Goal: Task Accomplishment & Management: Use online tool/utility

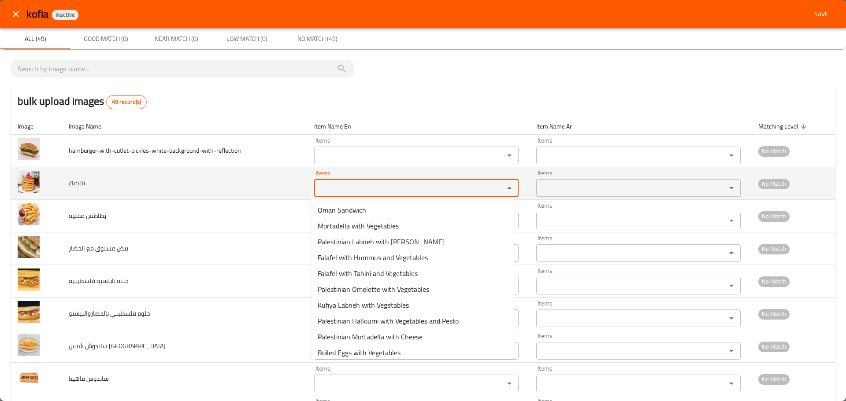
click at [322, 188] on input "Items" at bounding box center [403, 188] width 173 height 12
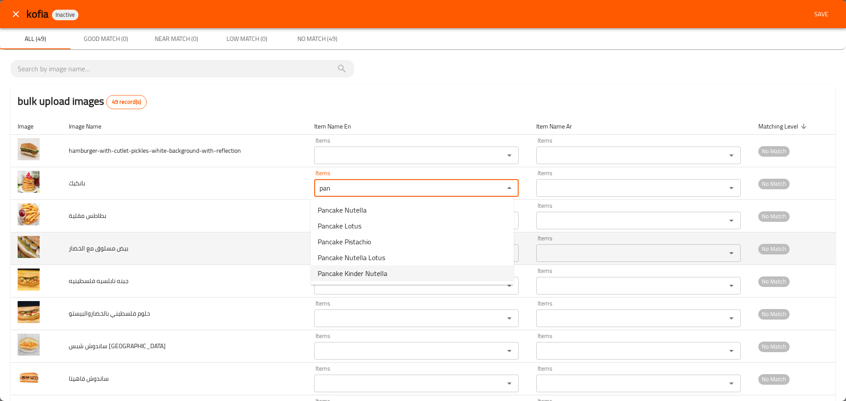
type input "pan"
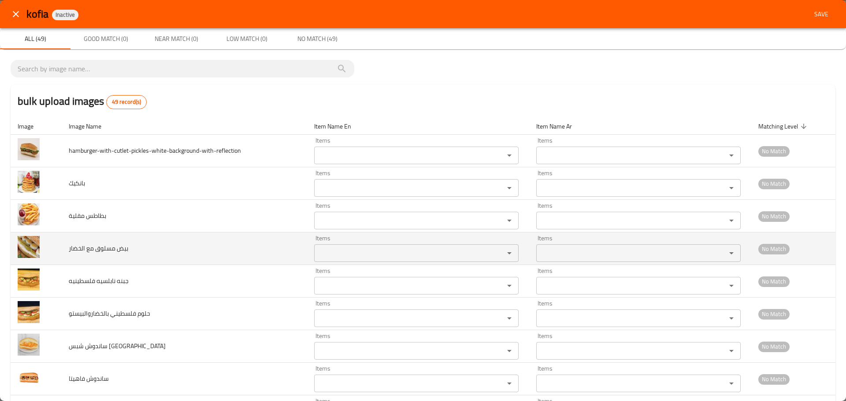
click at [272, 246] on td "بيض مسلوق مع الخضار" at bounding box center [184, 249] width 245 height 33
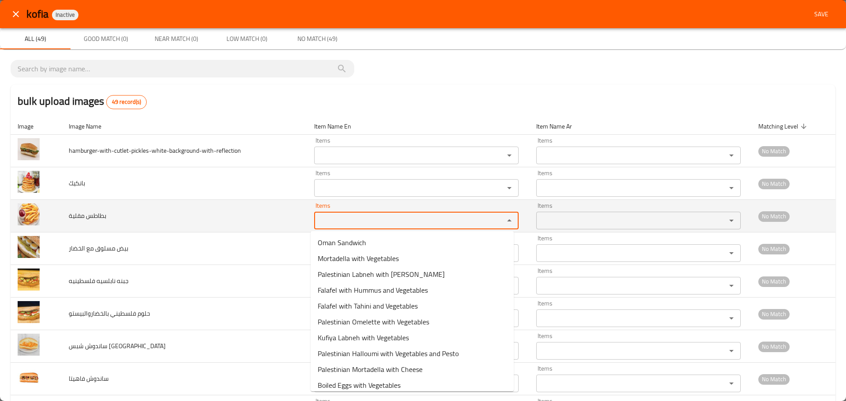
click at [332, 224] on مقلية "Items" at bounding box center [403, 220] width 173 height 12
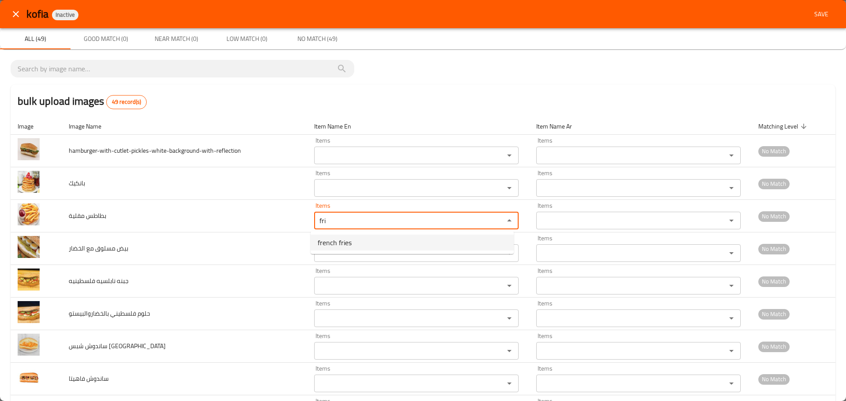
click at [336, 242] on span "french fries" at bounding box center [335, 242] width 34 height 11
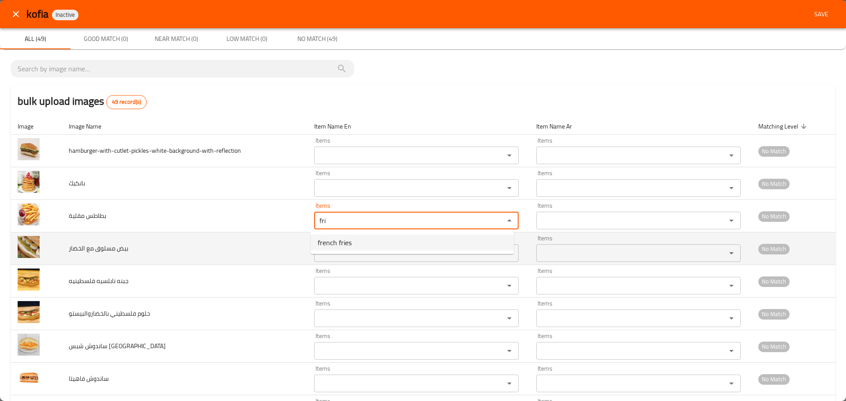
type مقلية "french fries"
type مقلية-ar "بطاطس مقلية"
click at [336, 246] on div "Items" at bounding box center [416, 253] width 204 height 18
type مقلية "french fries"
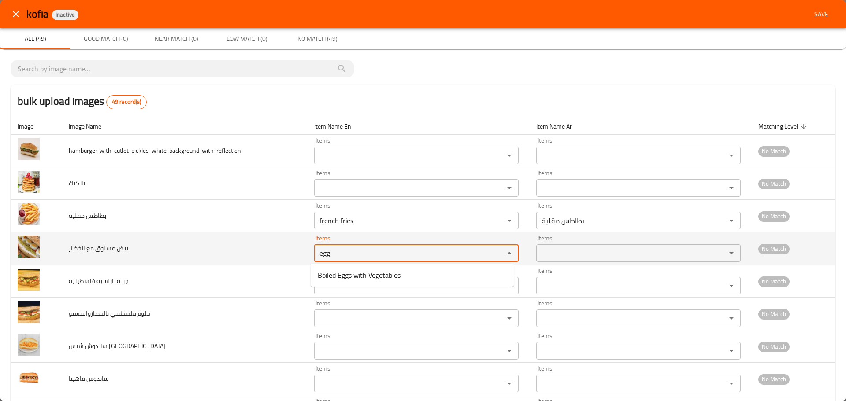
drag, startPoint x: 342, startPoint y: 255, endPoint x: 179, endPoint y: 236, distance: 163.6
click at [179, 236] on tr "بيض مسلوق مع الخضار Items egg Items Items Items No Match" at bounding box center [423, 249] width 824 height 33
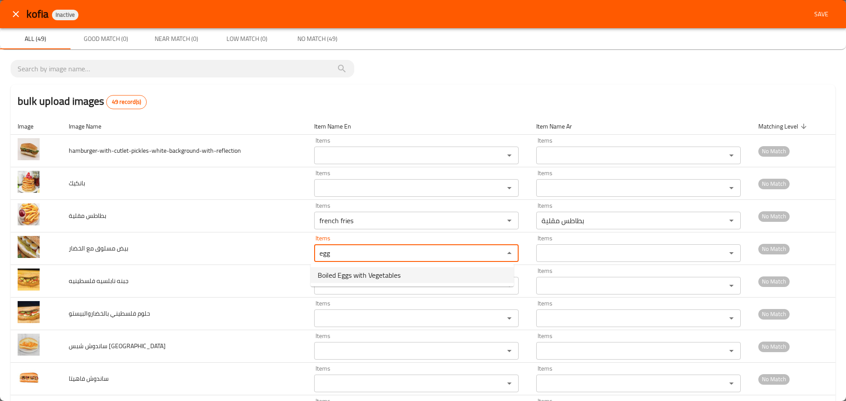
click at [330, 275] on span "Boiled Eggs with Vegetables" at bounding box center [359, 275] width 83 height 11
type الخضار "Boiled Eggs with Vegetables"
type الخضار-ar "بيض مسلوق مع الخضار"
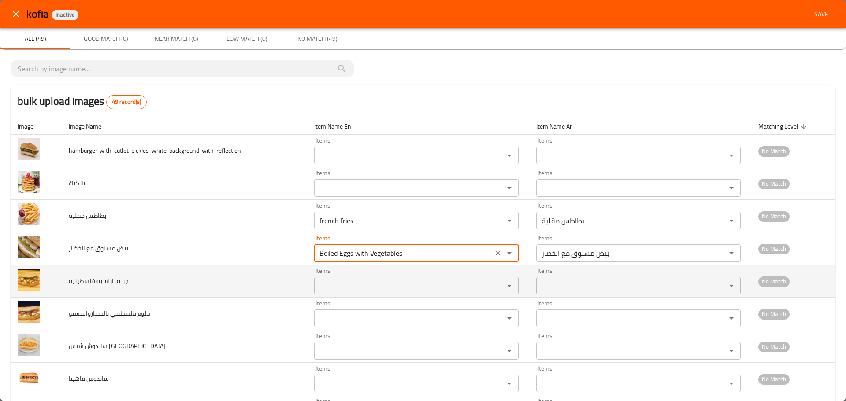
type الخضار "Boiled Eggs with Vegetables"
click at [318, 290] on فلسطينيه "Items" at bounding box center [403, 286] width 173 height 12
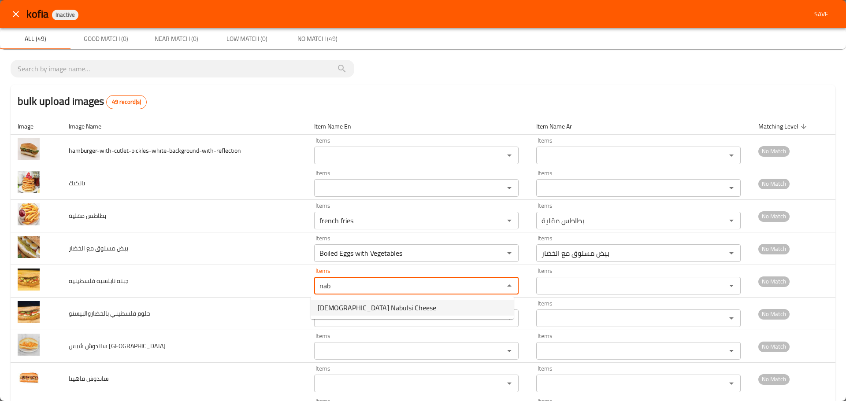
click at [347, 307] on span "[DEMOGRAPHIC_DATA] Nabulsi Cheese" at bounding box center [377, 308] width 118 height 11
type فلسطينيه "[DEMOGRAPHIC_DATA] Nabulsi Cheese"
type فلسطينيه-ar "جبنه نابلسيه فلسطينيه"
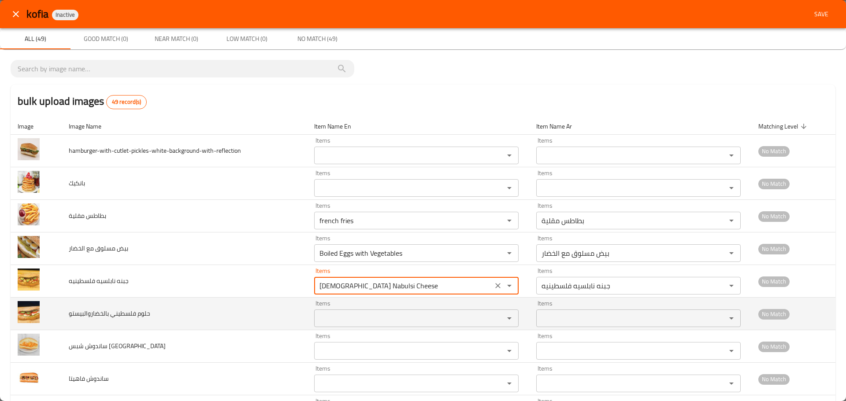
type فلسطينيه "[DEMOGRAPHIC_DATA] Nabulsi Cheese"
click at [342, 315] on بالخضاروالبيستو "Items" at bounding box center [403, 318] width 173 height 12
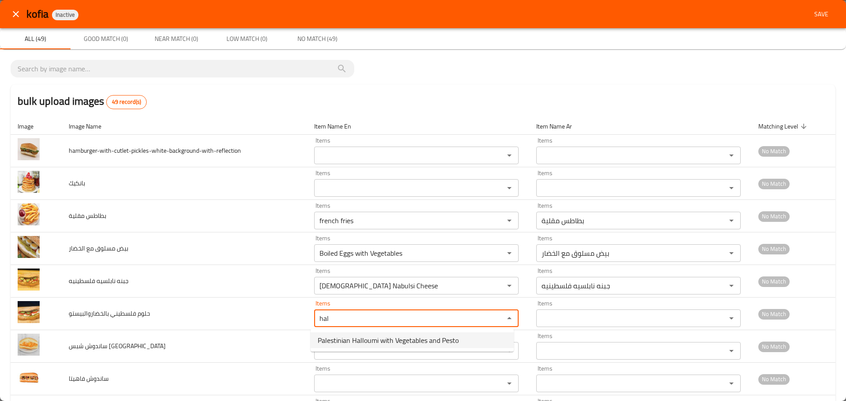
click at [347, 341] on span "Palestinian Halloumi with Vegetables and Pesto" at bounding box center [388, 340] width 141 height 11
type بالخضاروالبيستو "Palestinian Halloumi with Vegetables and Pesto"
type بالخضاروالبيستو-ar "حلوم فلسطيني بالخضاروالبيستو"
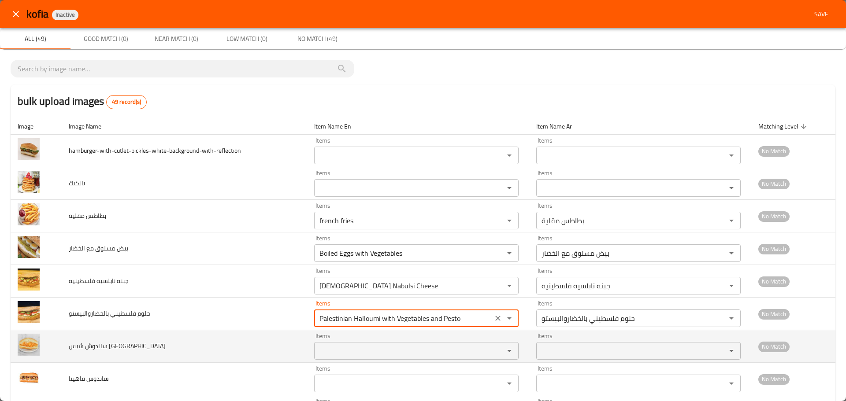
type بالخضاروالبيستو "Palestinian Halloumi with Vegetables and Pesto"
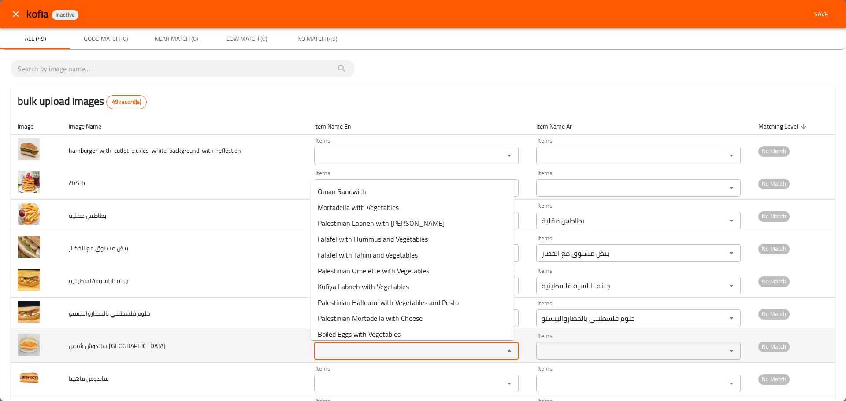
click at [326, 347] on عمان "Items" at bounding box center [403, 351] width 173 height 12
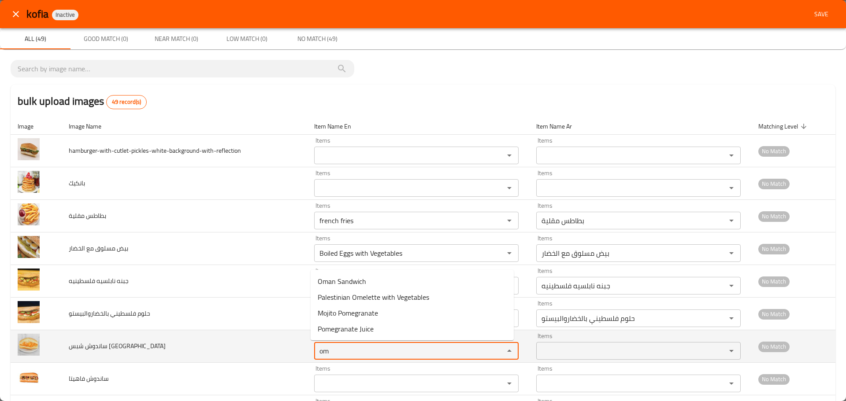
drag, startPoint x: 330, startPoint y: 353, endPoint x: 279, endPoint y: 344, distance: 52.2
click at [281, 345] on tr "ساندوش شبس [GEOGRAPHIC_DATA] Items om Items Items Items No Match" at bounding box center [423, 346] width 824 height 33
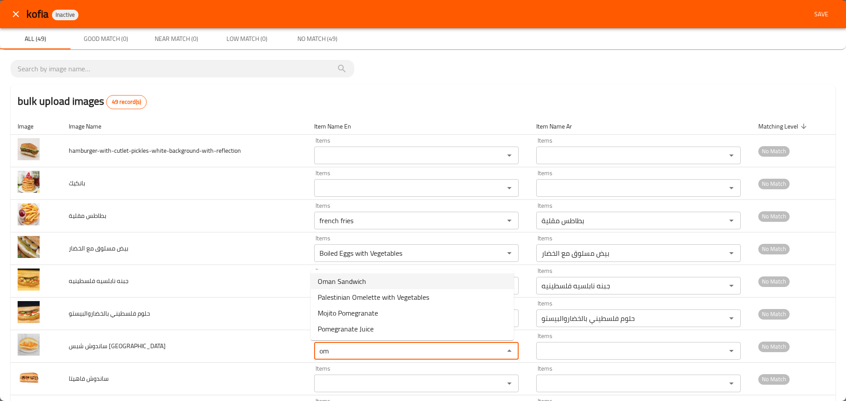
click at [328, 285] on span "Oman Sandwich" at bounding box center [342, 281] width 48 height 11
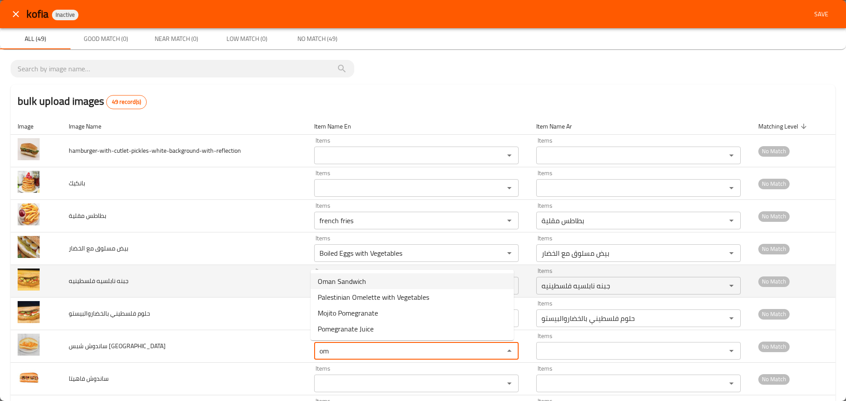
type عمان "Oman Sandwich"
type عمان-ar "ساندويش [GEOGRAPHIC_DATA]"
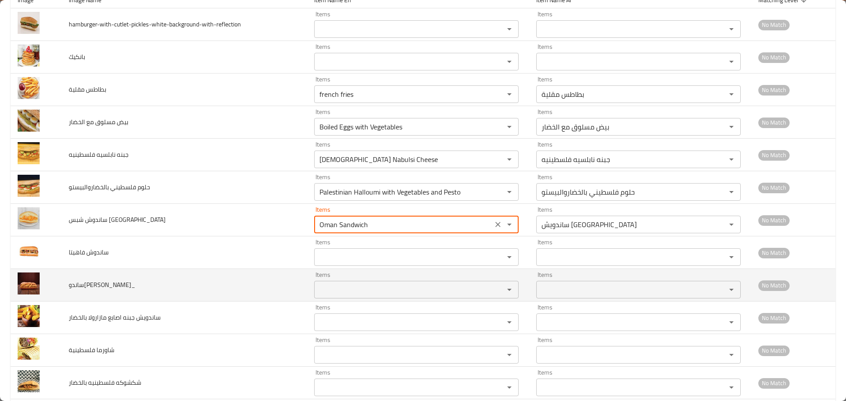
scroll to position [176, 0]
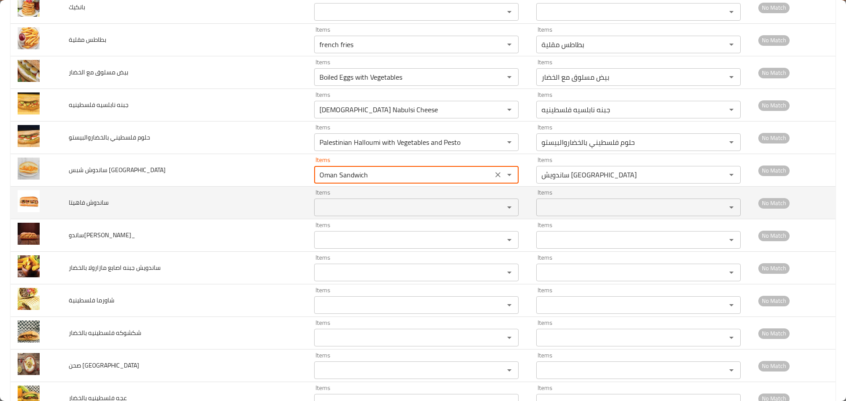
type عمان "Oman Sandwich"
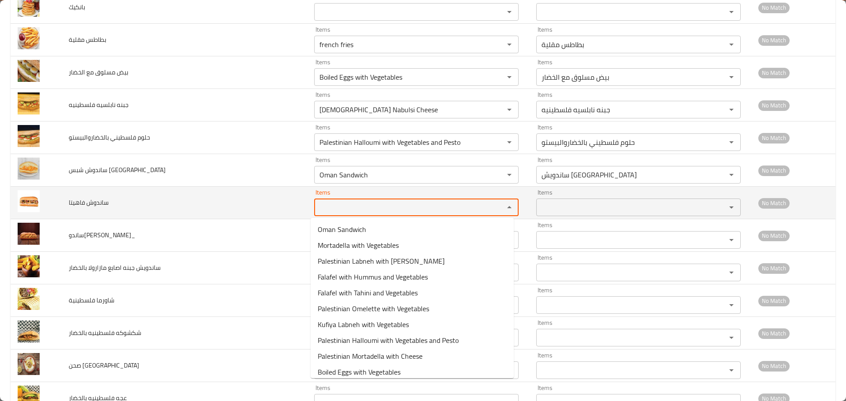
click at [334, 206] on فاهيتا "Items" at bounding box center [403, 207] width 173 height 12
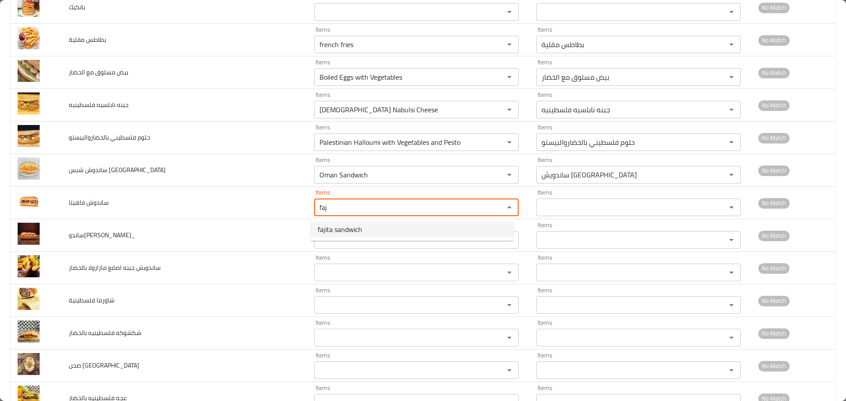
click at [347, 226] on span "fajita sandwich" at bounding box center [340, 229] width 44 height 11
type فاهيتا "fajita sandwich"
type فاهيتا-ar "ساندويش فاهيتا"
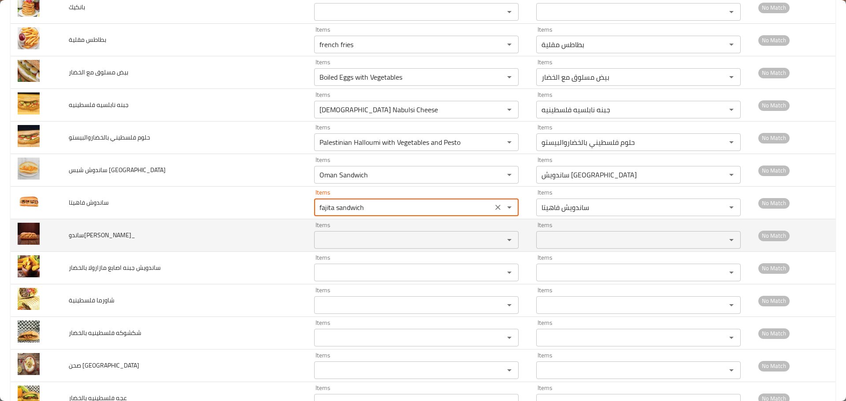
type فاهيتا "fajita sandwich"
click at [343, 236] on كريسبي_ "Items" at bounding box center [403, 240] width 173 height 12
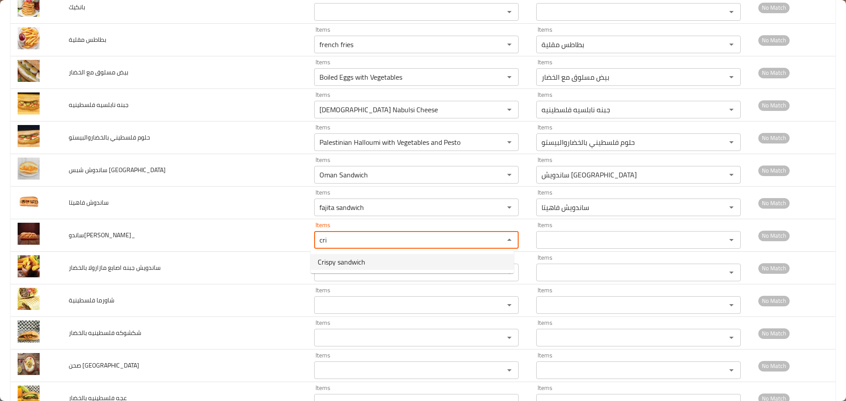
click at [334, 264] on span "Crispy sandwich" at bounding box center [342, 262] width 48 height 11
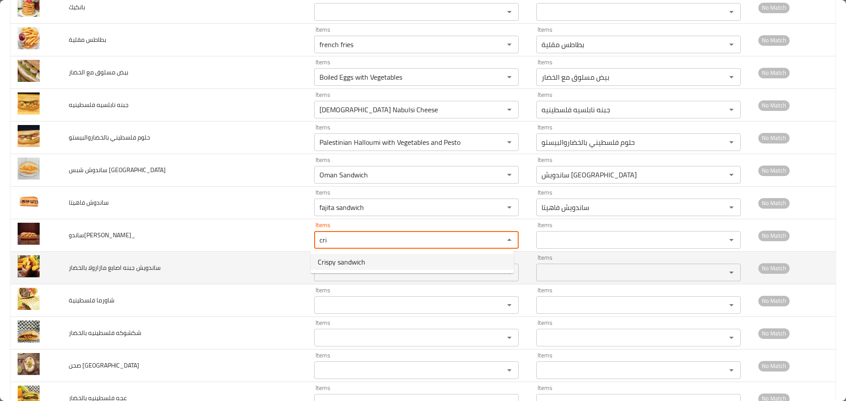
type كريسبي_ "Crispy sandwich"
type كريسبي_-ar "[PERSON_NAME]"
type كريسبي_ "Crispy sandwich"
click at [333, 275] on بالخضار "Items" at bounding box center [403, 272] width 173 height 12
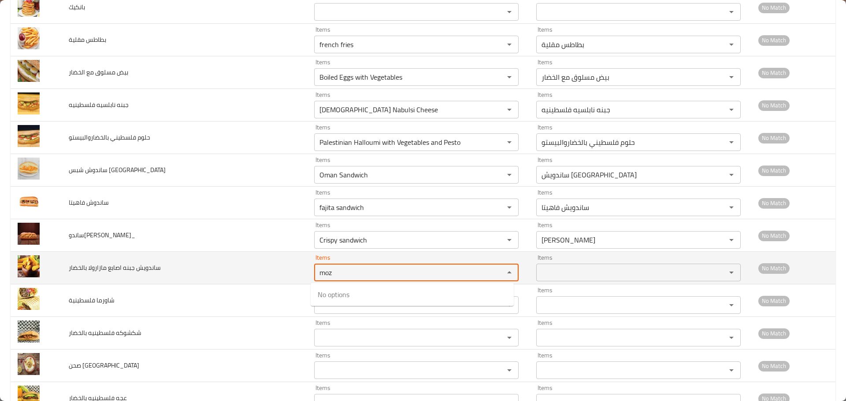
drag, startPoint x: 343, startPoint y: 275, endPoint x: 292, endPoint y: 262, distance: 51.7
click at [319, 275] on بالخضار "moz" at bounding box center [403, 272] width 173 height 12
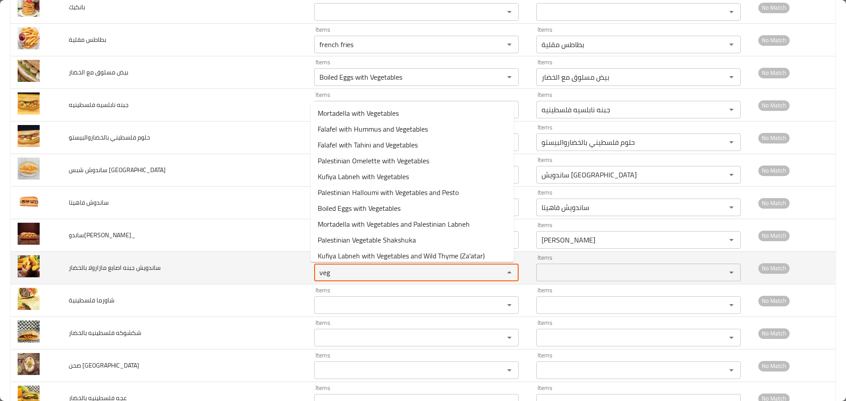
drag, startPoint x: 283, startPoint y: 266, endPoint x: 273, endPoint y: 265, distance: 9.7
click at [273, 265] on tr "ساندويش جبنه اصابع مازارولا بالخضار Items veg Items Items Items No Match" at bounding box center [423, 268] width 824 height 33
drag, startPoint x: 347, startPoint y: 264, endPoint x: 317, endPoint y: 268, distance: 30.6
click at [317, 268] on div "veg Items" at bounding box center [416, 273] width 204 height 18
click at [330, 273] on بالخضار "veg" at bounding box center [403, 272] width 173 height 12
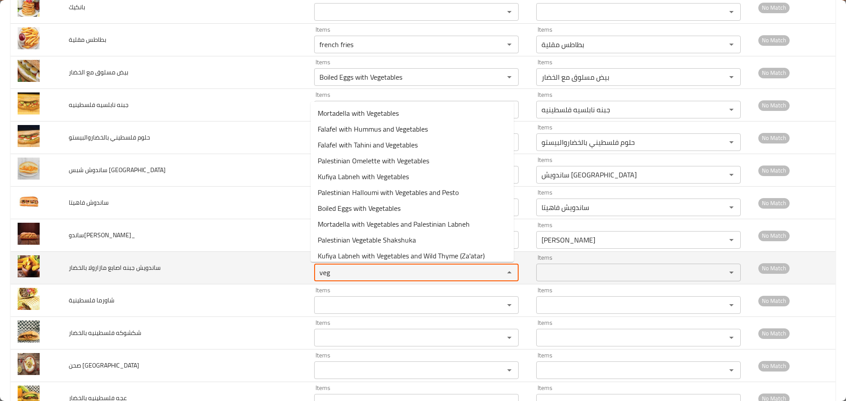
drag, startPoint x: 339, startPoint y: 275, endPoint x: 273, endPoint y: 267, distance: 66.0
click at [274, 268] on tr "ساندويش جبنه اصابع مازارولا بالخضار Items veg Items Items Items No Match" at bounding box center [423, 268] width 824 height 33
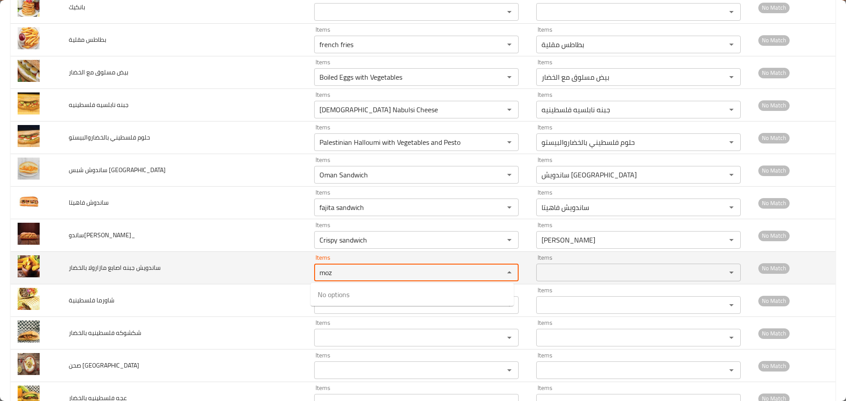
drag, startPoint x: 330, startPoint y: 275, endPoint x: 280, endPoint y: 268, distance: 51.1
click at [280, 269] on tr "ساندويش جبنه اصابع مازارولا بالخضار Items moz Items Items Items No Match" at bounding box center [423, 268] width 824 height 33
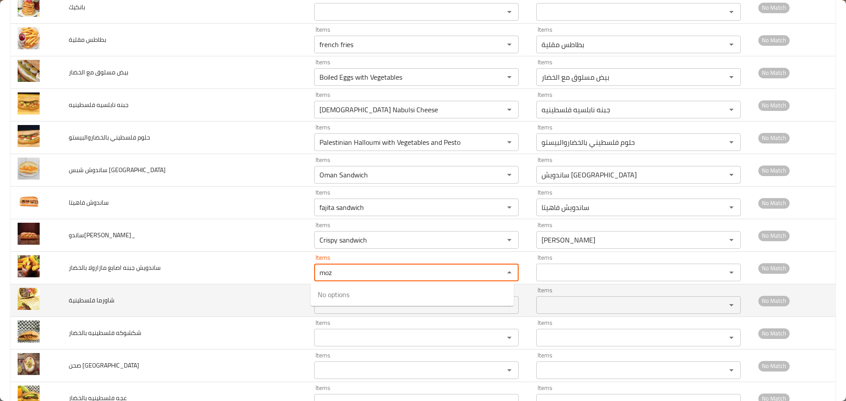
type بالخضار "moz"
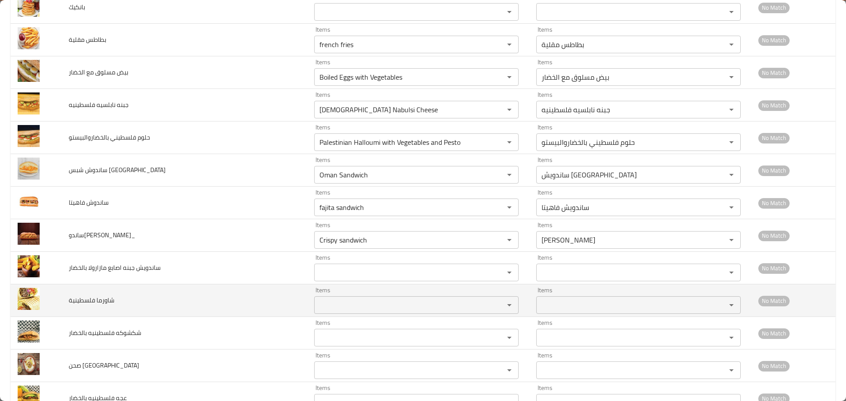
click at [249, 299] on td "شاورما فلسطينية" at bounding box center [184, 300] width 245 height 33
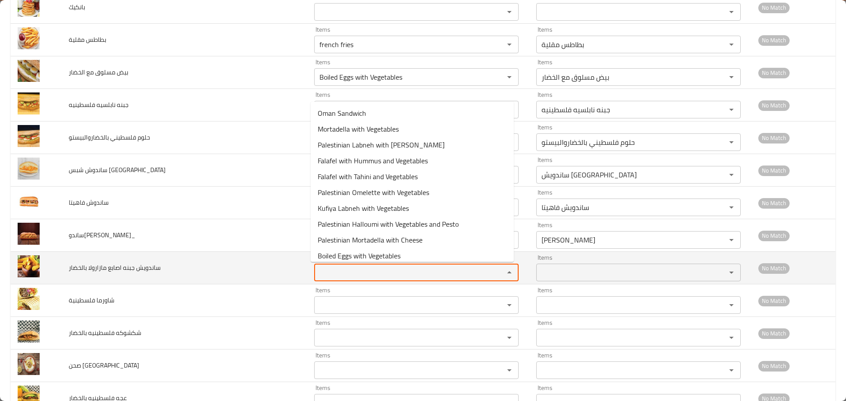
click at [337, 276] on بالخضار "Items" at bounding box center [403, 272] width 173 height 12
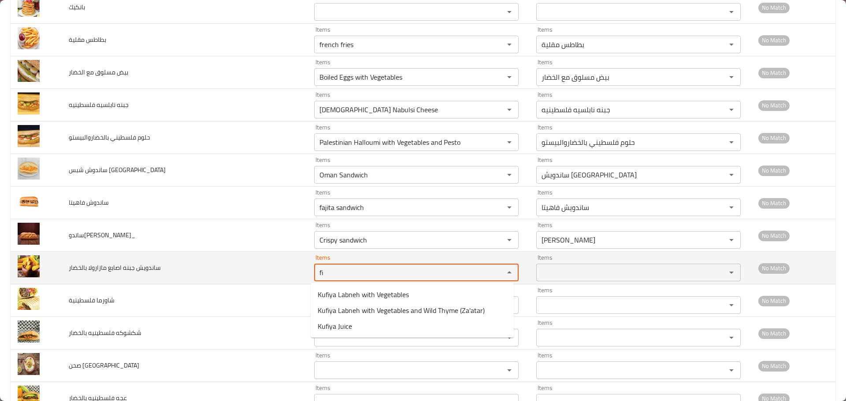
type بالخضار "fin"
drag, startPoint x: 337, startPoint y: 276, endPoint x: 77, endPoint y: 270, distance: 260.3
click at [74, 272] on tr "ساندويش جبنه اصابع مازارولا بالخضار Items fin Items Items Items No Match" at bounding box center [423, 268] width 824 height 33
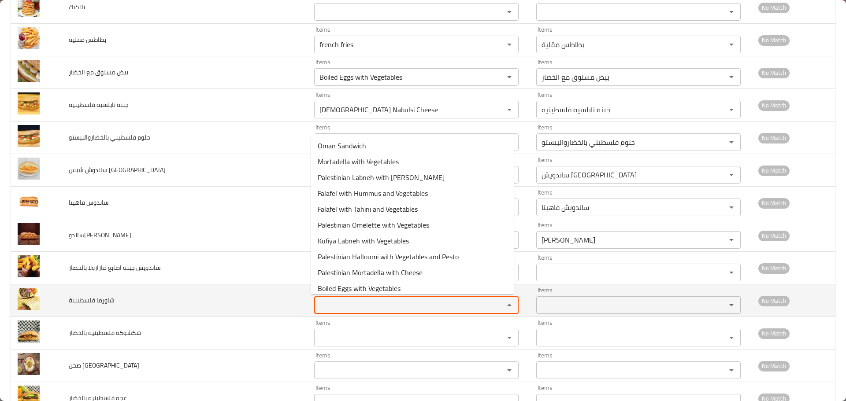
click at [321, 306] on فلسطينية "Items" at bounding box center [403, 305] width 173 height 12
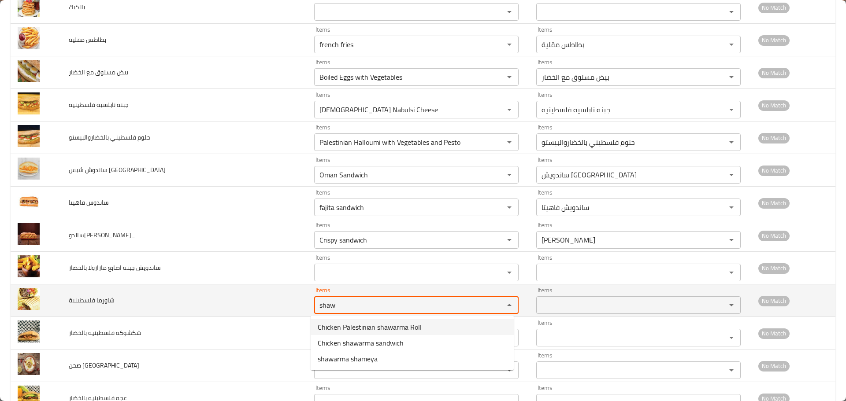
drag, startPoint x: 346, startPoint y: 308, endPoint x: 255, endPoint y: 293, distance: 92.4
click at [255, 293] on tr "شاورما فلسطينية Items shaw Items Items Items No Match" at bounding box center [423, 300] width 824 height 33
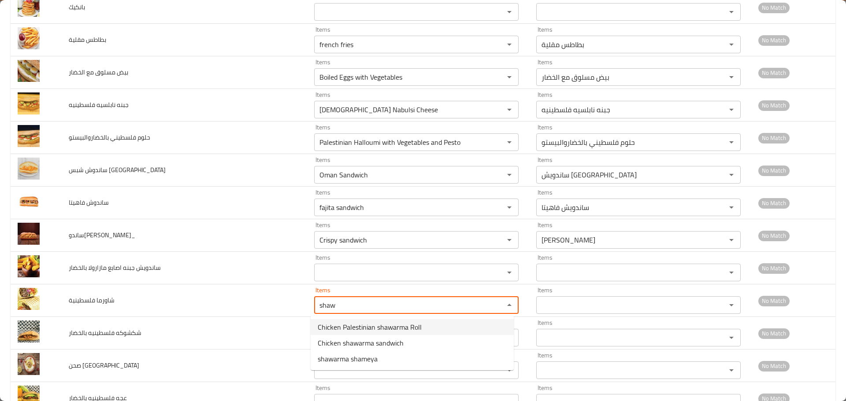
click at [348, 332] on span "Chicken Palestinian shawarma Roll" at bounding box center [370, 327] width 104 height 11
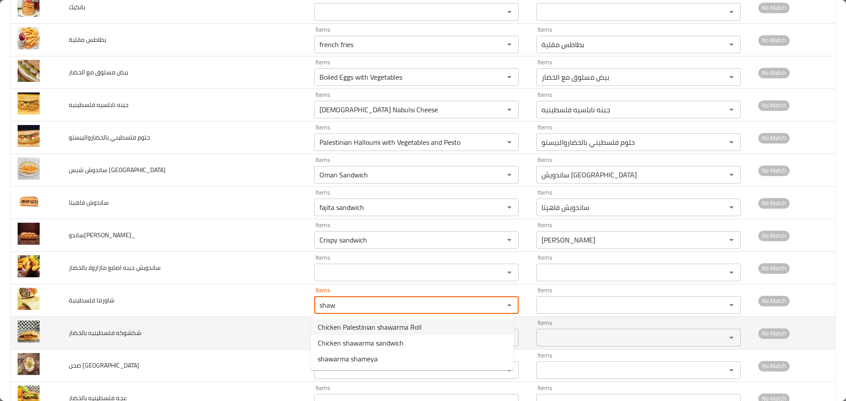
type فلسطينية "Chicken Palestinian shawarma Roll"
type فلسطينية-ar "شاورما دجاج فلسطينية لفة"
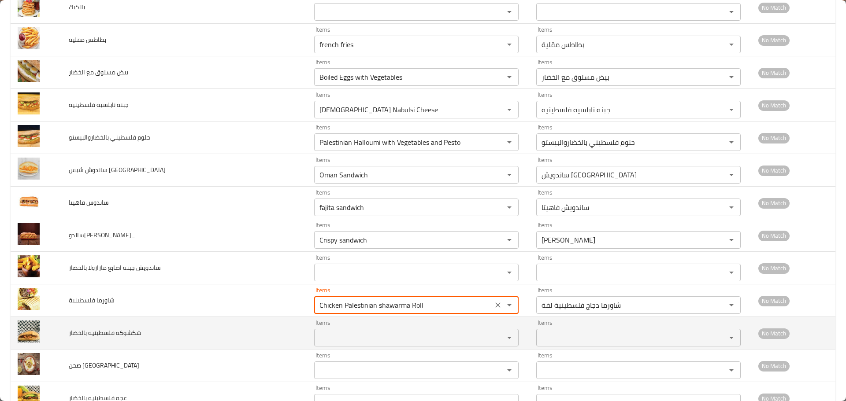
type فلسطينية "Chicken Palestinian shawarma Roll"
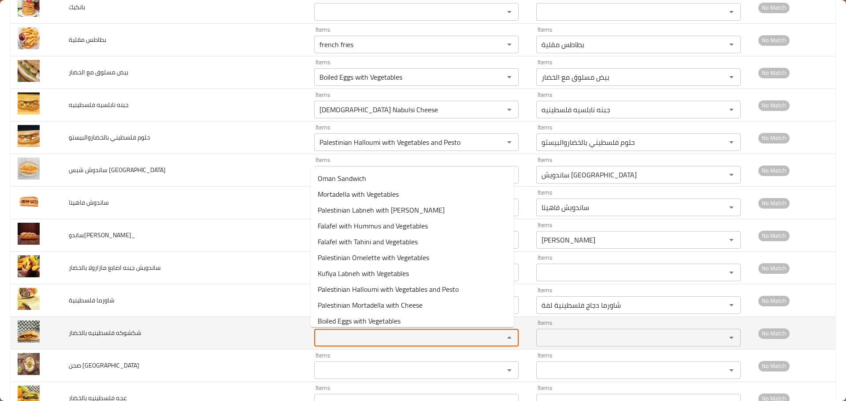
click at [343, 342] on بالخضار "Items" at bounding box center [403, 338] width 173 height 12
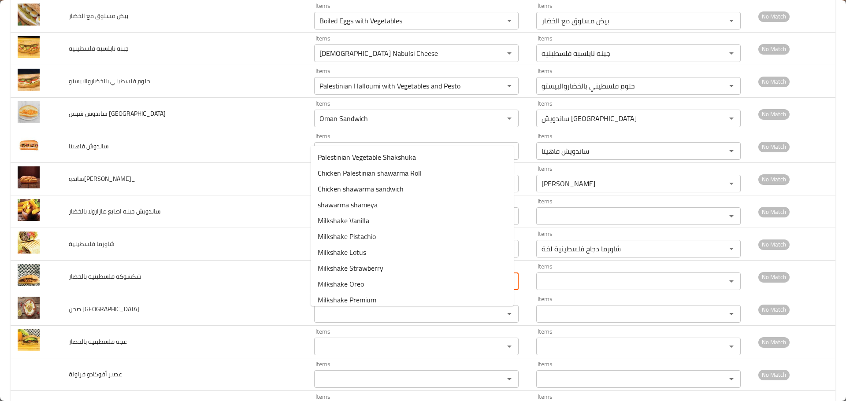
scroll to position [352, 0]
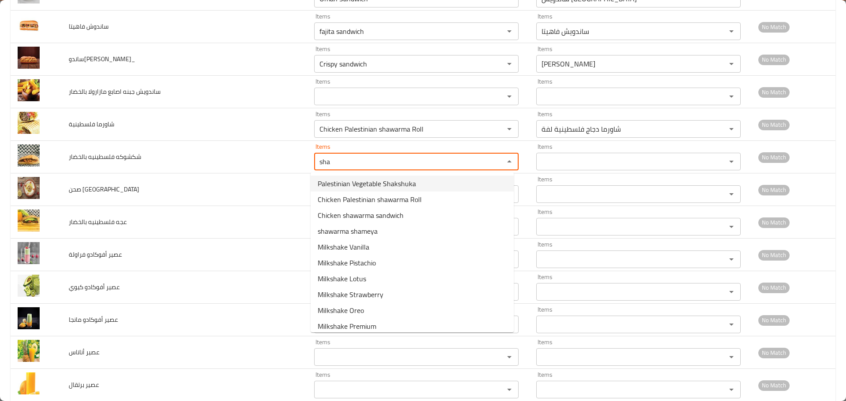
click at [365, 186] on span "Palestinian Vegetable Shakshuka" at bounding box center [367, 183] width 98 height 11
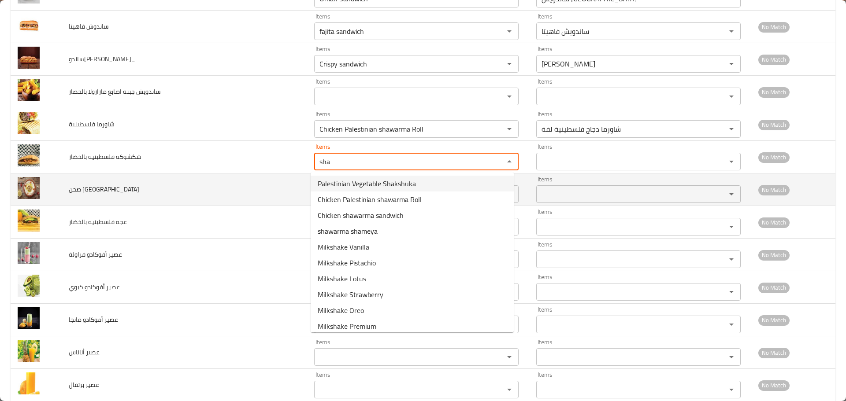
type بالخضار "Palestinian Vegetable Shakshuka"
type بالخضار-ar "شكشوكه فلسطينيه بالخضار"
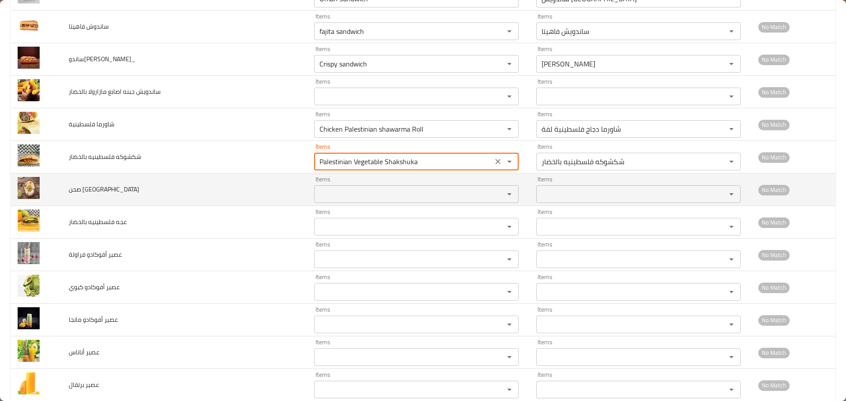
type بالخضار "Palestinian Vegetable Shakshuka"
click at [343, 199] on حمص "Items" at bounding box center [403, 194] width 173 height 12
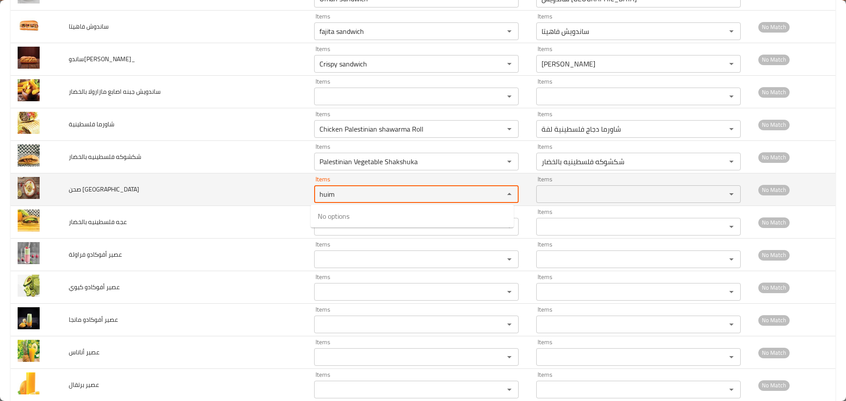
drag, startPoint x: 342, startPoint y: 197, endPoint x: 268, endPoint y: 195, distance: 74.5
click at [271, 195] on tr "صحن [GEOGRAPHIC_DATA] Items huim Items Items Items No Match" at bounding box center [423, 190] width 824 height 33
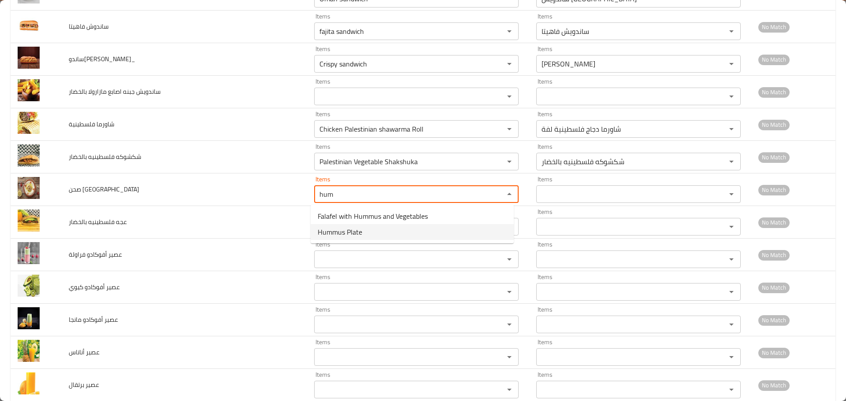
click at [337, 236] on span "Hummus Plate" at bounding box center [340, 232] width 44 height 11
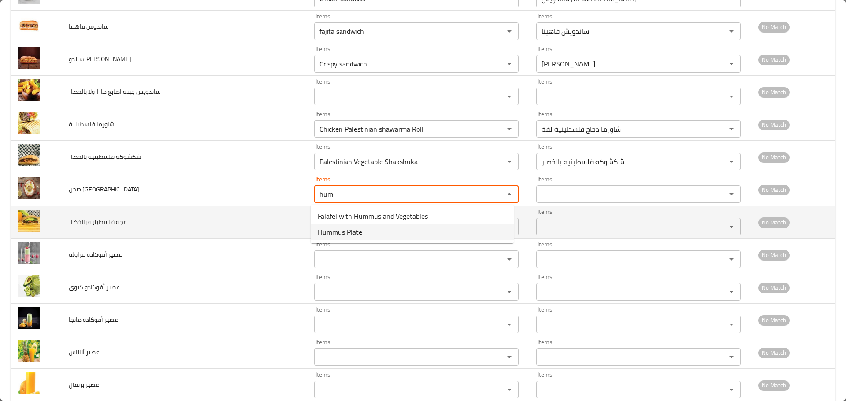
type حمص "Hummus Plate"
type حمص-ar "صحن [GEOGRAPHIC_DATA]"
type حمص "Hummus Plate"
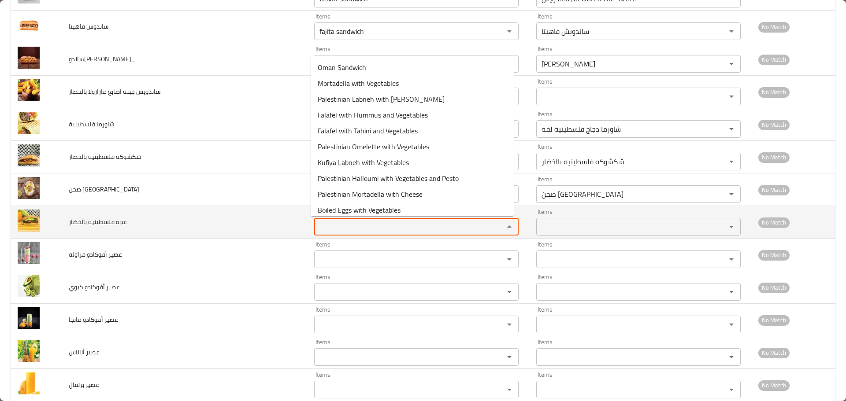
click at [341, 232] on بالخضار "Items" at bounding box center [403, 227] width 173 height 12
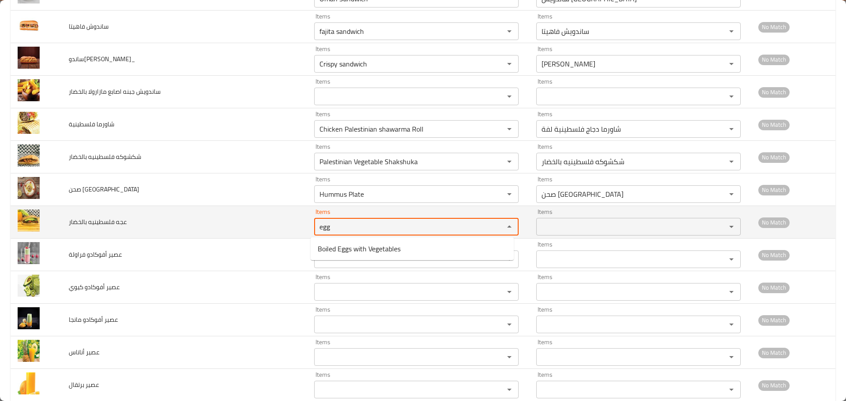
drag, startPoint x: 343, startPoint y: 225, endPoint x: 249, endPoint y: 224, distance: 93.4
click at [249, 224] on tr "عجه فلسطينيه بالخضار Items egg Items Items Items No Match" at bounding box center [423, 222] width 824 height 33
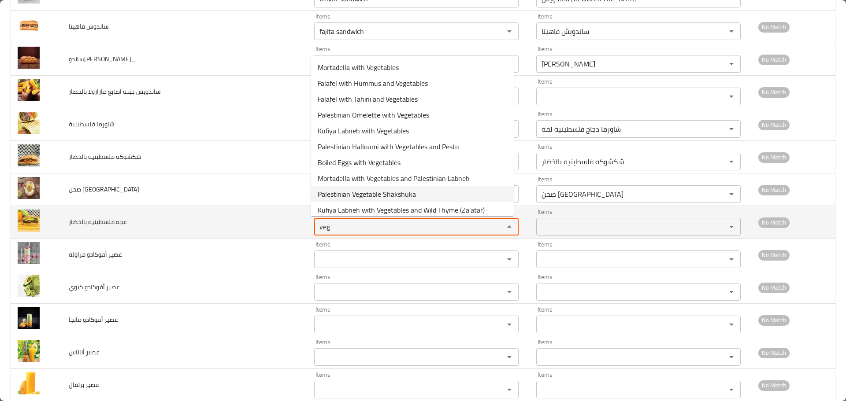
drag, startPoint x: 358, startPoint y: 225, endPoint x: 244, endPoint y: 219, distance: 114.7
click at [244, 219] on tr "عجه فلسطينيه بالخضار Items veg Items Items Items No Match" at bounding box center [423, 222] width 824 height 33
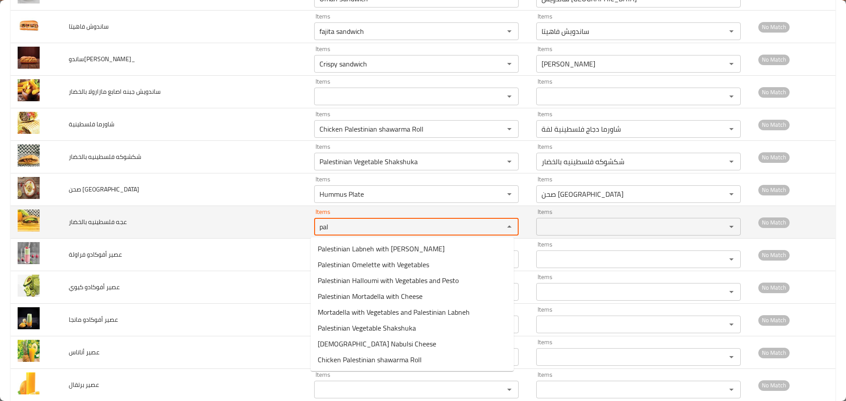
drag, startPoint x: 344, startPoint y: 229, endPoint x: 148, endPoint y: 222, distance: 196.1
click at [148, 222] on tr "عجه فلسطينيه بالخضار Items pal Items Items Items No Match" at bounding box center [423, 222] width 824 height 33
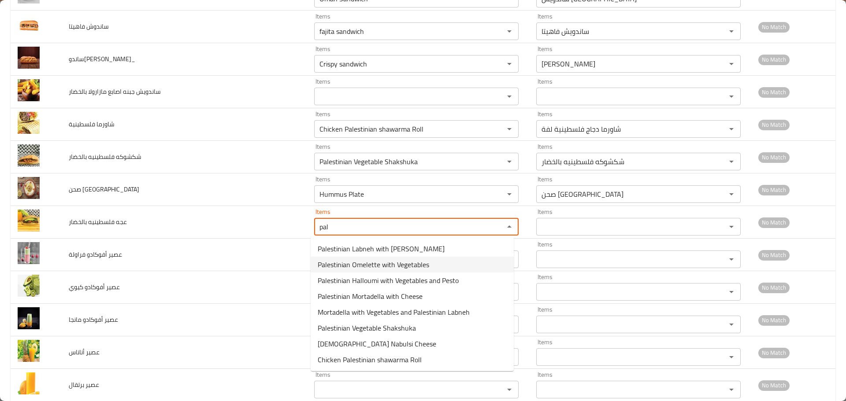
click at [355, 262] on span "Palestinian Omelette with Vegetables" at bounding box center [373, 264] width 111 height 11
type بالخضار "Palestinian Omelette with Vegetables"
type بالخضار-ar "أومليت فلسطينيه بالخضار"
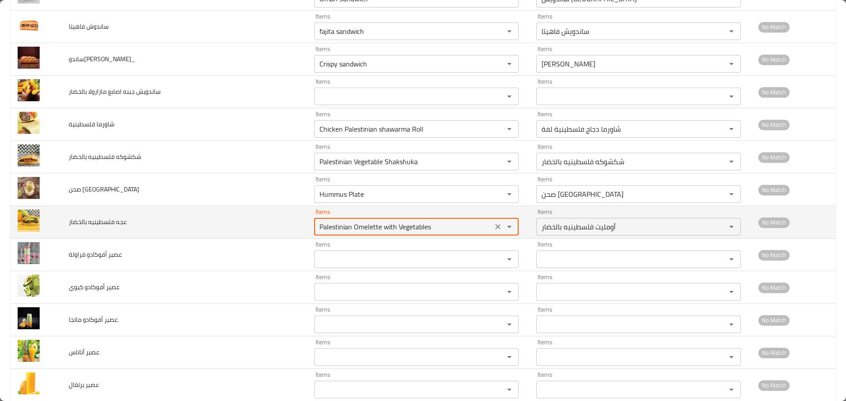
drag, startPoint x: 352, startPoint y: 230, endPoint x: 379, endPoint y: 226, distance: 27.1
click at [379, 226] on بالخضار "Palestinian Omelette with Vegetables" at bounding box center [403, 227] width 173 height 12
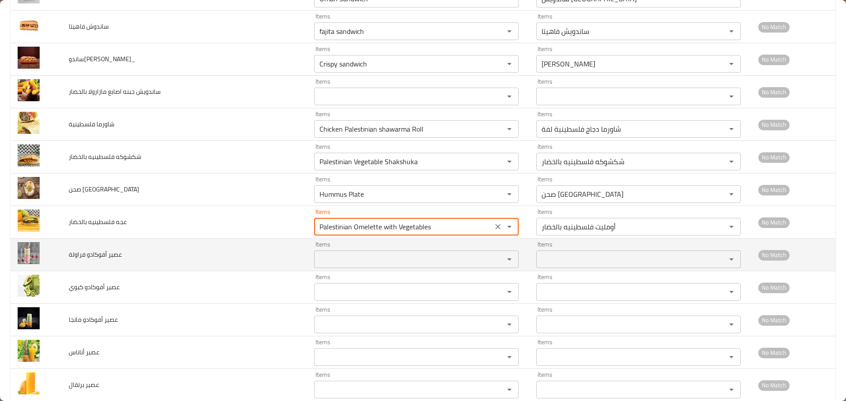
type بالخضار "Palestinian Omelette with Vegetables"
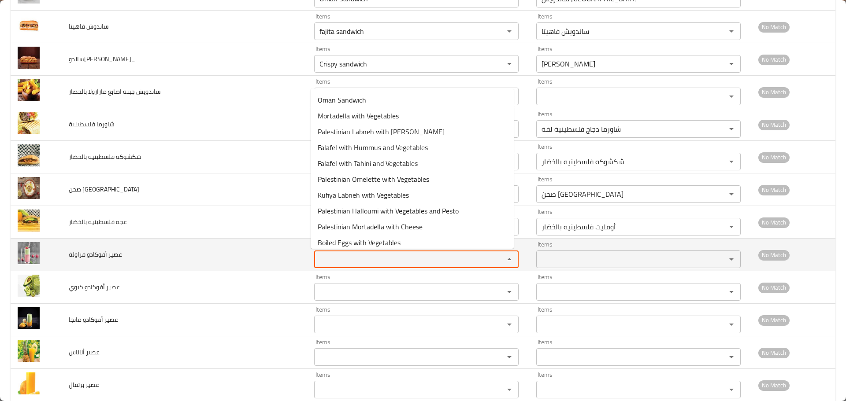
click at [344, 262] on فراولة "Items" at bounding box center [403, 259] width 173 height 12
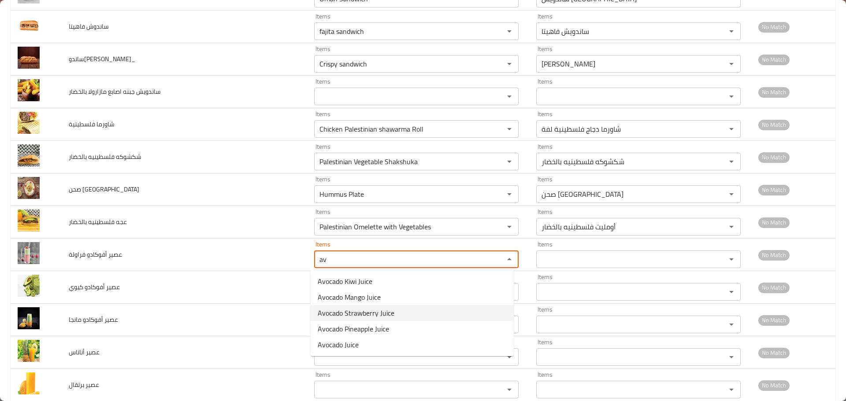
click at [348, 311] on span "Avocado Strawberry Juice" at bounding box center [356, 313] width 77 height 11
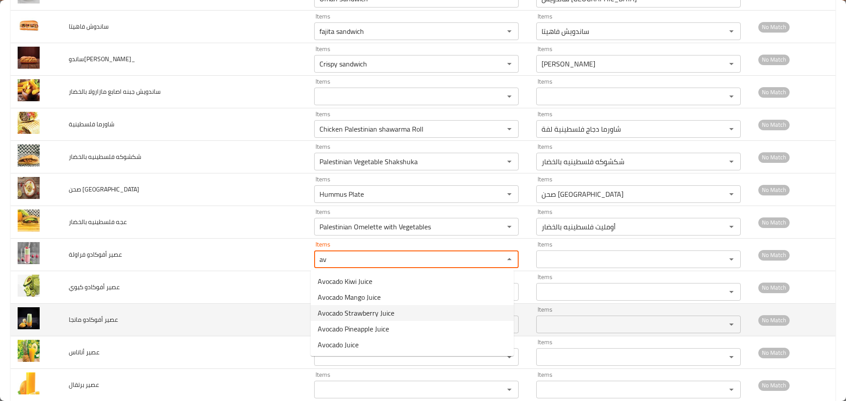
type فراولة "Avocado Strawberry Juice"
type فراولة-ar "عصير أفوكادو فراولة"
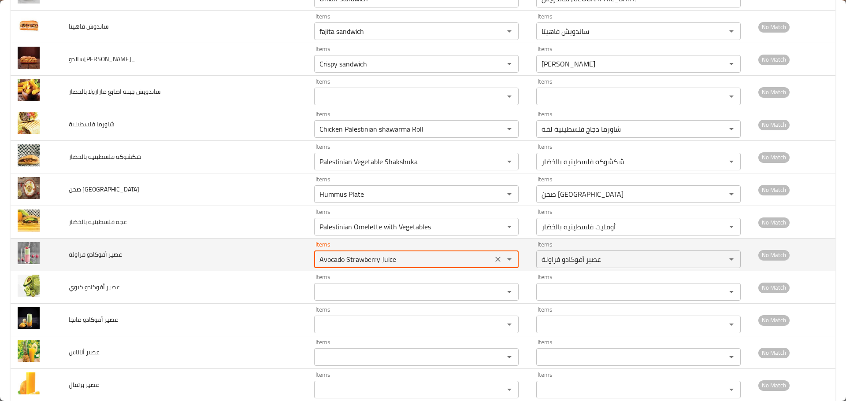
drag, startPoint x: 337, startPoint y: 258, endPoint x: 302, endPoint y: 263, distance: 36.1
click at [302, 260] on tr "عصير أفوكادو فراولة Items Avocado Strawberry Juice Items Items عصير أفوكادو فر…" at bounding box center [423, 255] width 824 height 33
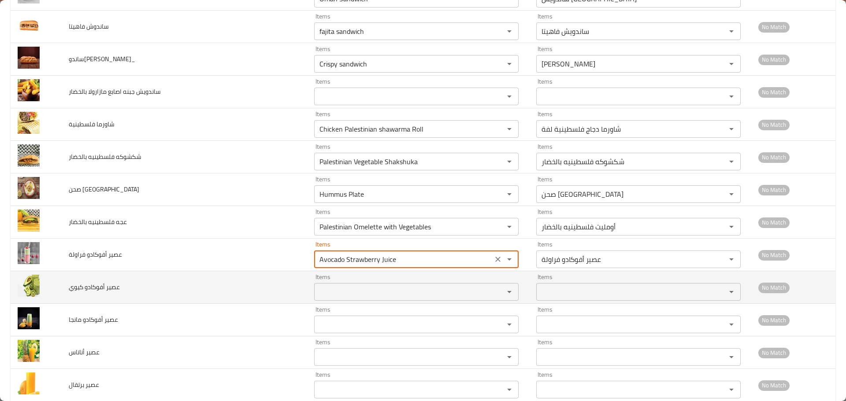
type فراولة "Avocado Strawberry Juice"
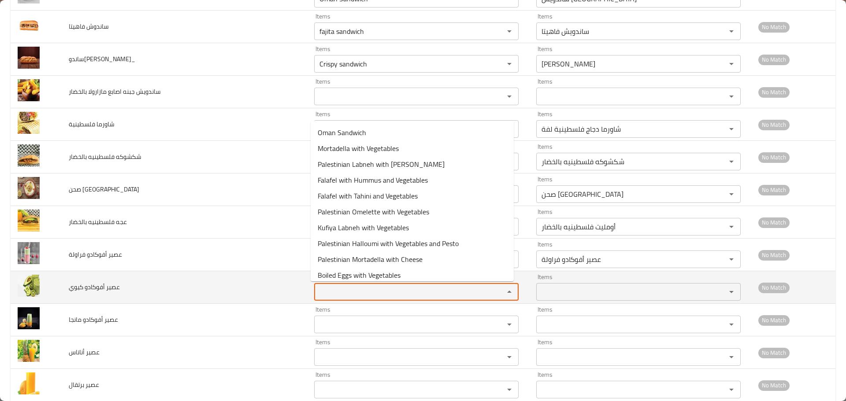
click at [343, 296] on كيوي "Items" at bounding box center [403, 292] width 173 height 12
paste كيوي "Avocad"
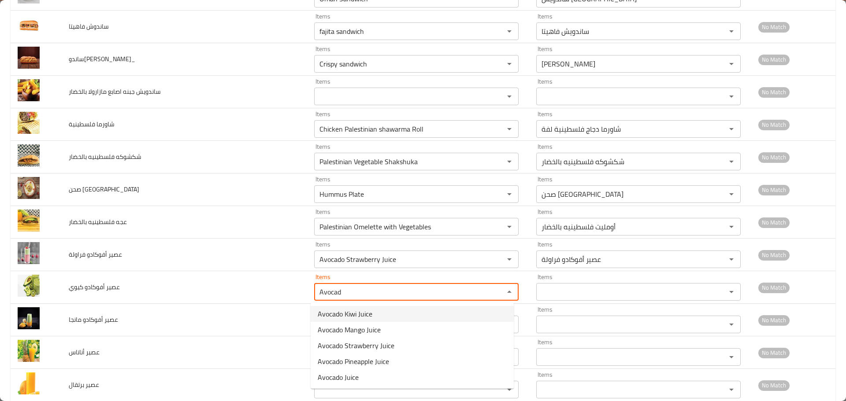
click at [346, 309] on span "Avocado Kiwi Juice" at bounding box center [345, 314] width 55 height 11
type كيوي "Avocado Kiwi Juice"
type كيوي-ar "عصير أفوكادو كيوي"
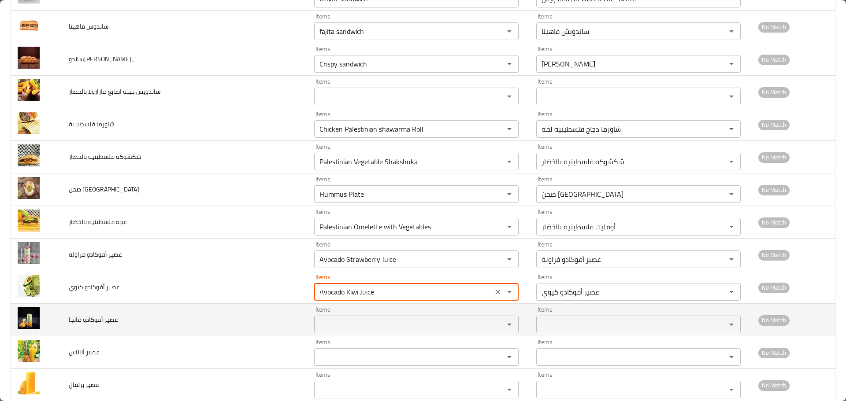
type كيوي "Avocado Kiwi Juice"
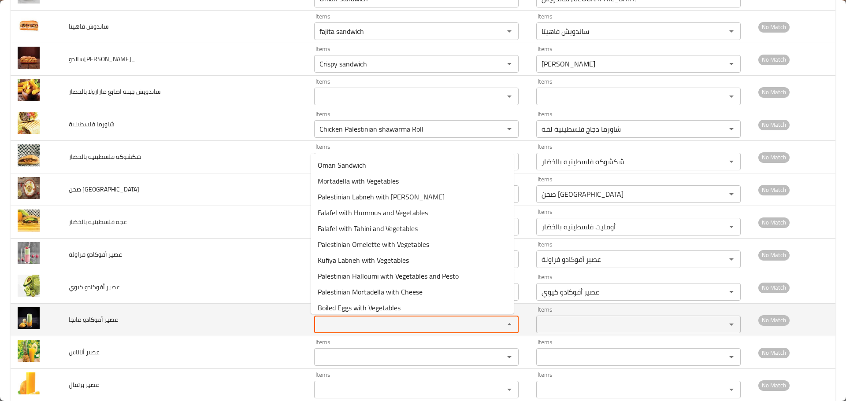
click at [343, 321] on مانجا "Items" at bounding box center [403, 324] width 173 height 12
paste مانجا "Avocad"
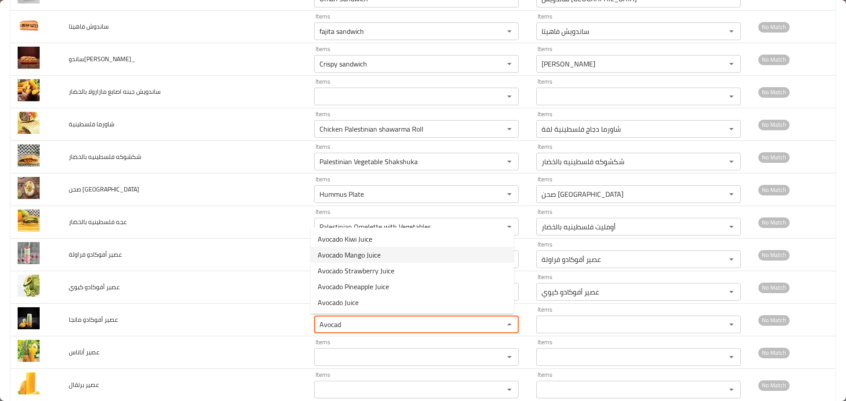
click at [354, 259] on span "Avocado Mango Juice" at bounding box center [349, 255] width 63 height 11
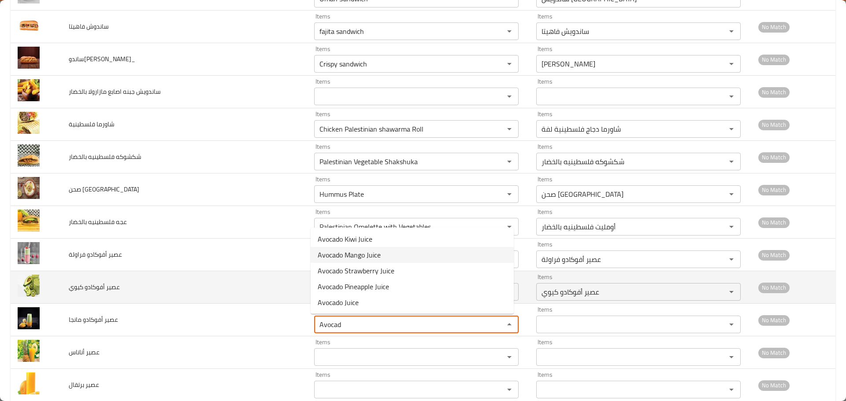
type مانجا "Avocado Mango Juice"
type مانجا-ar "عصير أفوكادو مانجا"
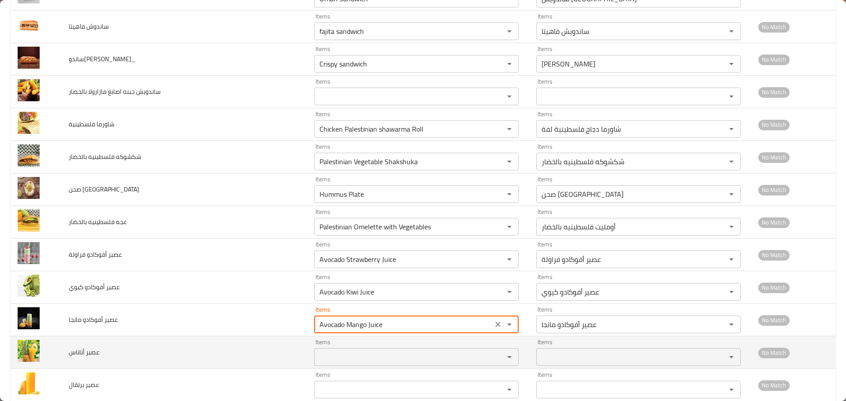
type مانجا "Avocado Mango Juice"
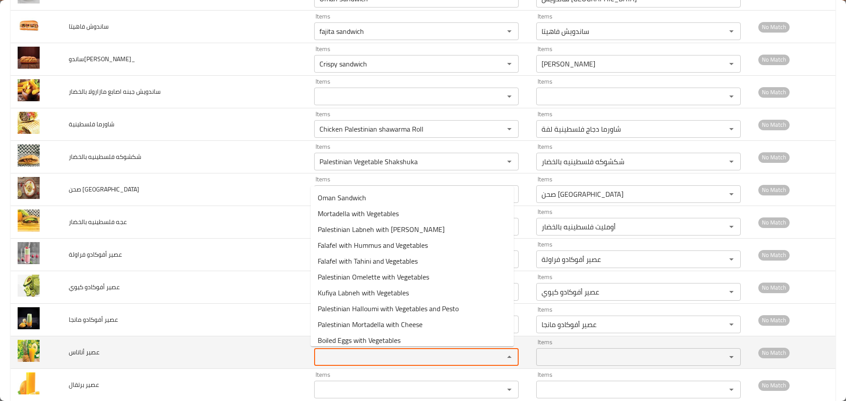
click at [342, 356] on أناناس "Items" at bounding box center [403, 357] width 173 height 12
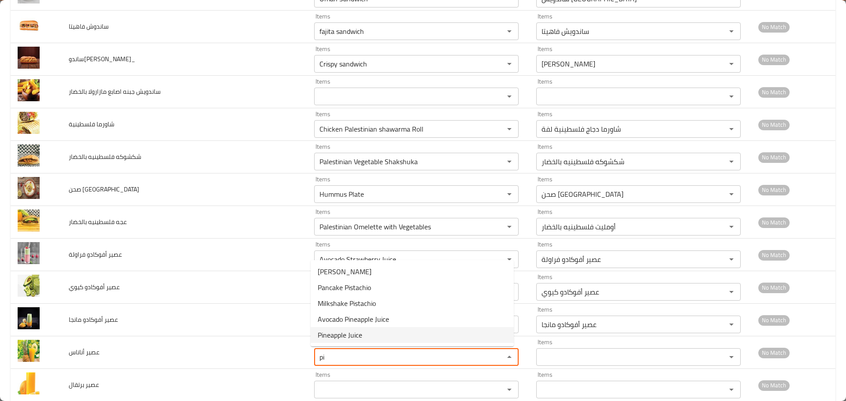
click at [358, 336] on span "Pineapple Juice" at bounding box center [340, 335] width 44 height 11
type أناناس "Pineapple Juice"
type أناناس-ar "عصير أناناس"
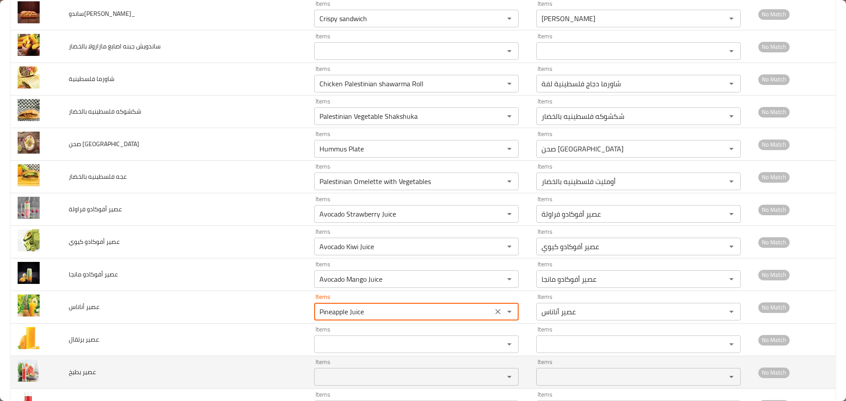
scroll to position [440, 0]
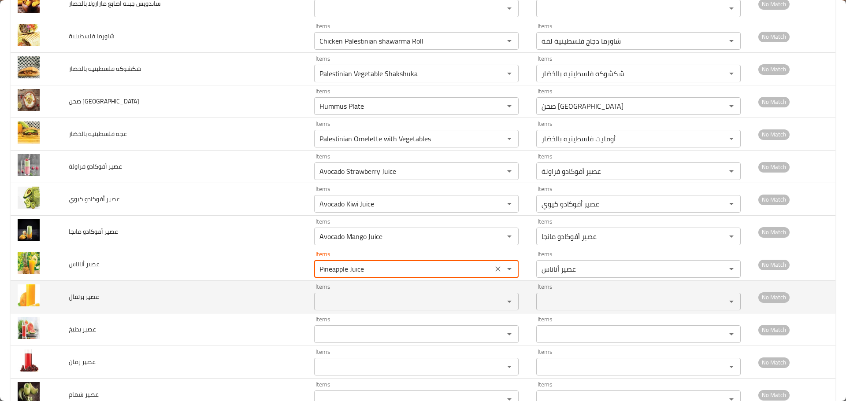
type أناناس "Pineapple Juice"
click at [351, 299] on برتقال "Items" at bounding box center [403, 301] width 173 height 12
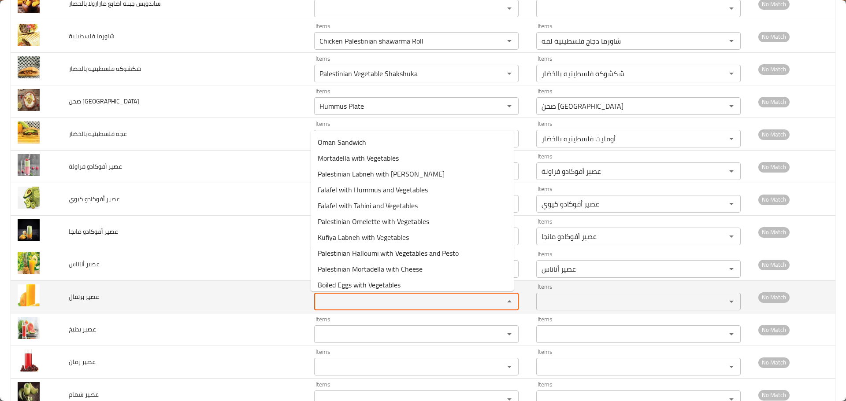
paste برتقال "Avocad"
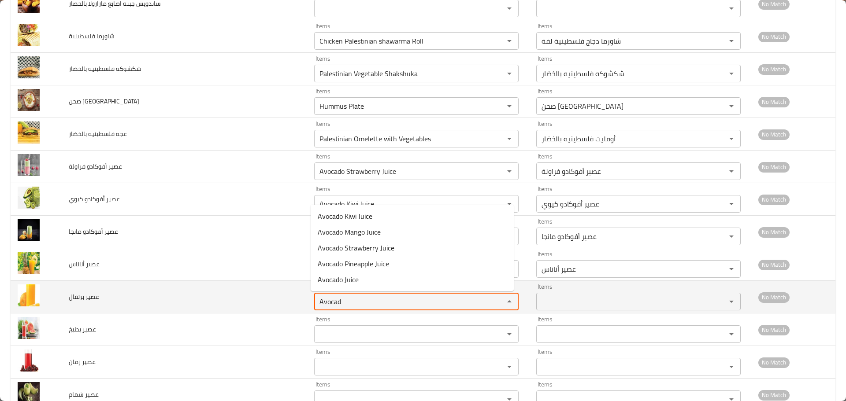
drag, startPoint x: 349, startPoint y: 306, endPoint x: 251, endPoint y: 289, distance: 99.5
click at [251, 289] on tr "عصير برتقال Items Avocad Items Items Items No Match" at bounding box center [423, 297] width 824 height 33
type برتقال "Avocad"
click at [259, 307] on td "عصير برتقال" at bounding box center [184, 297] width 245 height 33
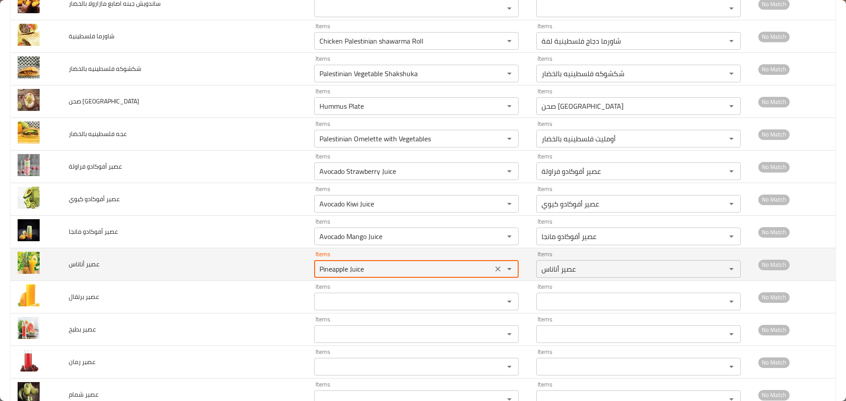
drag, startPoint x: 369, startPoint y: 269, endPoint x: 347, endPoint y: 271, distance: 21.3
click at [347, 271] on أناناس "Pineapple Juice" at bounding box center [403, 269] width 173 height 12
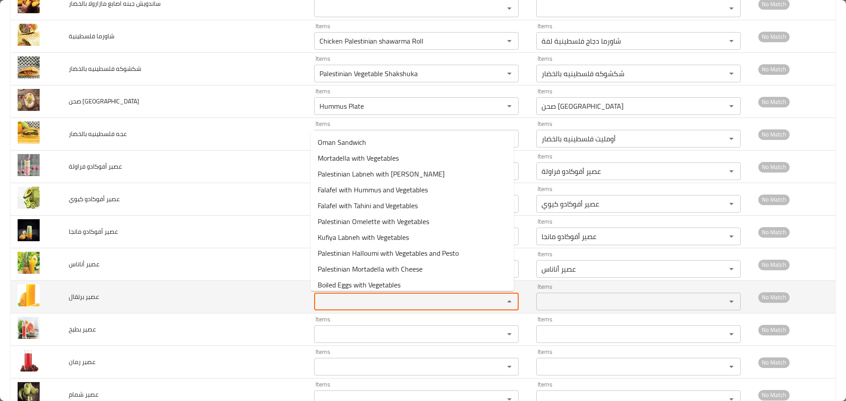
click at [335, 299] on برتقال "Items" at bounding box center [403, 301] width 173 height 12
paste برتقال "Juice"
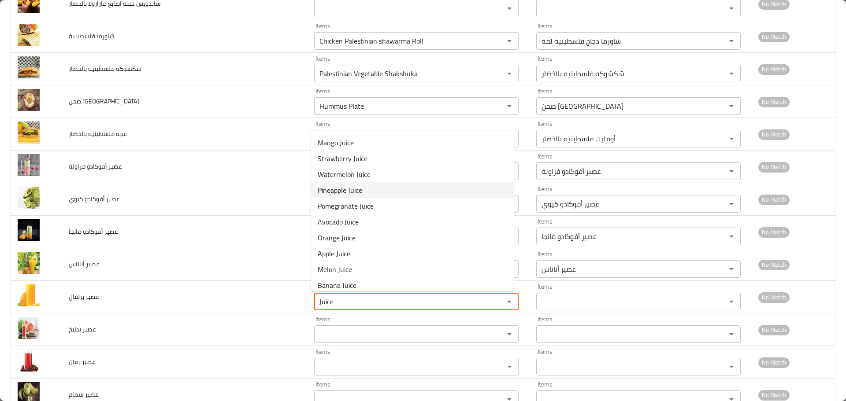
scroll to position [100, 0]
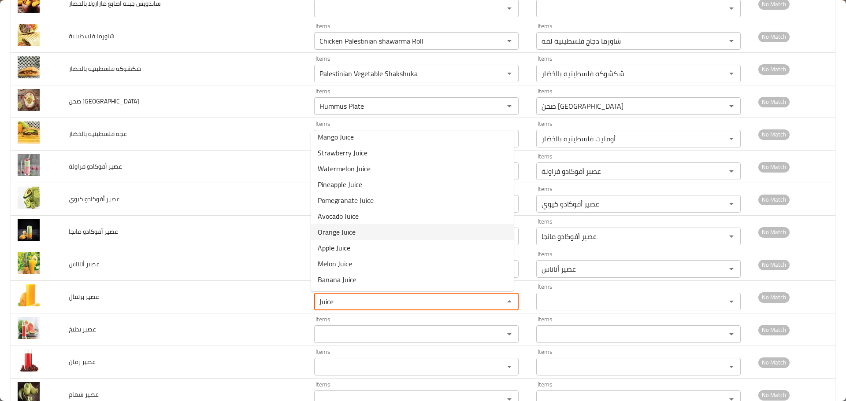
click at [351, 232] on span "Orange Juice" at bounding box center [337, 232] width 38 height 11
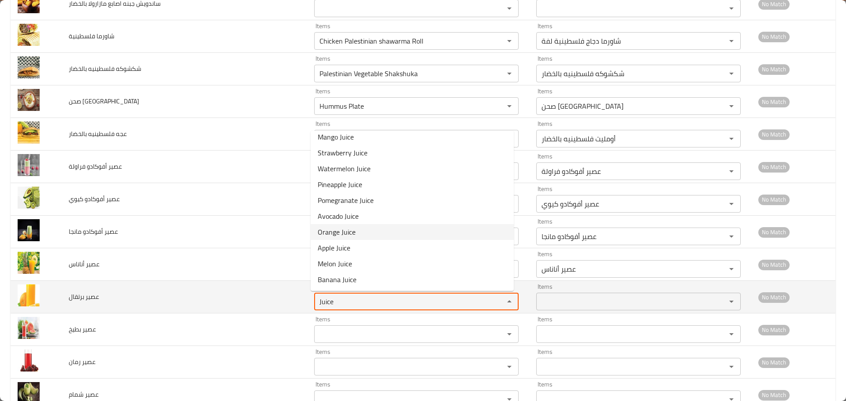
type برتقال "Orange Juice"
type برتقال-ar "عصير برتقال"
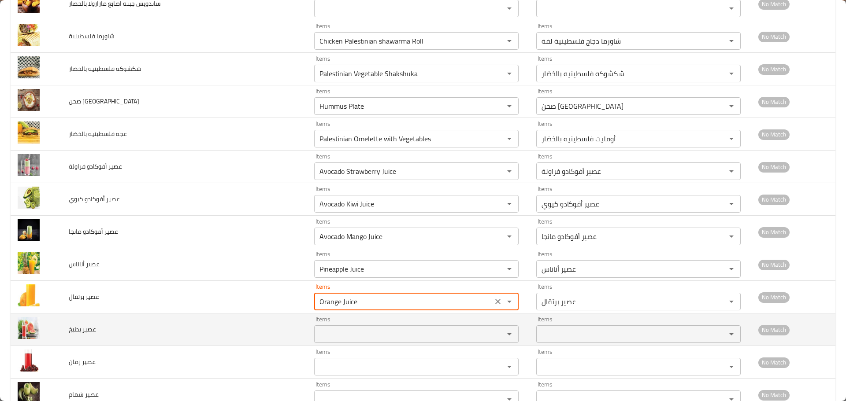
type برتقال "Orange Juice"
click at [336, 332] on بطيخ "Items" at bounding box center [403, 334] width 173 height 12
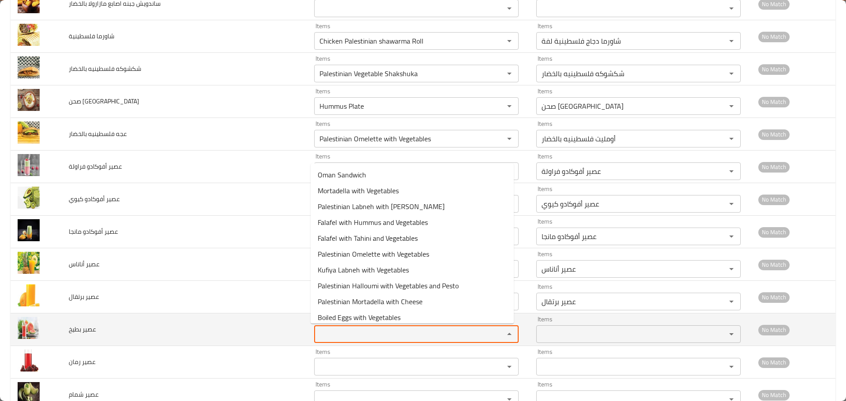
paste بطيخ "Juice"
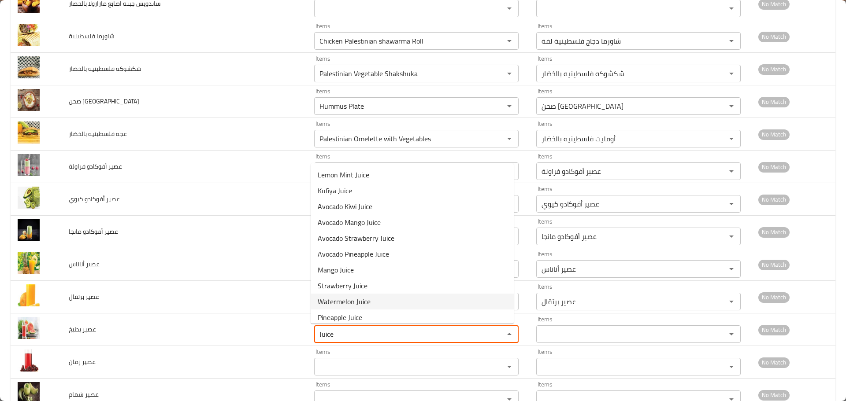
click at [335, 300] on span "Watermelon Juice" at bounding box center [344, 301] width 53 height 11
type بطيخ "Watermelon Juice"
type بطيخ-ar "عصير بطيخ"
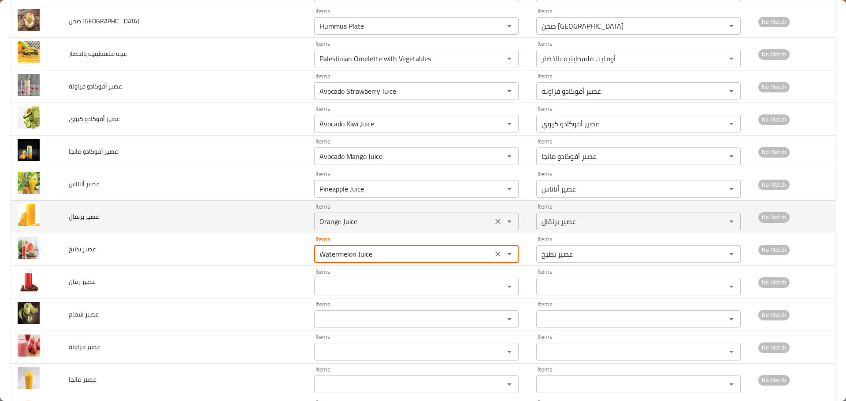
scroll to position [661, 0]
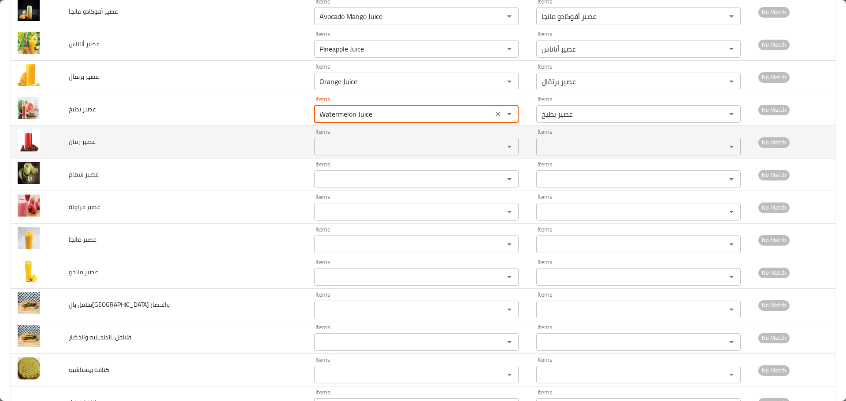
type بطيخ "Watermelon Juice"
click at [332, 148] on رمان "Items" at bounding box center [403, 146] width 173 height 12
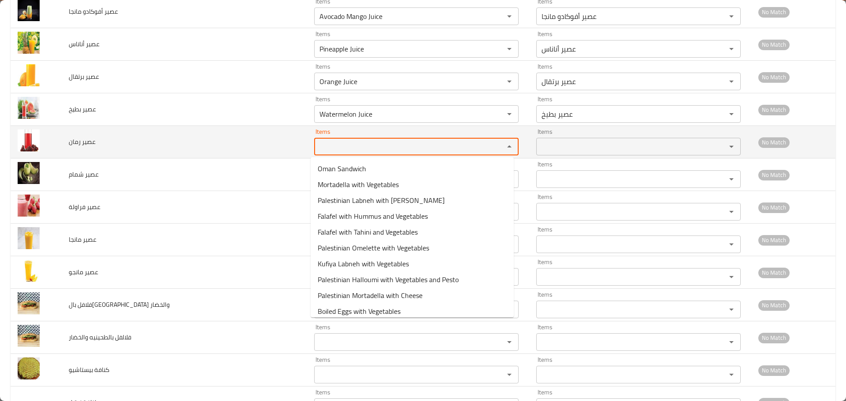
paste رمان "Juice"
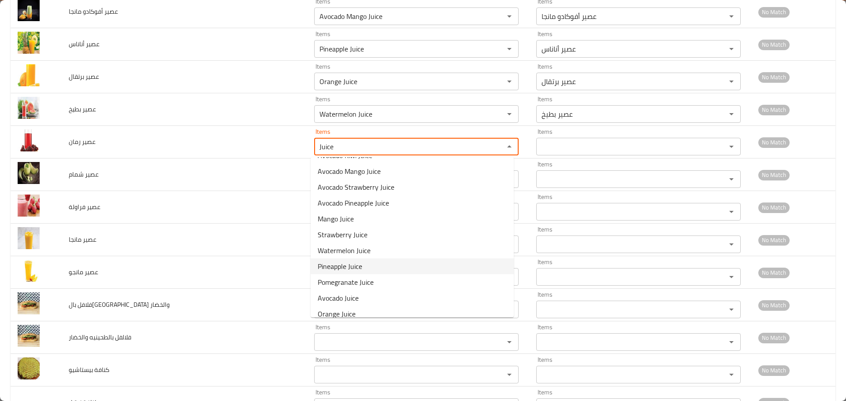
scroll to position [100, 0]
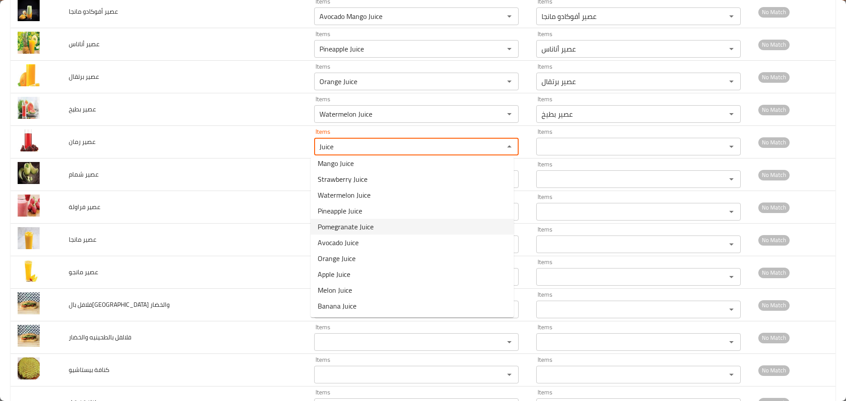
click at [340, 225] on span "Pomegranate Juice" at bounding box center [346, 227] width 56 height 11
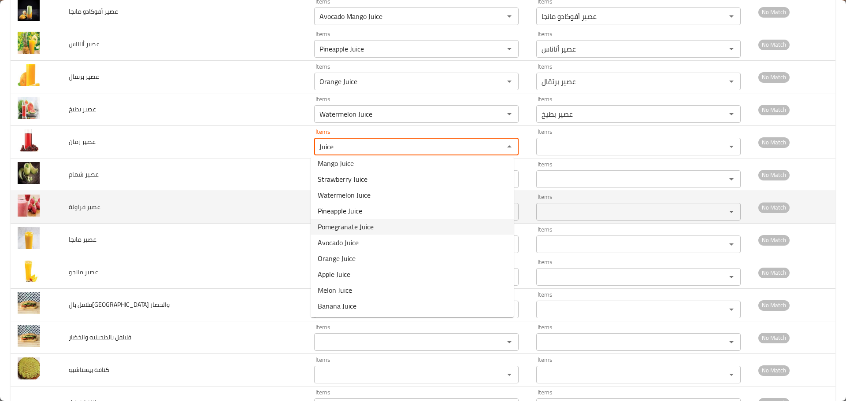
type رمان "Pomegranate Juice"
type رمان-ar "عصير رمان"
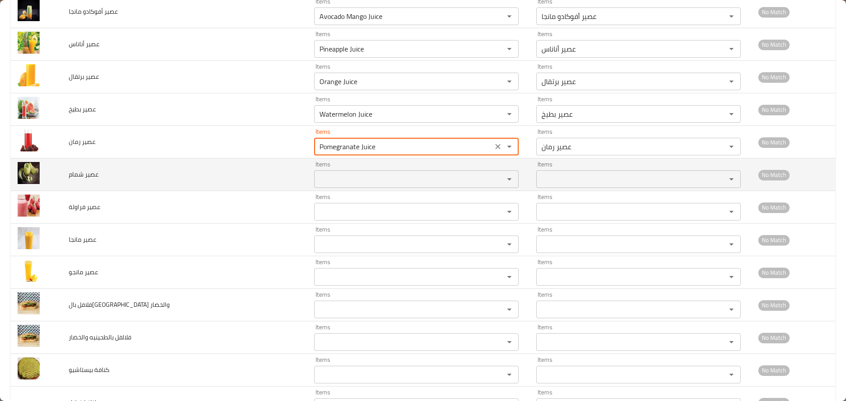
type رمان "Pomegranate Juice"
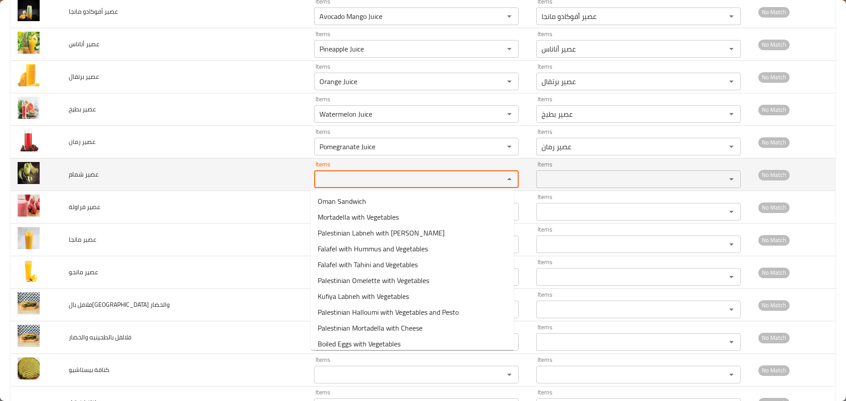
click at [336, 181] on شمام "Items" at bounding box center [403, 179] width 173 height 12
paste شمام "Juice"
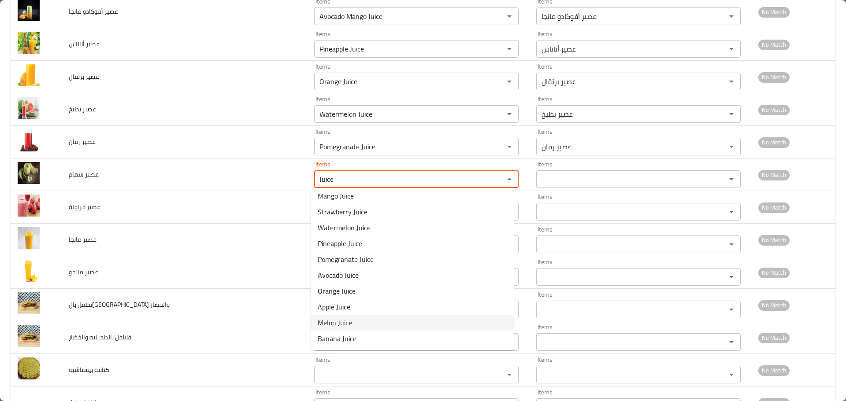
click at [351, 319] on span "Melon Juice" at bounding box center [335, 323] width 34 height 11
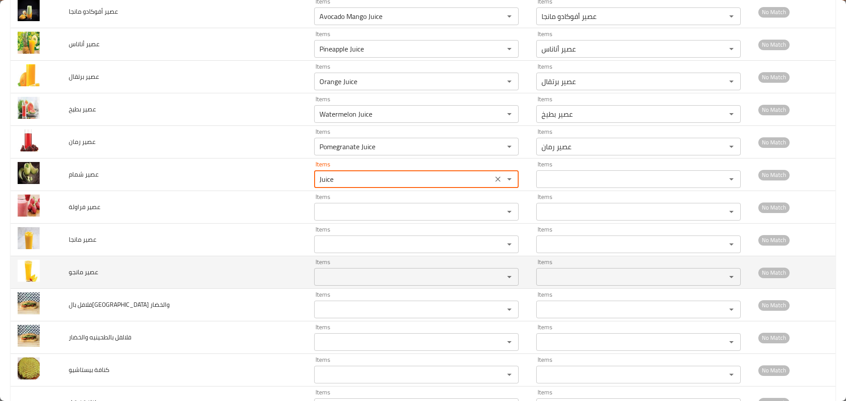
type شمام "Melon Juice"
type شمام-ar "عصير شمام"
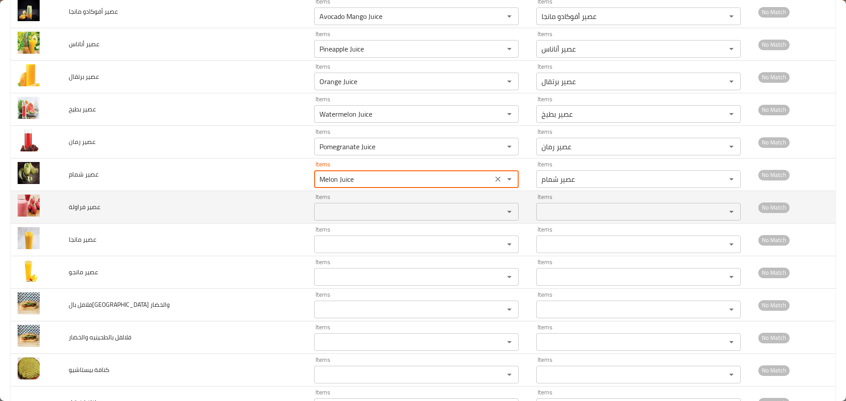
type شمام "Melon Juice"
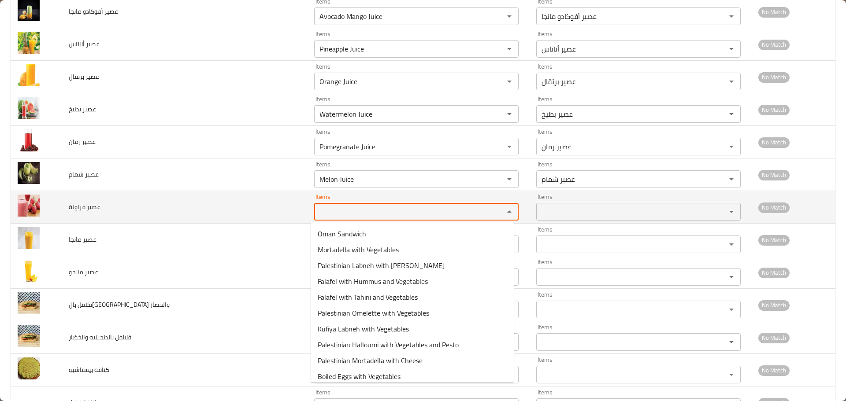
click at [345, 210] on فراولة "Items" at bounding box center [403, 212] width 173 height 12
paste فراولة "Juice"
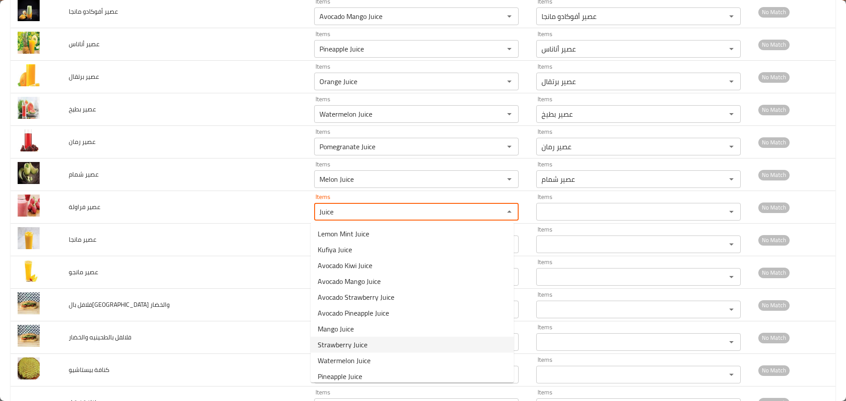
click at [353, 347] on span "Strawberry Juice" at bounding box center [343, 345] width 50 height 11
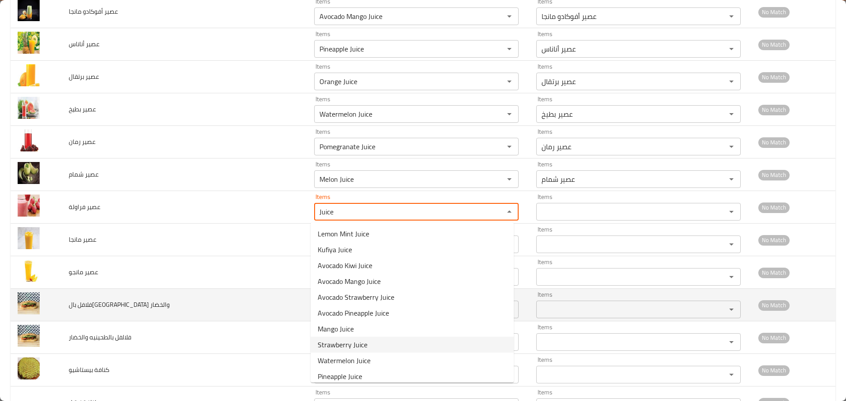
type فراولة "Strawberry Juice"
type فراولة-ar "عصير فراولة"
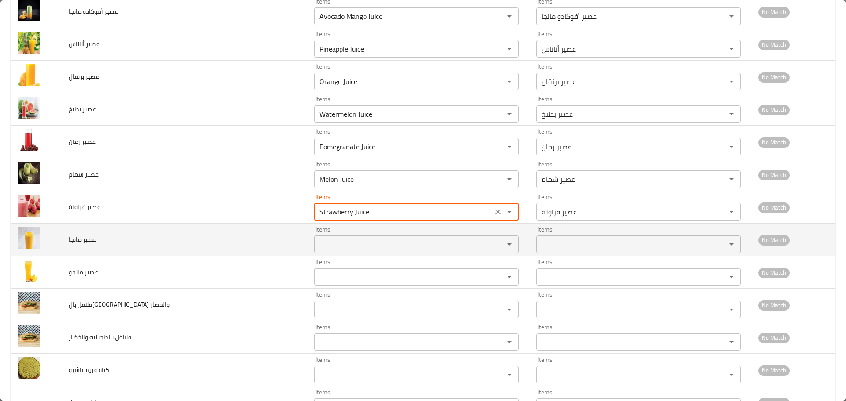
type فراولة "Strawberry Juice"
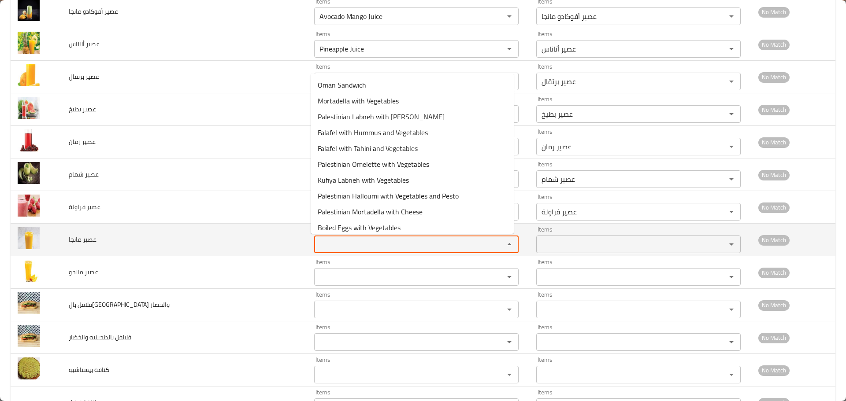
click at [345, 243] on مانجا "Items" at bounding box center [403, 244] width 173 height 12
paste مانجا "Juice"
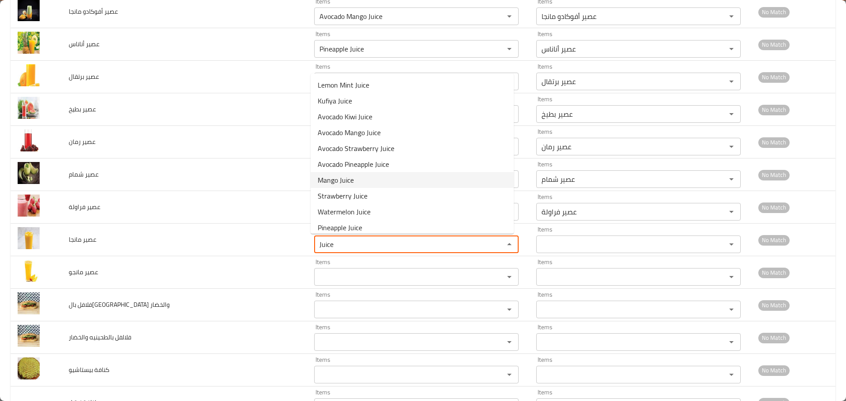
click at [342, 178] on span "Mango Juice" at bounding box center [336, 180] width 36 height 11
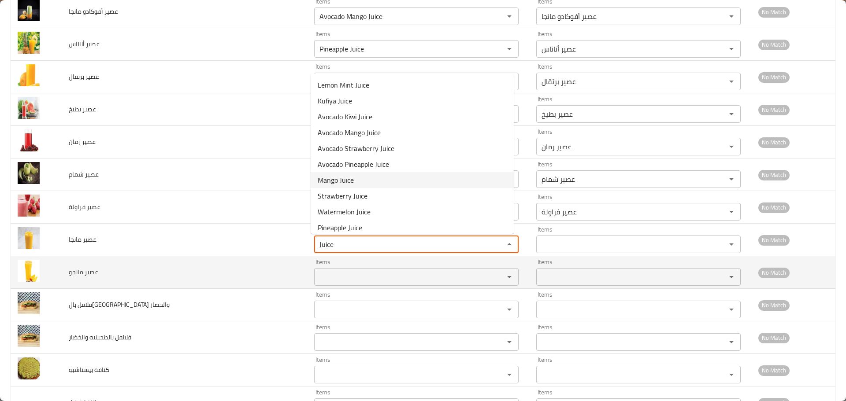
type مانجا "Mango Juice"
type مانجا-ar "عصير مانجا"
type مانجا "Mango Juice"
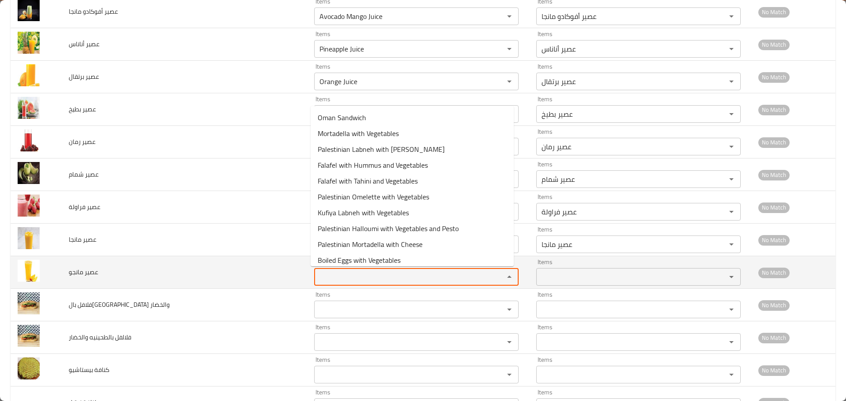
click at [341, 277] on مانجو "Items" at bounding box center [403, 277] width 173 height 12
paste مانجو "Juice"
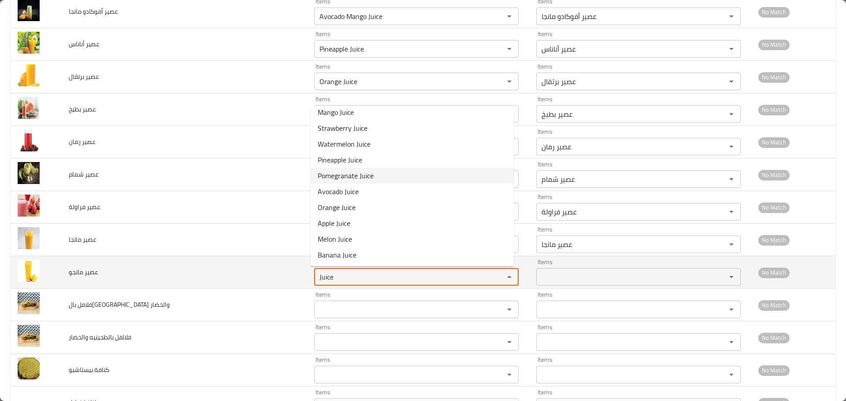
type مانجو "Juice"
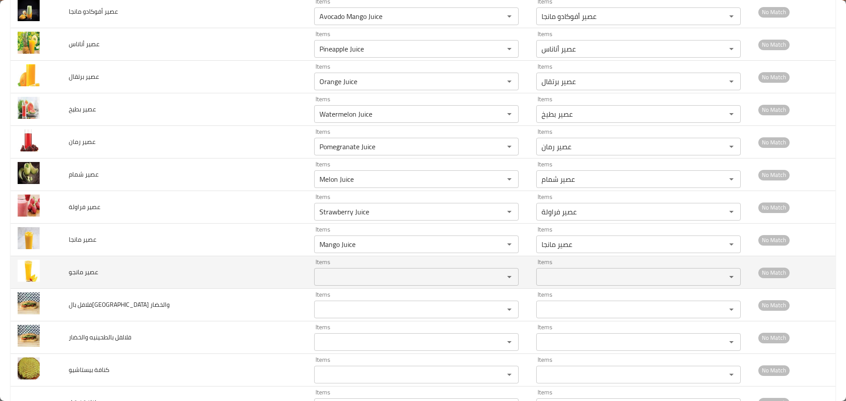
click at [274, 259] on td "عصير مانجو" at bounding box center [184, 272] width 245 height 33
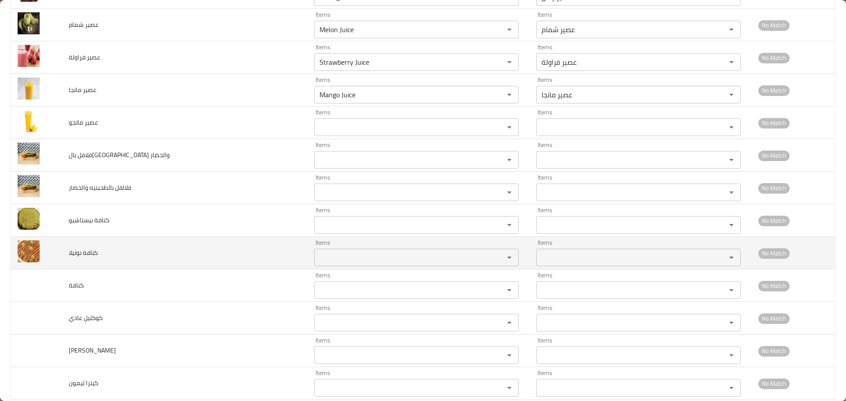
scroll to position [837, 0]
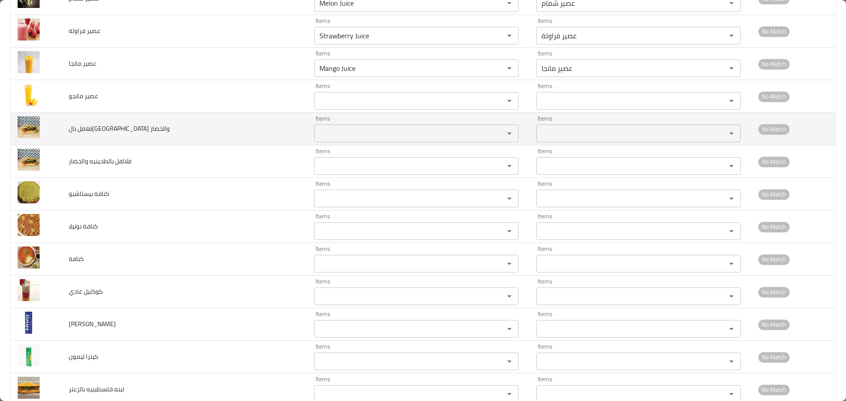
click at [359, 134] on والخضار "Items" at bounding box center [403, 133] width 173 height 12
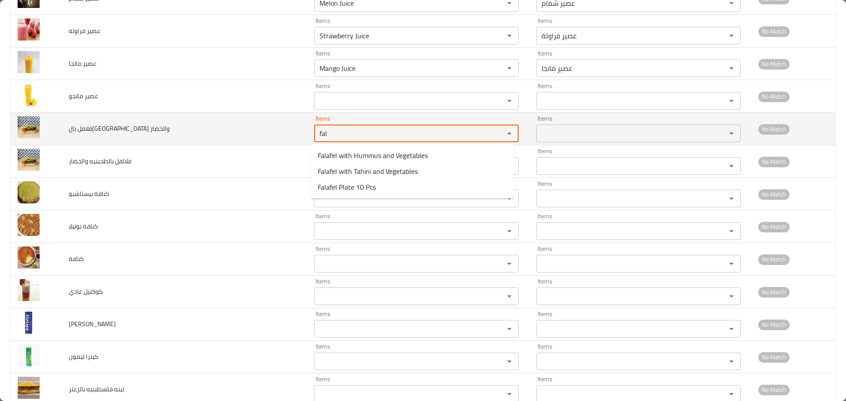
drag, startPoint x: 310, startPoint y: 136, endPoint x: 251, endPoint y: 139, distance: 58.7
click at [198, 133] on tr "فلافل بالحمص والخضار Items fal Items Items Items No Match" at bounding box center [423, 129] width 824 height 33
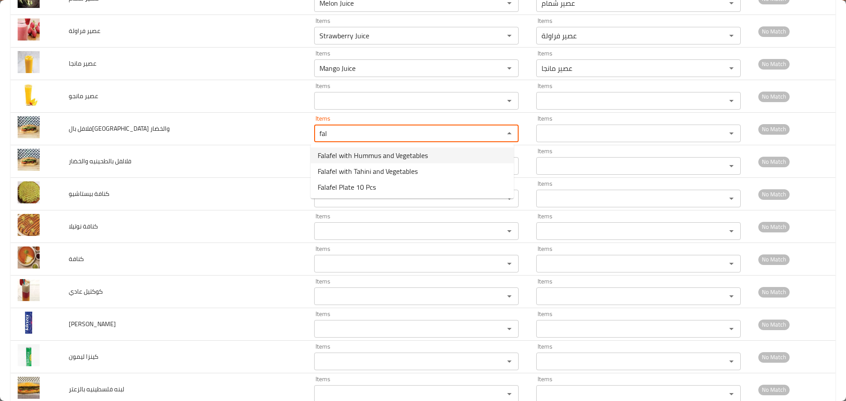
click at [387, 157] on span "Falafel with Hummus and Vegetables" at bounding box center [373, 155] width 110 height 11
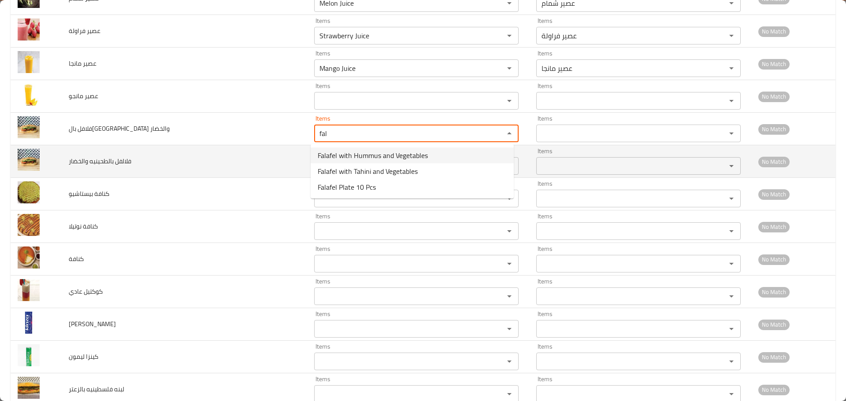
type والخضار "Falafel with Hummus and Vegetables"
type والخضار-ar "فلافل بال[GEOGRAPHIC_DATA] والخضار"
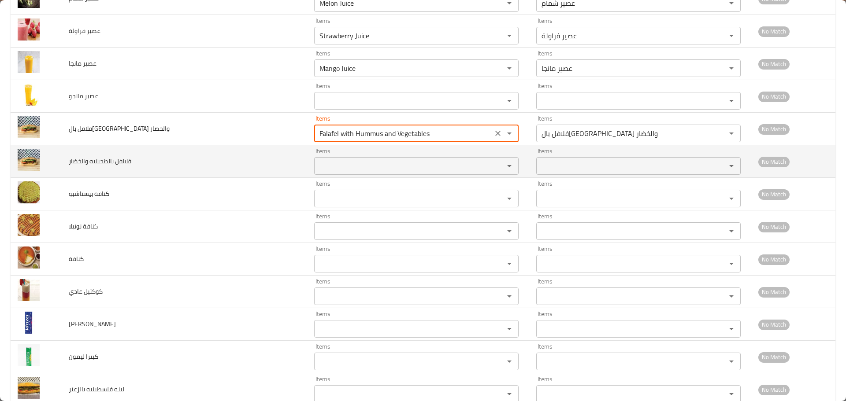
type والخضار "Falafel with Hummus and Vegetables"
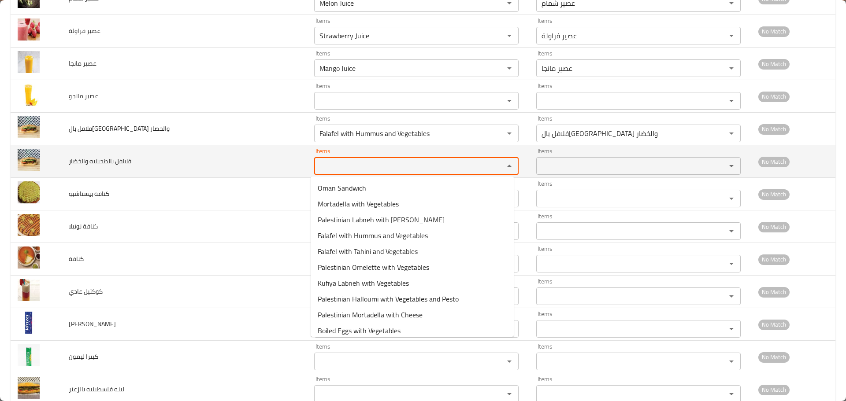
click at [367, 168] on والخضار "Items" at bounding box center [403, 166] width 173 height 12
paste والخضار "fal"
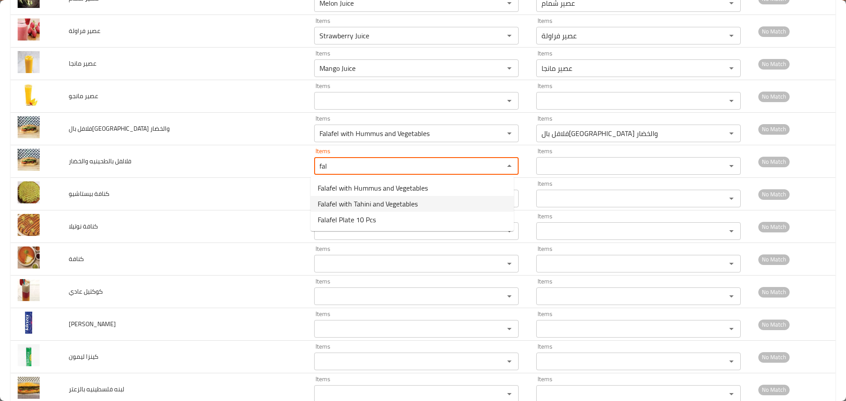
click at [363, 201] on span "Falafel with Tahini and Vegetables" at bounding box center [368, 204] width 100 height 11
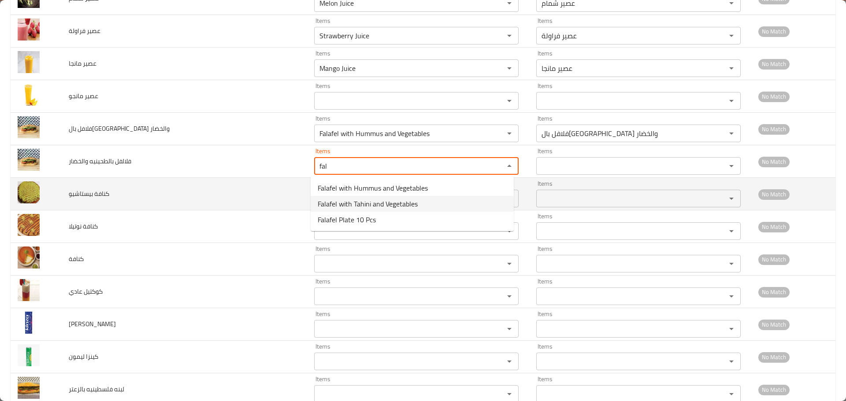
type والخضار "Falafel with Tahini and Vegetables"
type والخضار-ar "فلافل بالطحينيه والخضار"
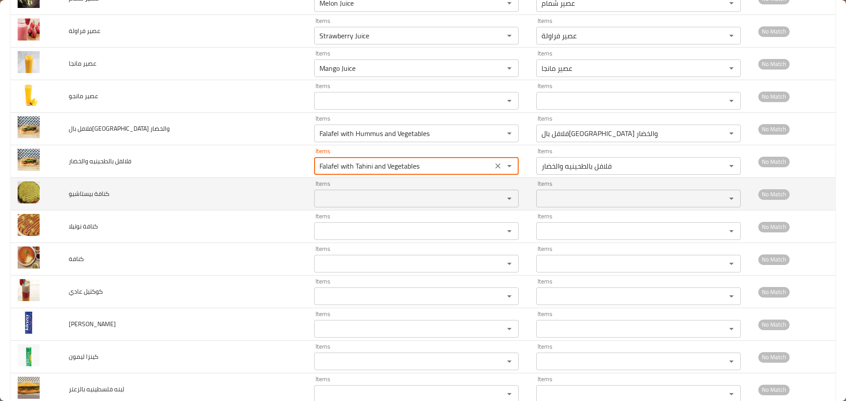
type والخضار "Falafel with Tahini and Vegetables"
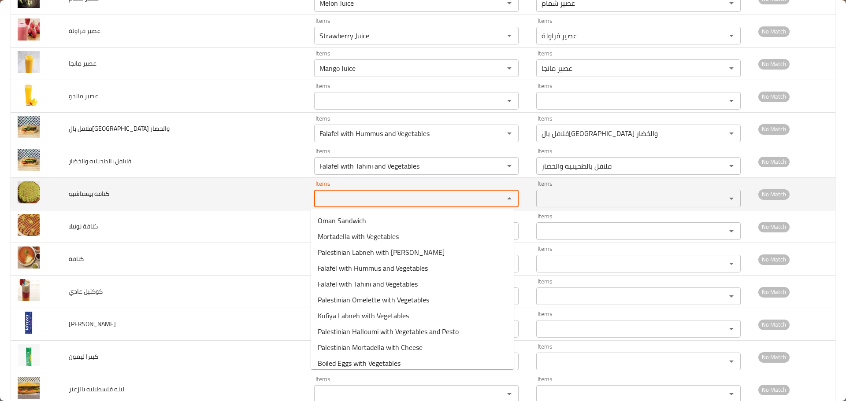
click at [338, 197] on بيستاشيو "Items" at bounding box center [403, 198] width 173 height 12
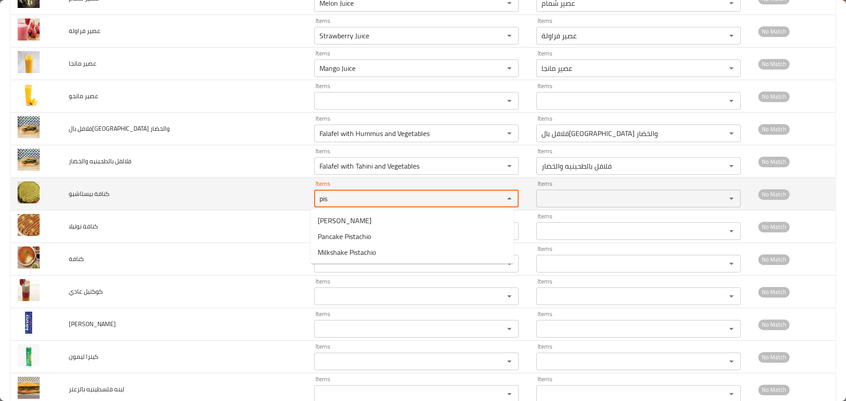
click at [281, 194] on tr "كنافة بيستاشيو Items pis Items Items Items No Match" at bounding box center [423, 194] width 824 height 33
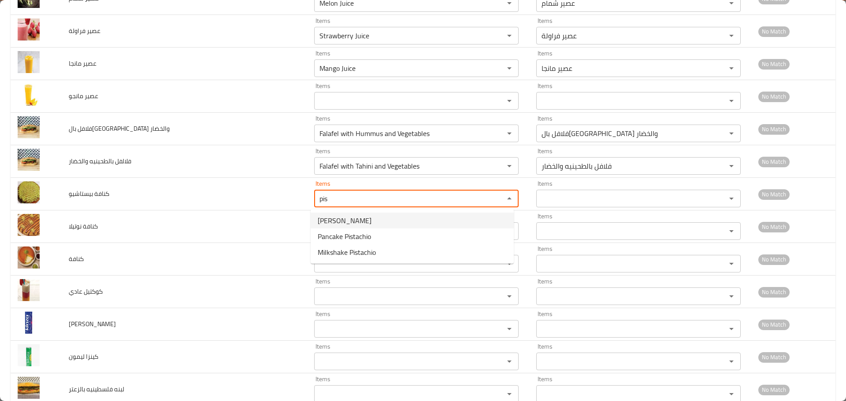
click at [351, 222] on span "[PERSON_NAME]" at bounding box center [345, 220] width 54 height 11
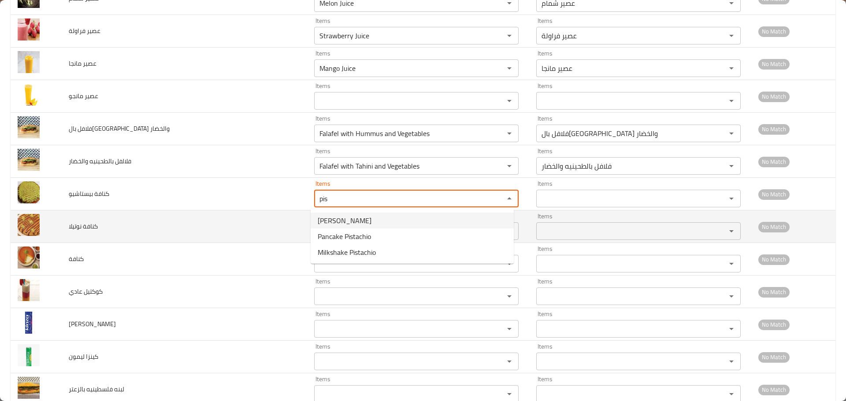
type بيستاشيو "[PERSON_NAME]"
type بيستاشيو-ar "كنافة بيستاشيو"
type بيستاشيو "[PERSON_NAME]"
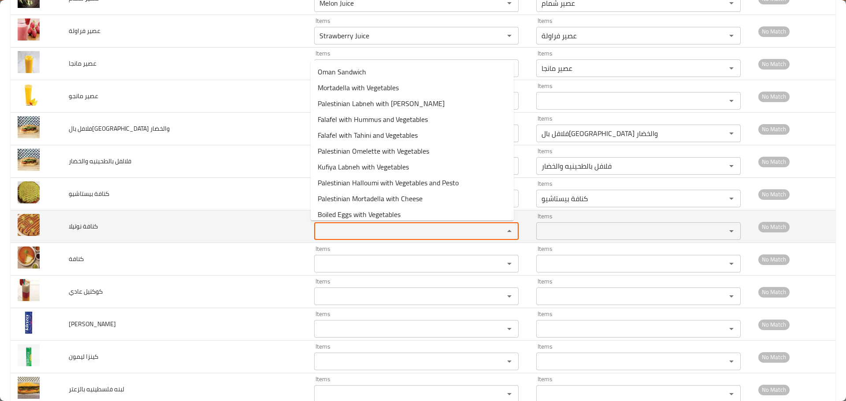
click at [342, 225] on نوتيلا "Items" at bounding box center [403, 231] width 173 height 12
paste نوتيلا "pis"
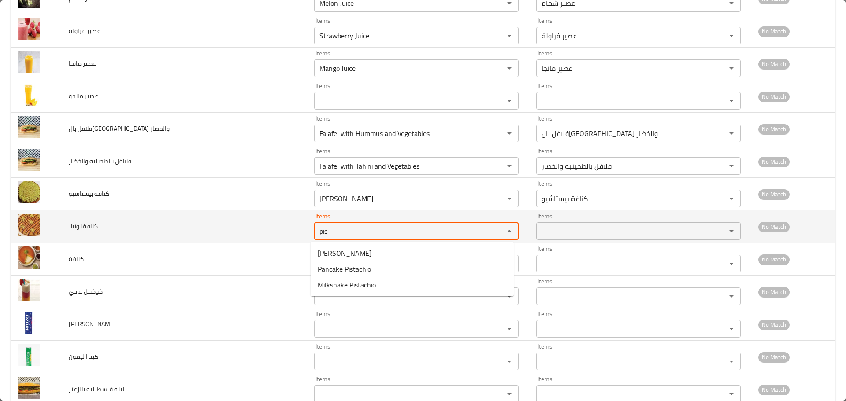
drag, startPoint x: 336, startPoint y: 236, endPoint x: 283, endPoint y: 230, distance: 54.0
click at [283, 230] on tr "كنافة نوتيلا Items pis Items Items Items No Match" at bounding box center [423, 227] width 824 height 33
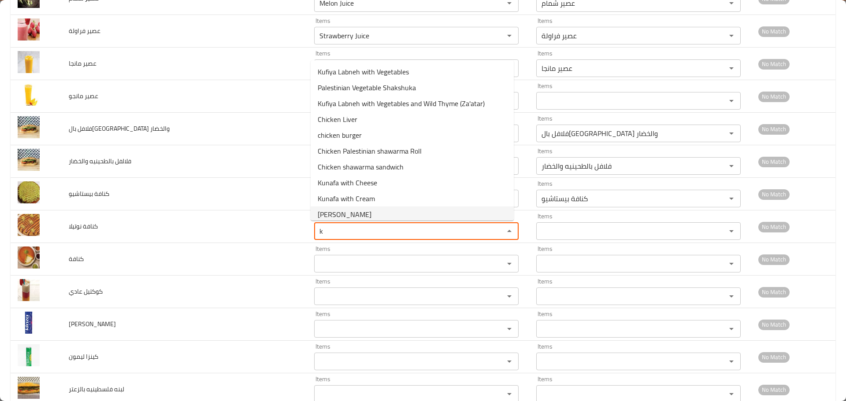
click at [338, 209] on span "[PERSON_NAME]" at bounding box center [345, 214] width 54 height 11
type نوتيلا "[PERSON_NAME]"
type نوتيلا-ar "كنافة نوتيلا"
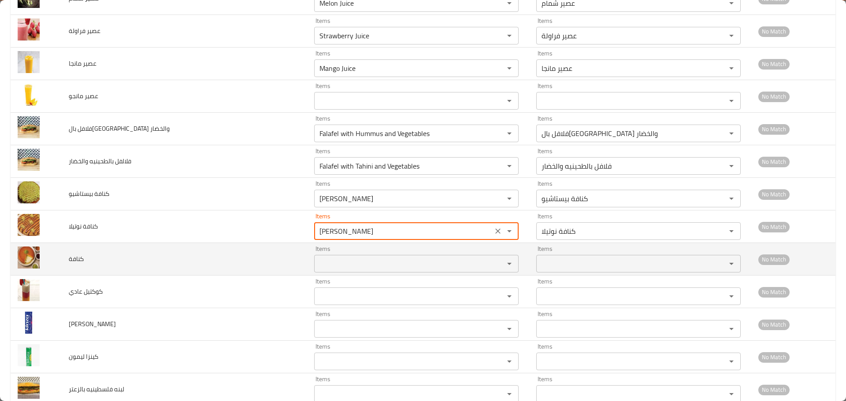
type نوتيلا "[PERSON_NAME]"
click at [336, 259] on input "Items" at bounding box center [403, 264] width 173 height 12
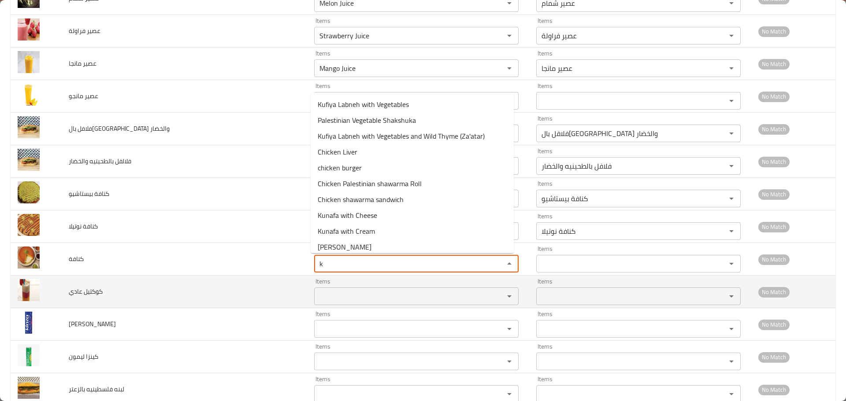
type input "k"
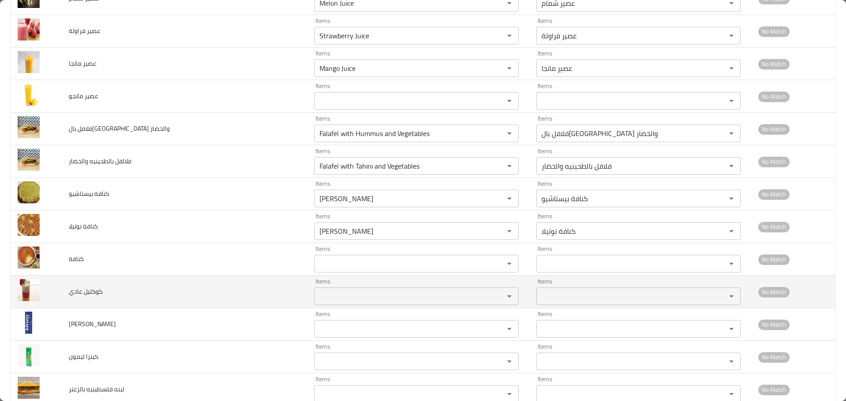
click at [340, 276] on td "Items Items" at bounding box center [418, 292] width 222 height 33
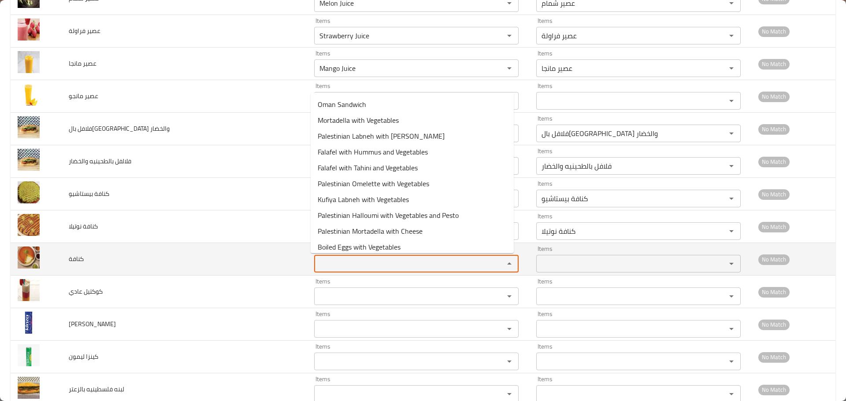
drag, startPoint x: 335, startPoint y: 262, endPoint x: 252, endPoint y: 251, distance: 83.4
click at [252, 251] on tr "كنافة Items Items Items Items No Match" at bounding box center [423, 259] width 824 height 33
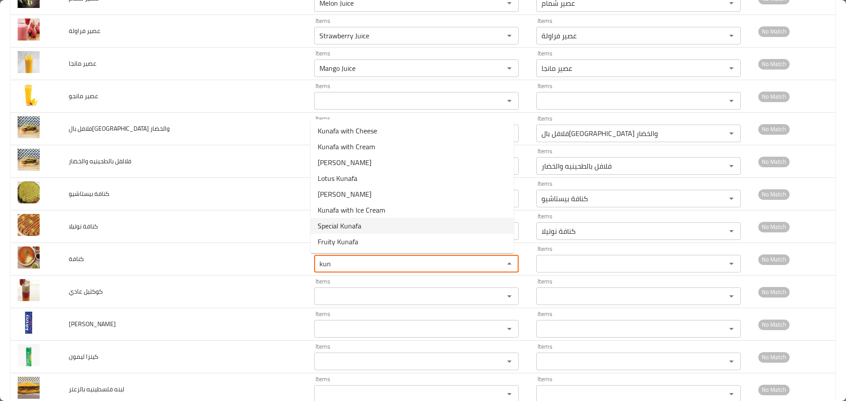
click at [355, 224] on span "Special Kunafa" at bounding box center [340, 226] width 44 height 11
type input "Special Kunafa"
type input "كنافة خاصة"
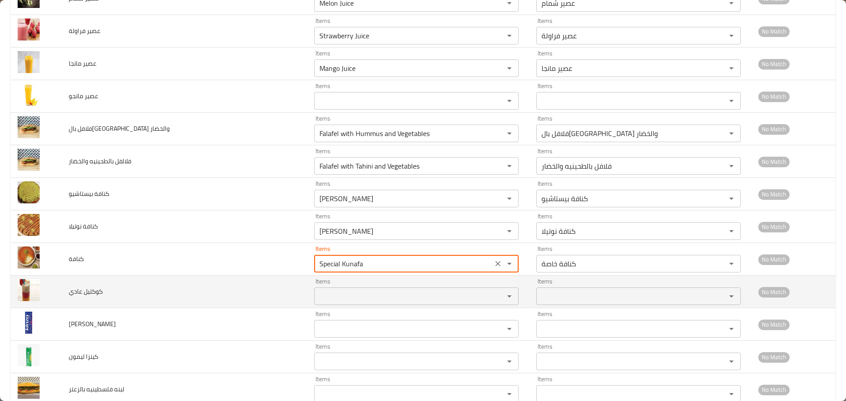
type input "Special Kunafa"
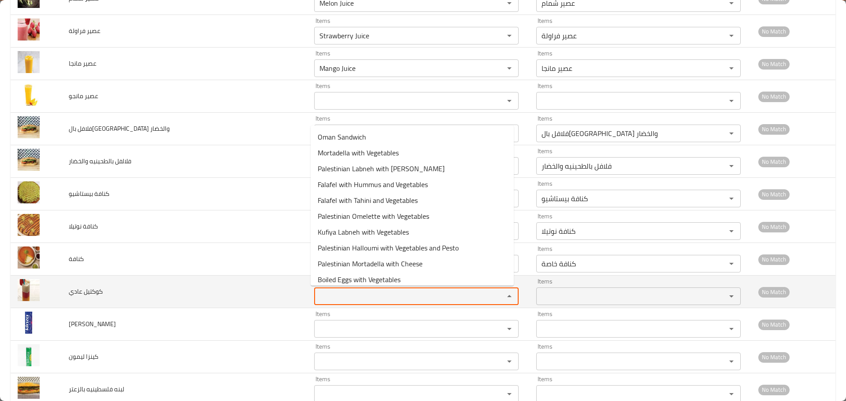
click at [341, 293] on عادي "Items" at bounding box center [403, 296] width 173 height 12
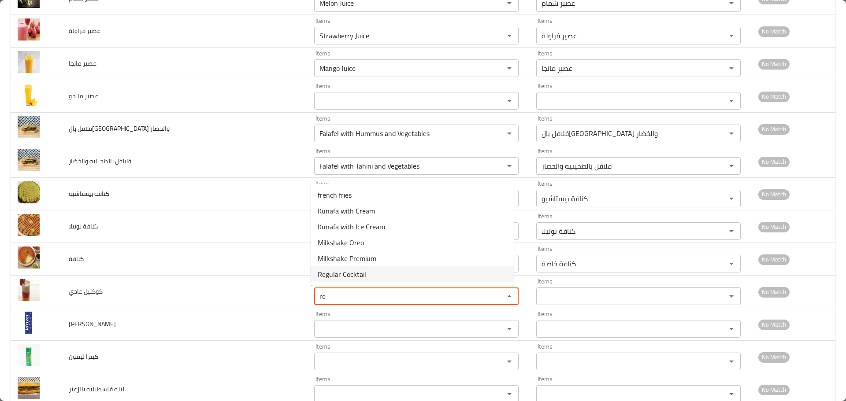
click at [342, 266] on عادي-option-4 "Milkshake Premium" at bounding box center [411, 259] width 203 height 16
type عادي "Milkshake Premium"
type عادي-ar "ميلك [PERSON_NAME]"
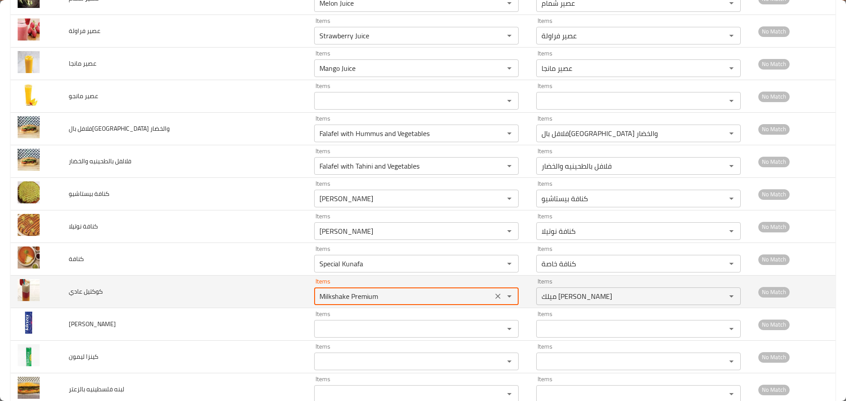
drag, startPoint x: 388, startPoint y: 294, endPoint x: 272, endPoint y: 293, distance: 116.3
click at [278, 294] on tr "كوكتيل عادي Items Milkshake Premium Items Items ميلك شيك بريميم Items No Match" at bounding box center [423, 292] width 824 height 33
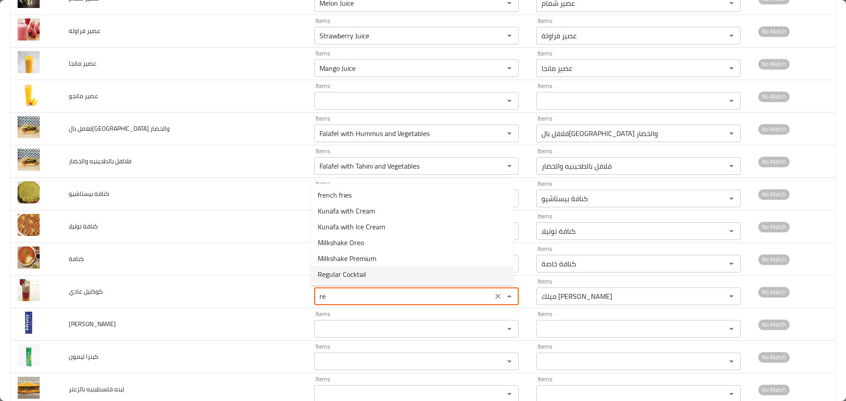
click at [331, 277] on span "Regular Cocktail" at bounding box center [342, 274] width 48 height 11
type عادي "Regular Cocktail"
type عادي-ar "كوكتيل عادي"
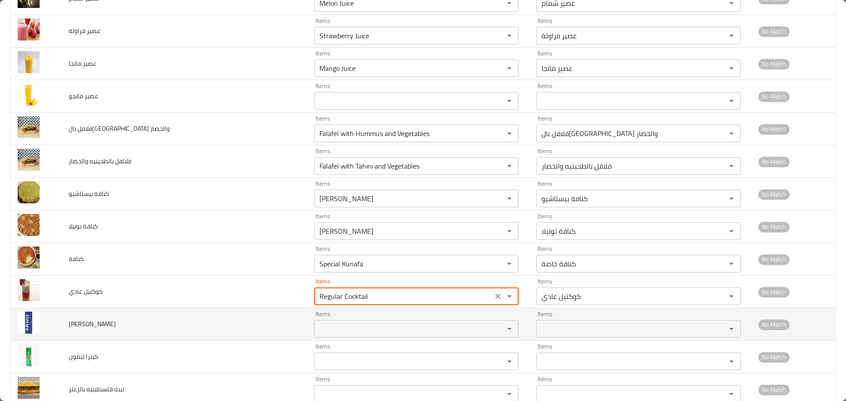
type عادي "Regular Cocktail"
click at [331, 328] on كولا "Items" at bounding box center [403, 329] width 173 height 12
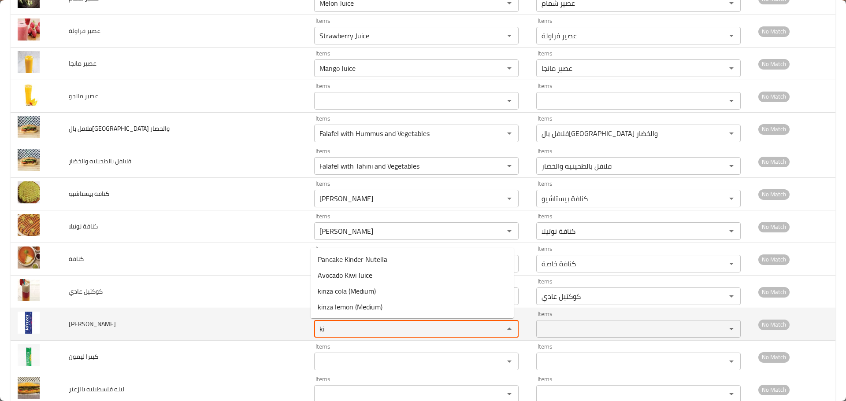
drag, startPoint x: 325, startPoint y: 329, endPoint x: 266, endPoint y: 318, distance: 59.8
click at [267, 318] on tr "كينزا كولا Items ki Items Items Items No Match" at bounding box center [423, 324] width 824 height 33
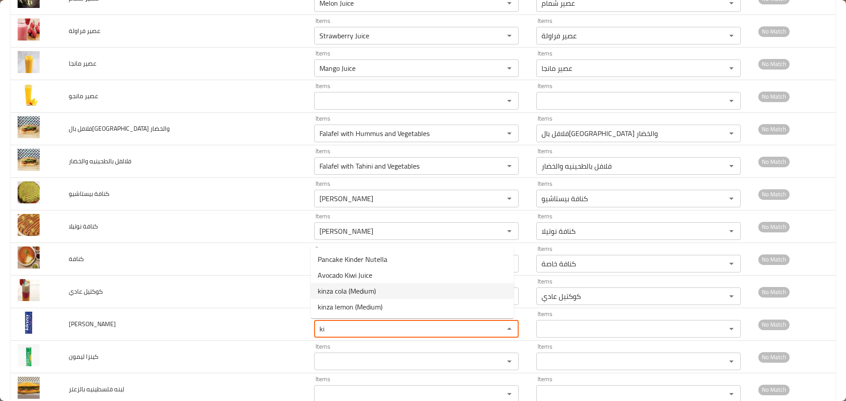
drag, startPoint x: 327, startPoint y: 286, endPoint x: 326, endPoint y: 335, distance: 48.9
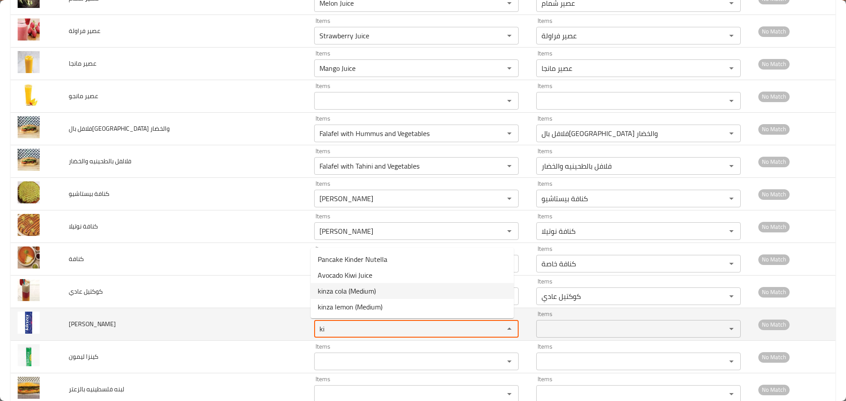
click at [328, 286] on span "kinza cola (Medium)" at bounding box center [347, 291] width 58 height 11
type كولا "kinza cola (Medium)"
type كولا-ar "[PERSON_NAME] (وسط)"
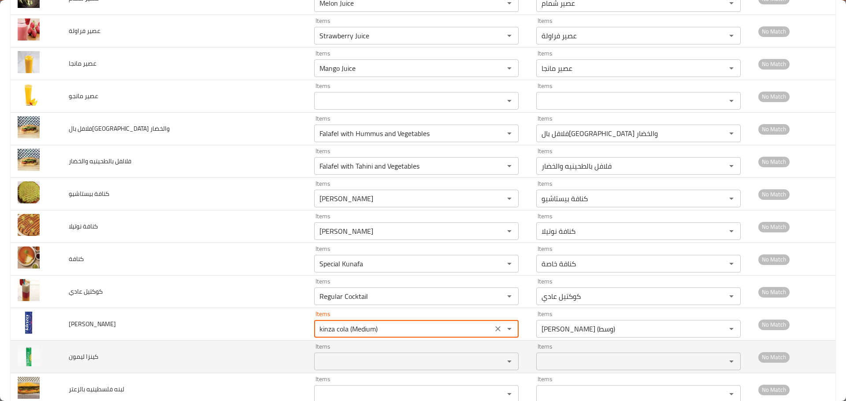
type كولا "kinza cola (Medium)"
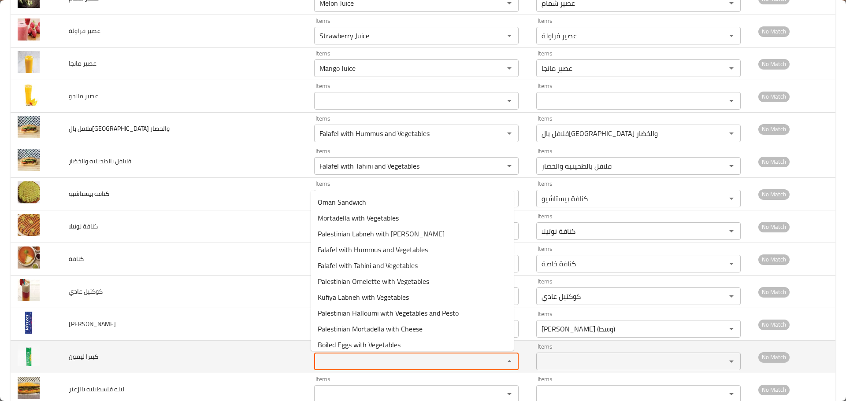
click at [329, 359] on ليمون "Items" at bounding box center [403, 361] width 173 height 12
paste ليمون "ki"
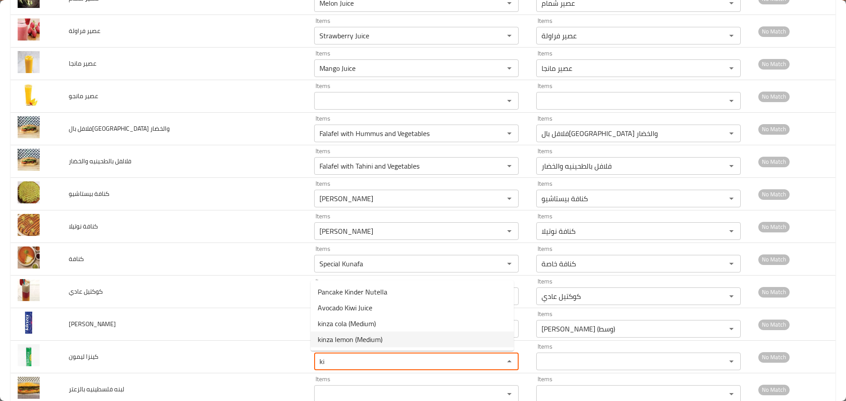
click at [342, 335] on span "kinza lemon (Medium)" at bounding box center [350, 339] width 65 height 11
type ليمون "kinza lemon (Medium)"
type ليمون-ar "كينزا ليمون (وسط)"
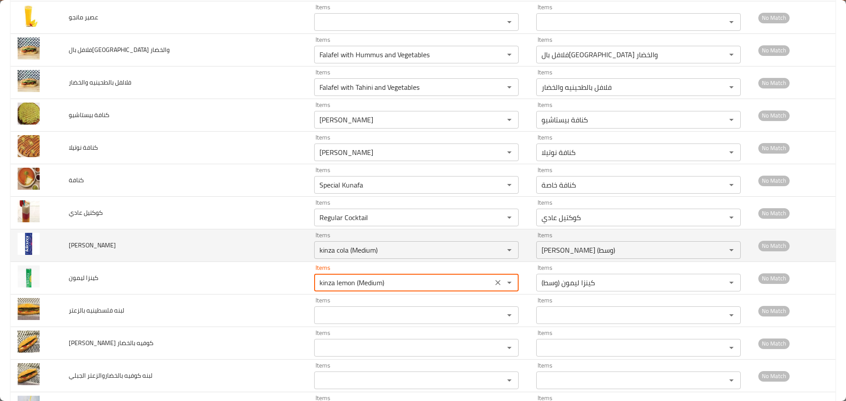
scroll to position [1013, 0]
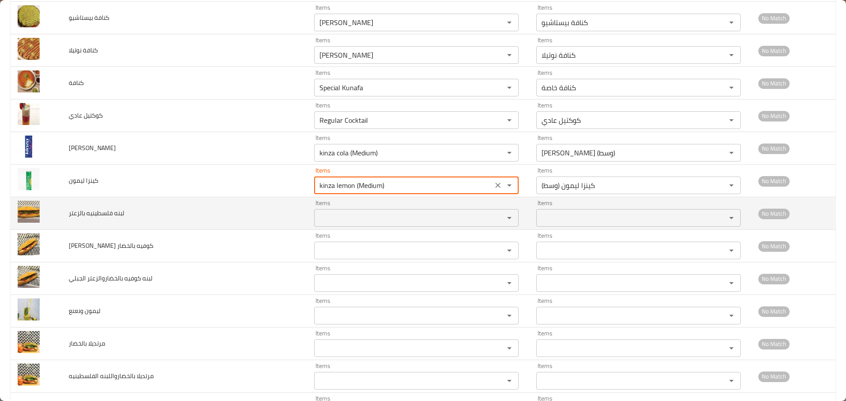
type ليمون "kinza lemon (Medium)"
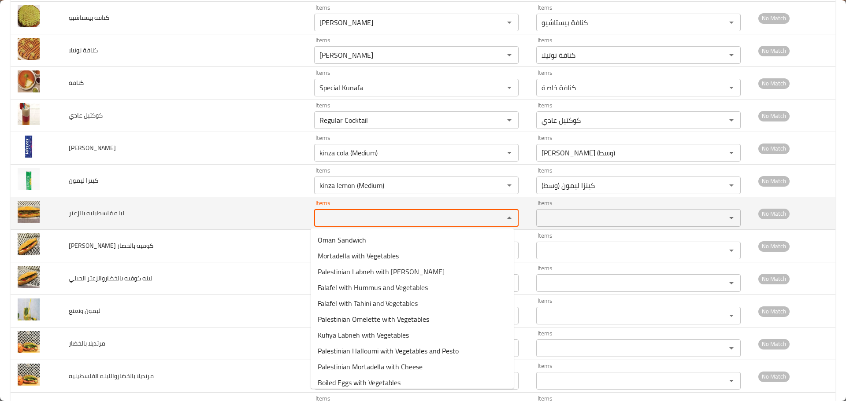
click at [326, 218] on بالزعتر "Items" at bounding box center [403, 218] width 173 height 12
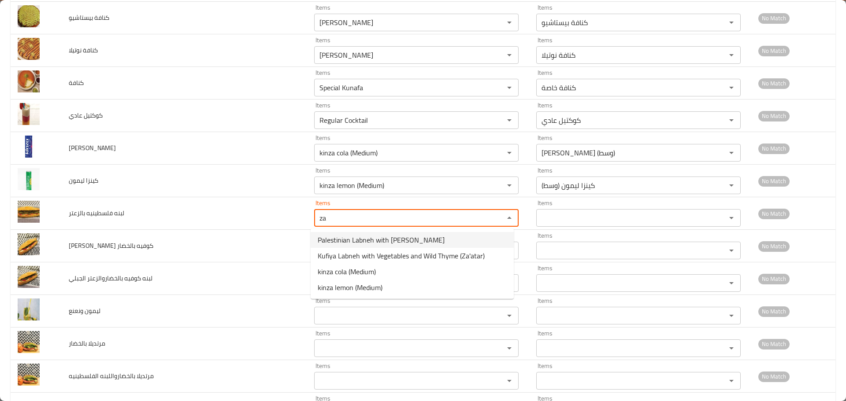
click at [363, 241] on span "Palestinian Labneh with [PERSON_NAME]" at bounding box center [381, 240] width 127 height 11
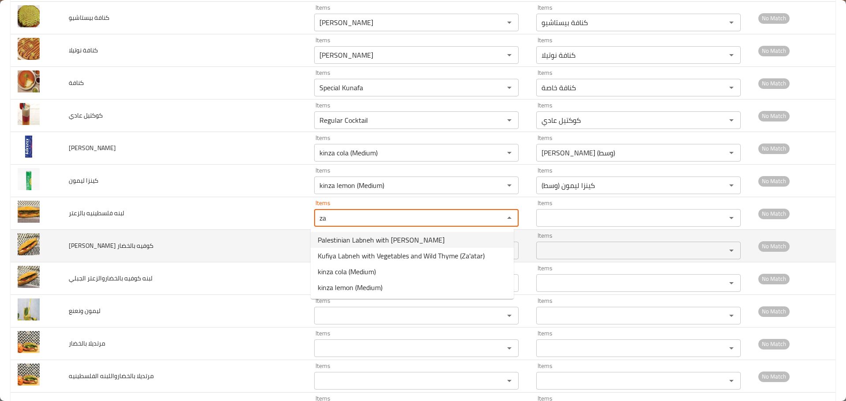
type بالزعتر "Palestinian Labneh with [PERSON_NAME]"
type بالزعتر-ar "لبنه فلسطينيه بالزعتر"
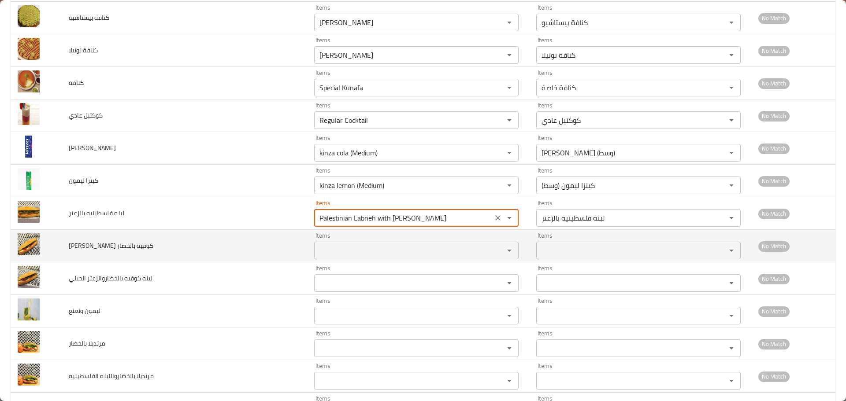
type بالزعتر "Palestinian Labneh with [PERSON_NAME]"
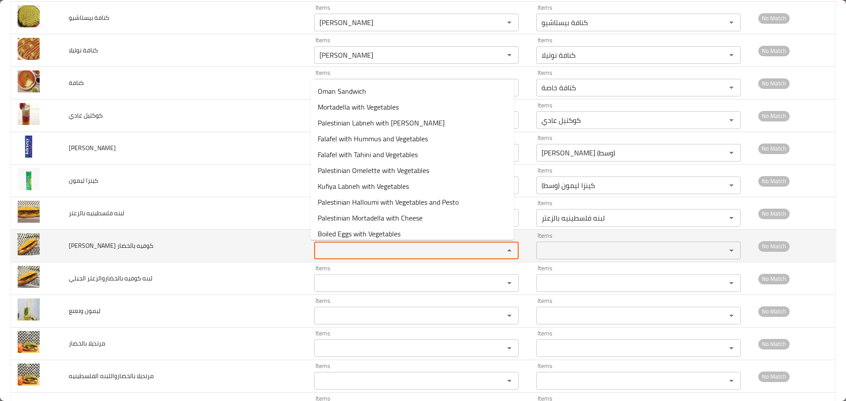
click at [344, 256] on بالخضار "Items" at bounding box center [403, 250] width 173 height 12
drag, startPoint x: 342, startPoint y: 254, endPoint x: 262, endPoint y: 242, distance: 81.0
click at [262, 242] on tr "[PERSON_NAME] كوفيه بالخضار Items veg Items Items Items No Match" at bounding box center [423, 246] width 824 height 33
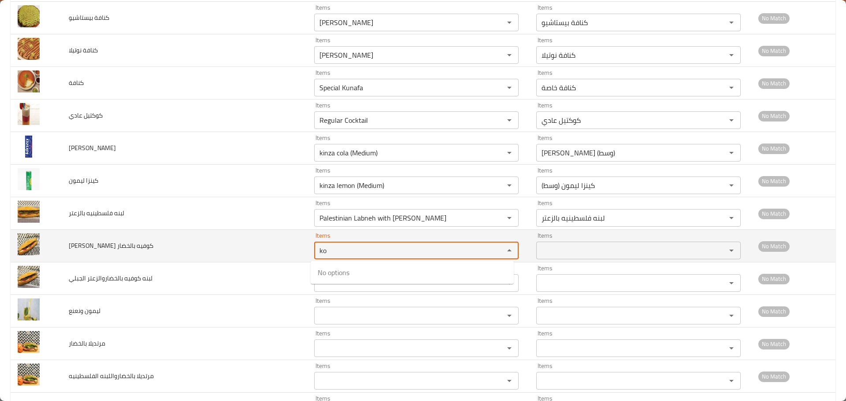
drag, startPoint x: 311, startPoint y: 252, endPoint x: 259, endPoint y: 245, distance: 52.9
click at [260, 246] on tr "لبنه كوفيه بالخضار Items ko Items Items Items No Match" at bounding box center [423, 246] width 824 height 33
drag, startPoint x: 307, startPoint y: 247, endPoint x: 286, endPoint y: 246, distance: 20.7
click at [286, 246] on tr "ل[PERSON_NAME] كوفيه بالخضار Items co Items Items Items No Match" at bounding box center [423, 246] width 824 height 33
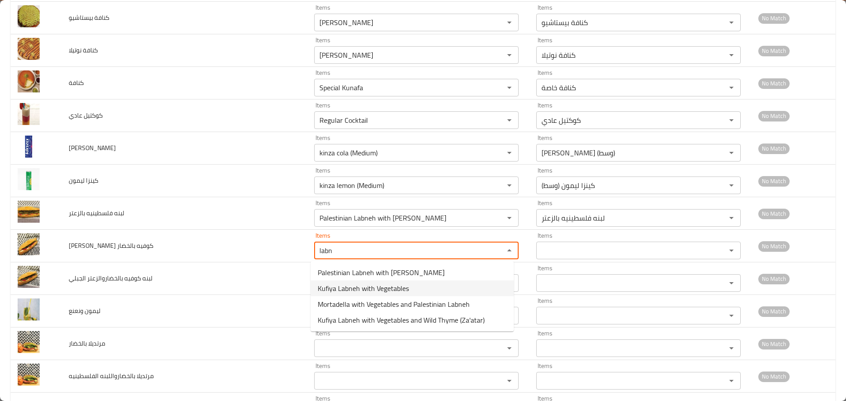
click at [364, 291] on span "Kufiya Labneh with Vegetables" at bounding box center [363, 288] width 91 height 11
type بالخضار "Kufiya Labneh with Vegetables"
type بالخضار-ar "[PERSON_NAME] كوفيه بالخضار"
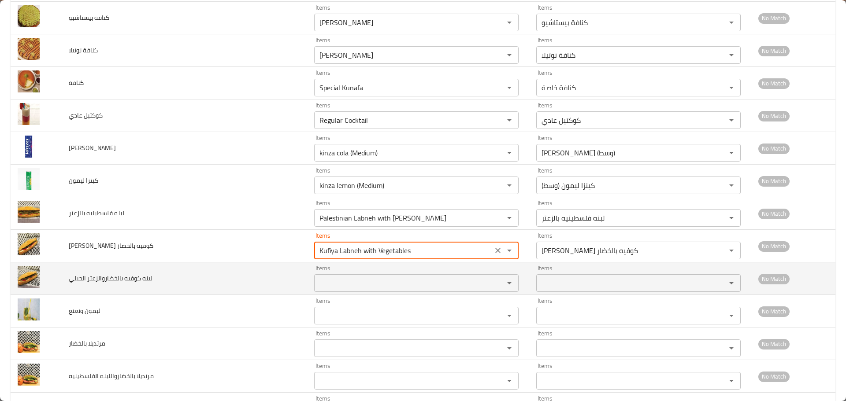
type بالخضار "Kufiya Labneh with Vegetables"
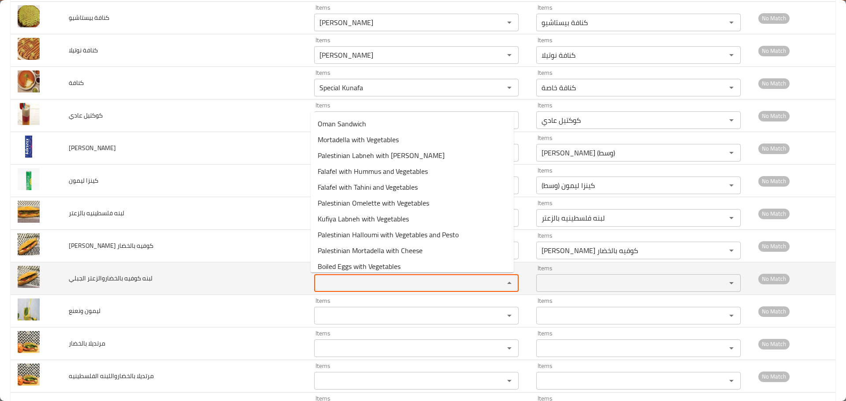
click at [351, 284] on الجبلي "Items" at bounding box center [403, 283] width 173 height 12
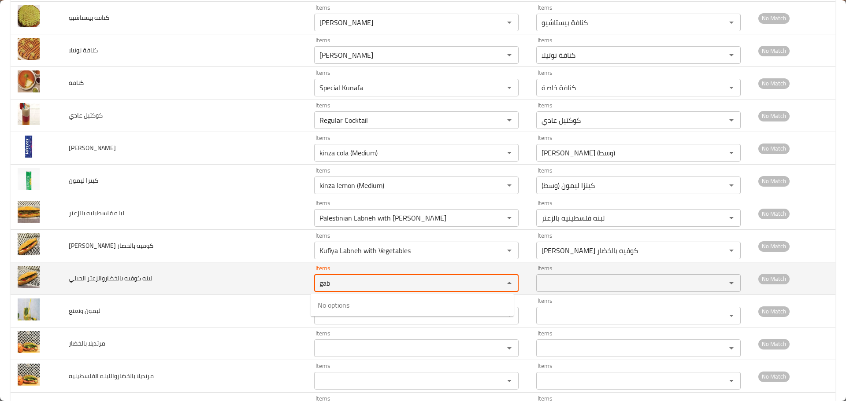
drag, startPoint x: 330, startPoint y: 283, endPoint x: 254, endPoint y: 273, distance: 76.9
click at [254, 273] on tr "لبنه كوفيه بالخضاروالزعتر الجبلي Items gab Items Items Items No Match" at bounding box center [423, 278] width 824 height 33
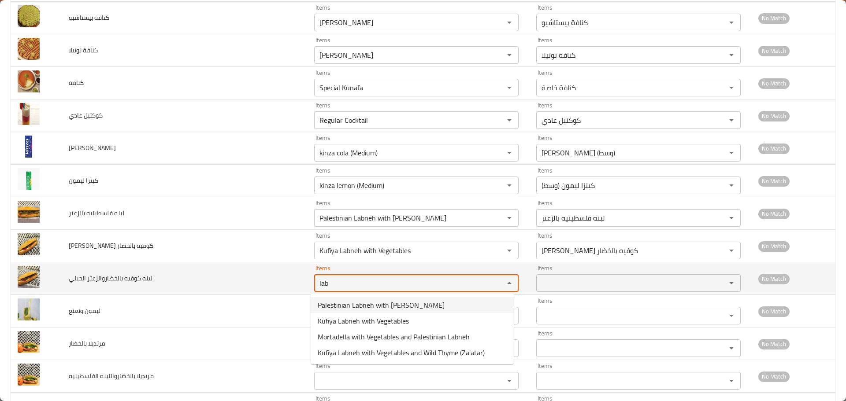
drag, startPoint x: 345, startPoint y: 282, endPoint x: 266, endPoint y: 281, distance: 78.4
click at [266, 281] on tr "لبنه كوفيه بالخضاروالزعتر الجبلي Items lab Items Items Items No Match" at bounding box center [423, 278] width 824 height 33
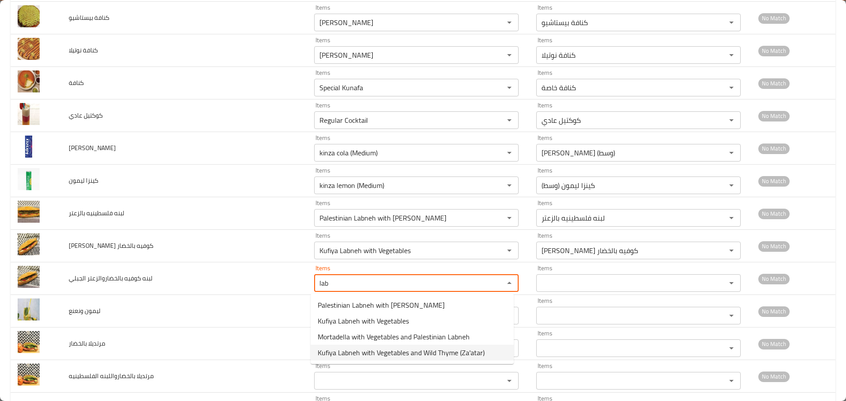
click at [346, 354] on span "Kufiya Labneh with Vegetables and Wild Thyme (Za'atar)" at bounding box center [401, 352] width 167 height 11
type الجبلي "Kufiya Labneh with Vegetables and Wild Thyme (Za'atar)"
type الجبلي-ar "[PERSON_NAME] كوفيه بالخضار والزعتر الجبلي (زعتر)."
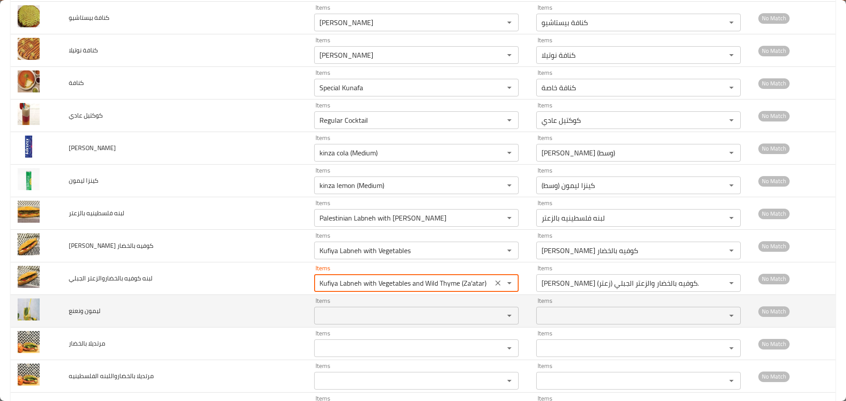
type الجبلي "Kufiya Labneh with Vegetables and Wild Thyme (Za'atar)"
click at [354, 314] on ونعنع "Items" at bounding box center [403, 316] width 173 height 12
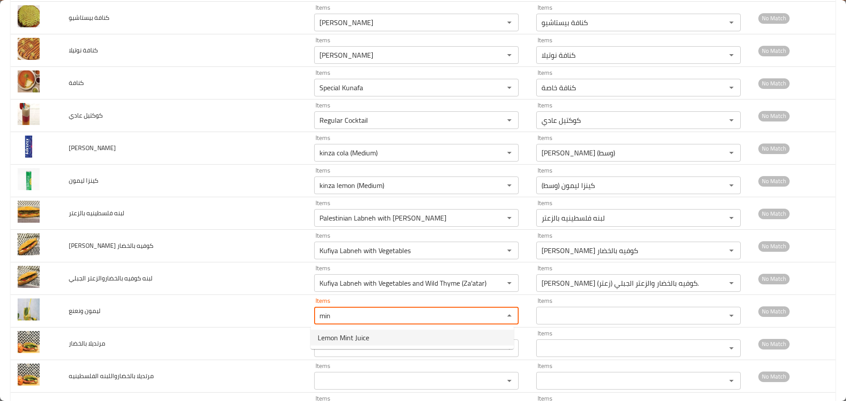
click at [346, 335] on span "Lemon Mint Juice" at bounding box center [344, 337] width 52 height 11
type ونعنع "Lemon Mint Juice"
type ونعنع-ar "عصير ليمون نعنع"
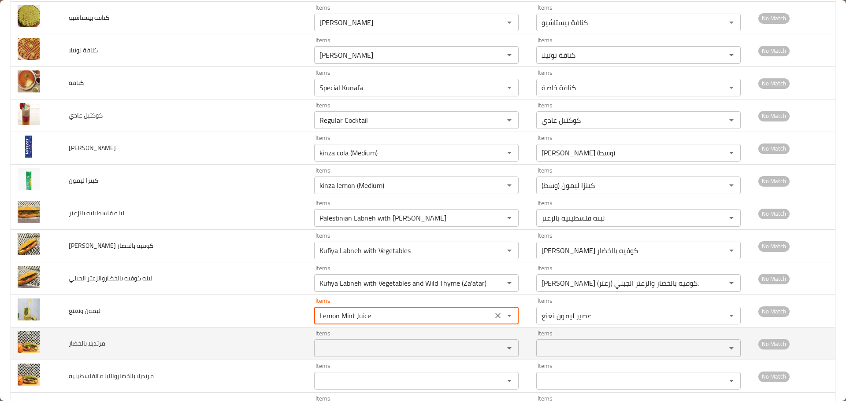
type ونعنع "Lemon Mint Juice"
click at [339, 347] on بالخضار "Items" at bounding box center [403, 348] width 173 height 12
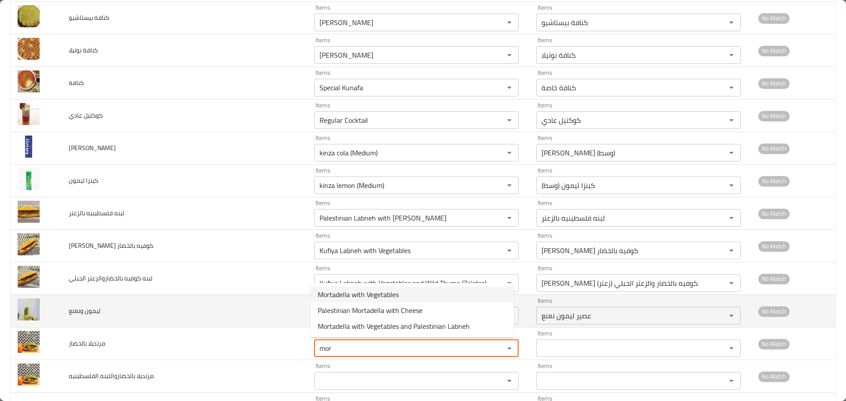
drag, startPoint x: 365, startPoint y: 297, endPoint x: 327, endPoint y: 310, distance: 39.8
click at [365, 299] on span "Mortadella with Vegetables" at bounding box center [358, 294] width 81 height 11
type بالخضار "Mortadella with Vegetables"
type بالخضار-ar "مرتديلا بالخضار"
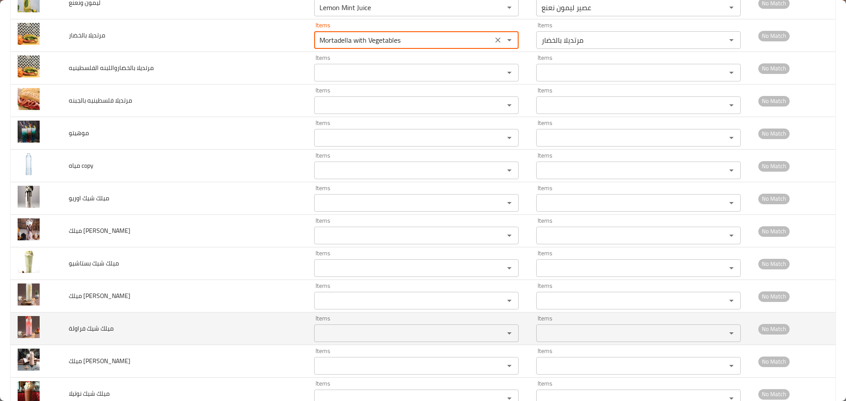
scroll to position [1348, 0]
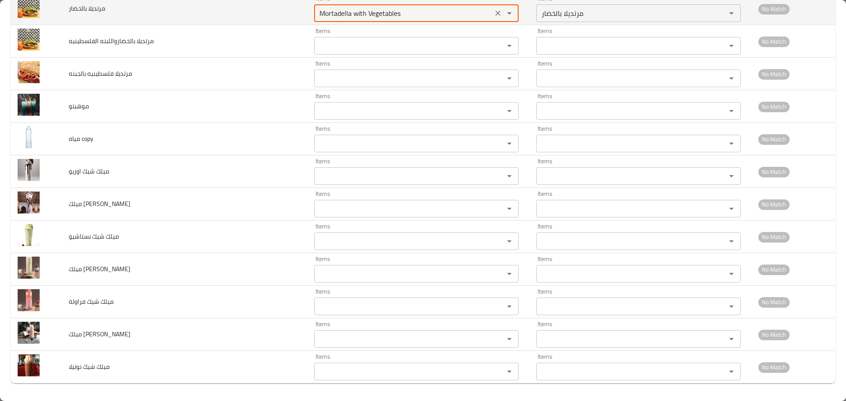
drag, startPoint x: 344, startPoint y: 13, endPoint x: 288, endPoint y: 10, distance: 56.0
click at [288, 10] on tr "مرتديلا بالخضار Items Mortadella with Vegetables Items Items مرتديلا بالخضار It…" at bounding box center [423, 9] width 824 height 33
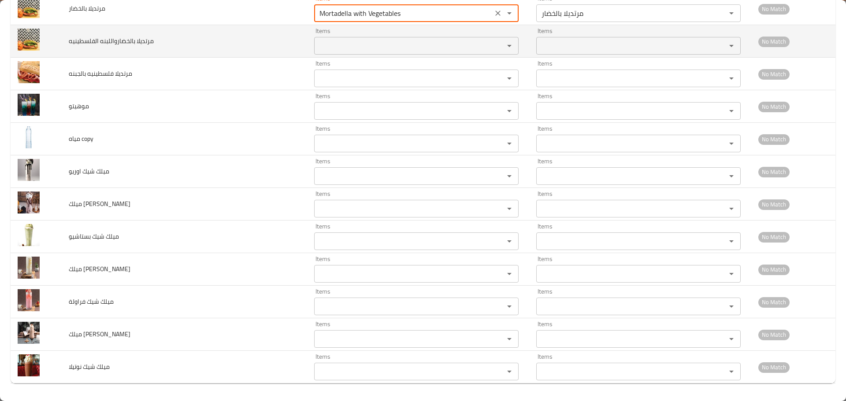
type بالخضار "Mortadella with Vegetables"
click at [343, 48] on الفلسطينيه "Items" at bounding box center [403, 46] width 173 height 12
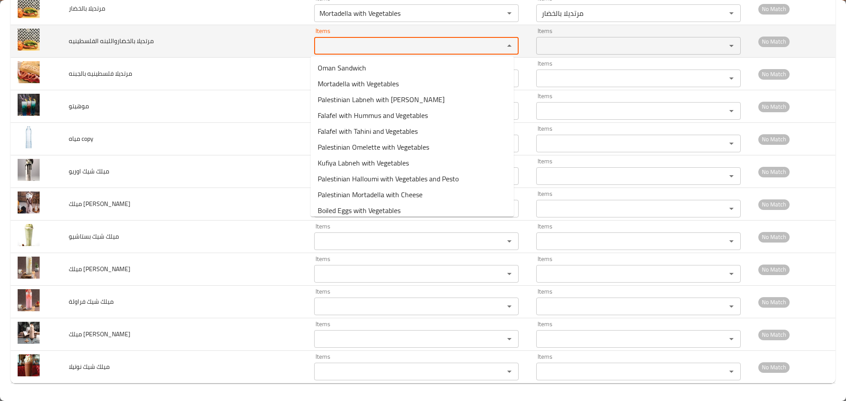
paste الفلسطينيه "Mortadel"
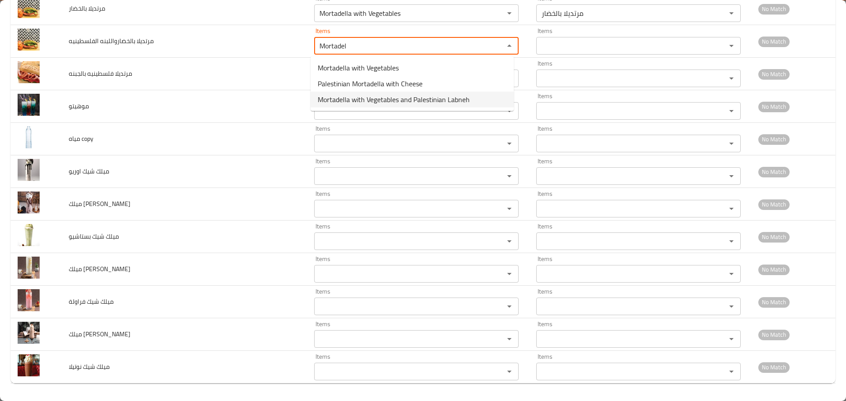
click at [432, 100] on span "Mortadella with Vegetables and Palestinian Labneh" at bounding box center [394, 99] width 152 height 11
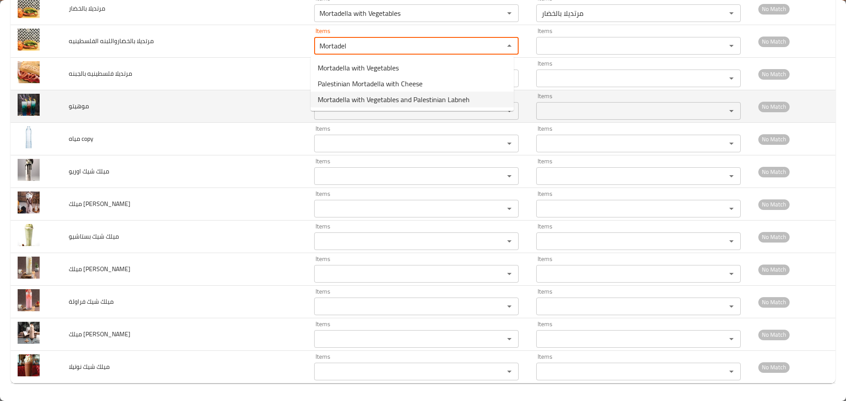
type الفلسطينيه "Mortadella with Vegetables and Palestinian Labneh"
type الفلسطينيه-ar "مرتديلا بالخضار واللبنه الفلسطينيه"
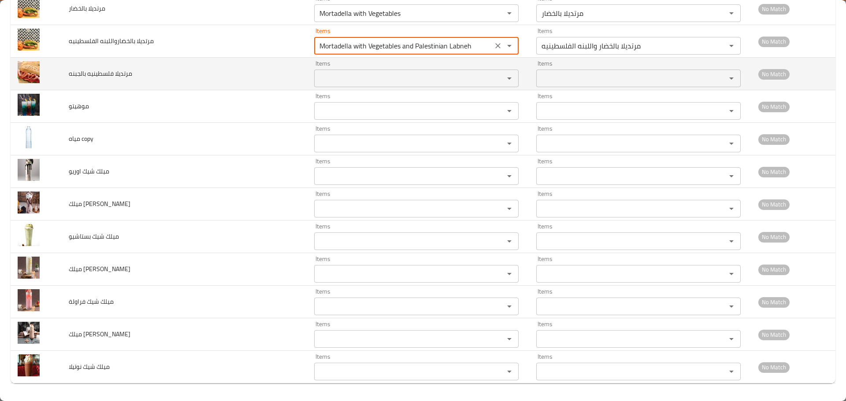
type الفلسطينيه "Mortadella with Vegetables and Palestinian Labneh"
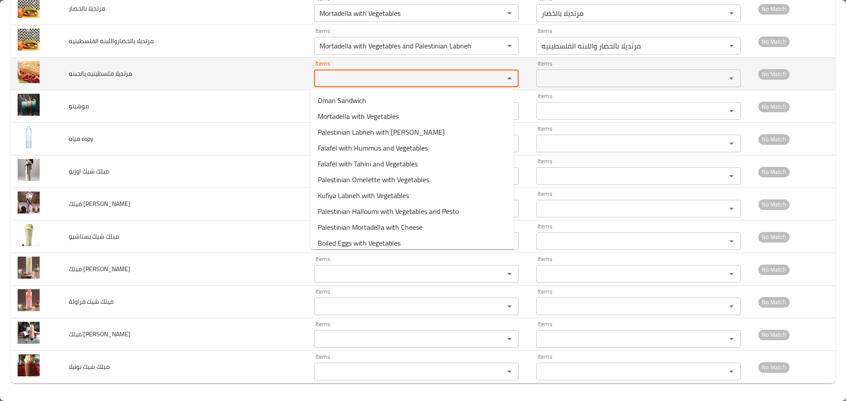
click at [348, 79] on بالجبنه "Items" at bounding box center [403, 78] width 173 height 12
paste بالجبنه "Mortadel"
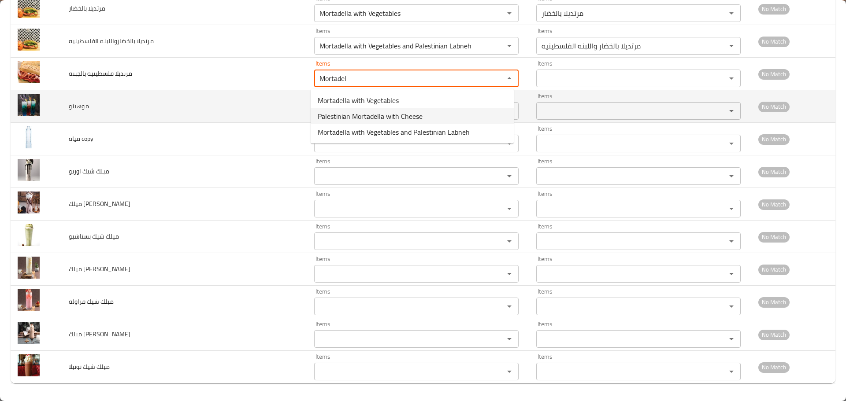
click at [358, 114] on span "Palestinian Mortadella with Cheese" at bounding box center [370, 116] width 105 height 11
type بالجبنه "Palestinian Mortadella with Cheese"
type بالجبنه-ar "مرتديلا فلسطينيه بالجبنه"
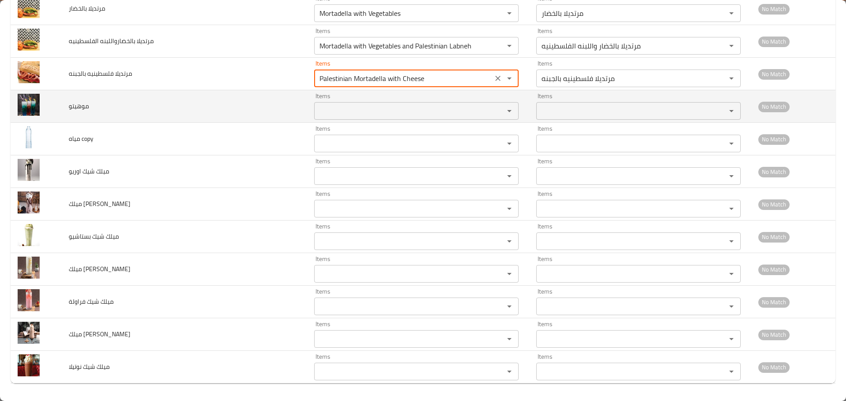
type بالجبنه "Palestinian Mortadella with Cheese"
click at [343, 107] on input "Items" at bounding box center [403, 111] width 173 height 12
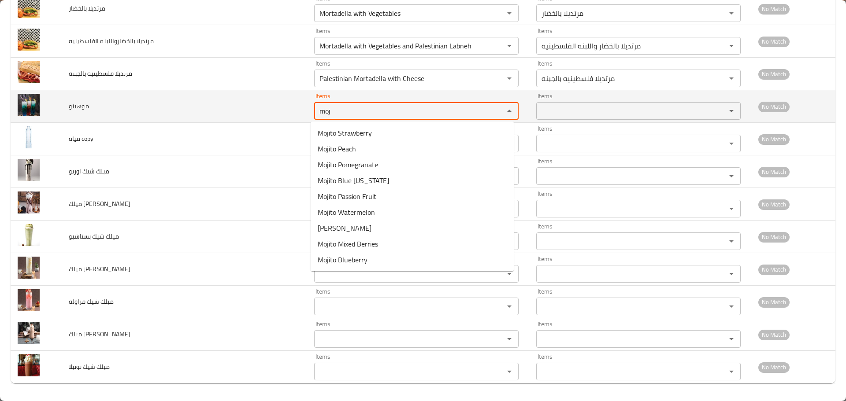
drag, startPoint x: 336, startPoint y: 110, endPoint x: 262, endPoint y: 106, distance: 74.5
click at [262, 106] on tr "موهيتو Items moj Items Items Items No Match" at bounding box center [423, 106] width 824 height 33
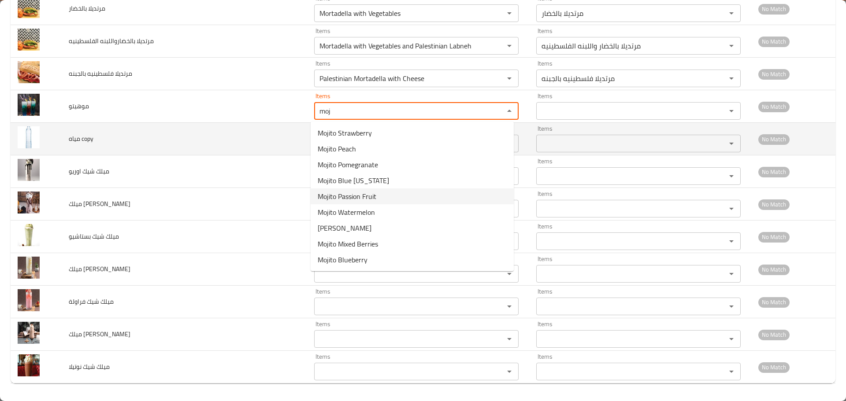
type input "moj"
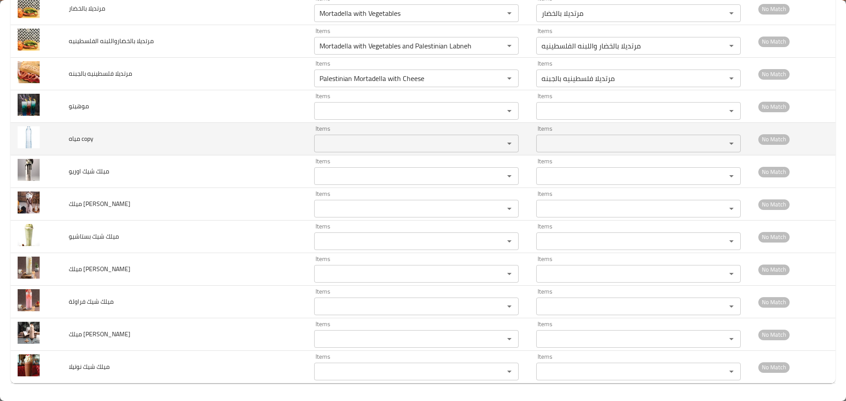
click at [270, 153] on td "مياه copy" at bounding box center [184, 139] width 245 height 33
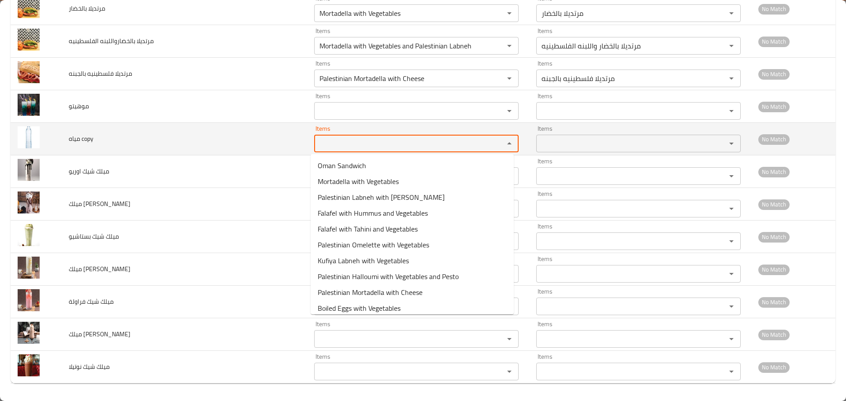
click at [338, 144] on copy "Items" at bounding box center [403, 143] width 173 height 12
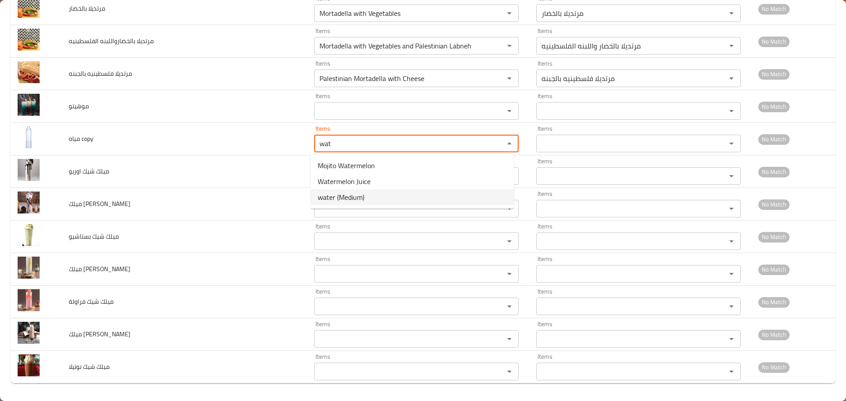
click at [344, 198] on span "water (Medium)" at bounding box center [341, 197] width 47 height 11
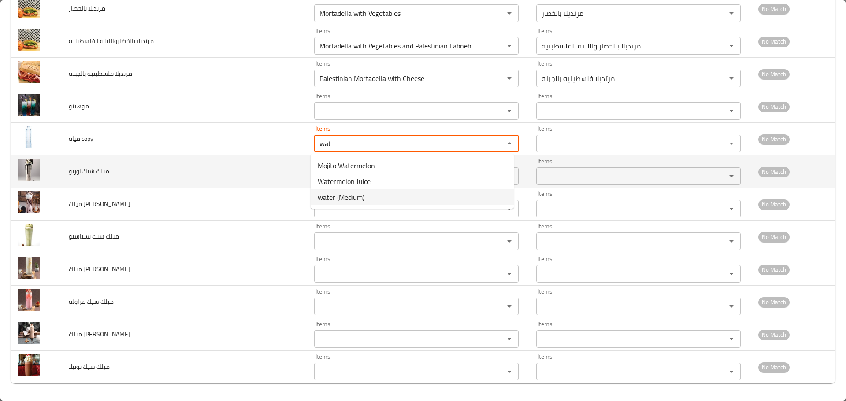
type copy "water (Medium)"
type copy-ar "مياه (وسط)"
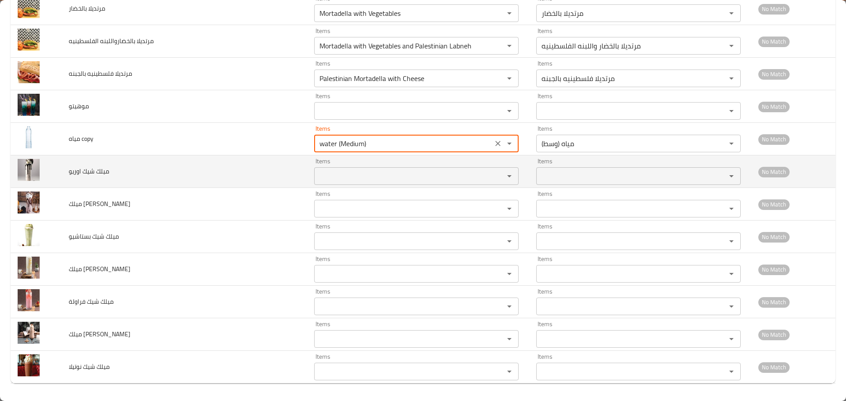
type copy "water (Medium)"
click at [334, 176] on اوريو "Items" at bounding box center [403, 176] width 173 height 12
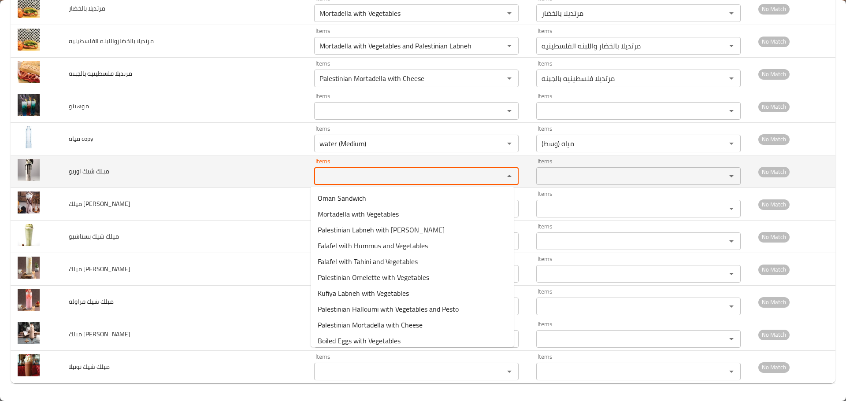
type اوريو "o"
type اوريو "m"
type اوريو "i"
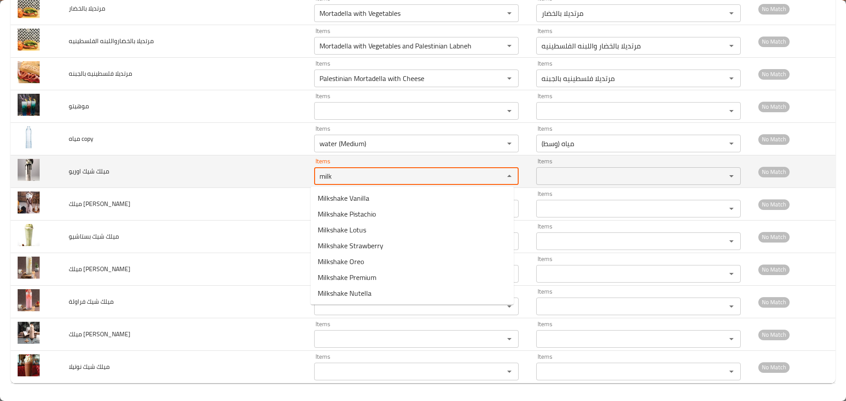
drag, startPoint x: 319, startPoint y: 170, endPoint x: 252, endPoint y: 172, distance: 67.4
click at [253, 172] on tr "ميلك شيك اوريو Items milk Items Items Items No Match" at bounding box center [423, 171] width 824 height 33
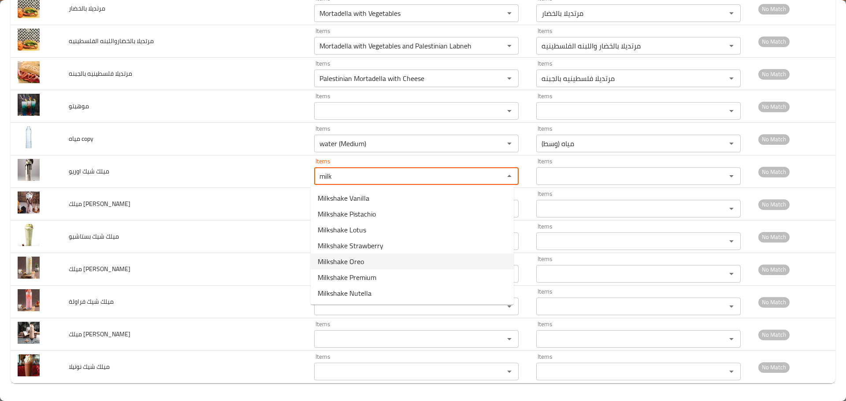
click at [331, 262] on span "Milkshake Oreo" at bounding box center [341, 261] width 46 height 11
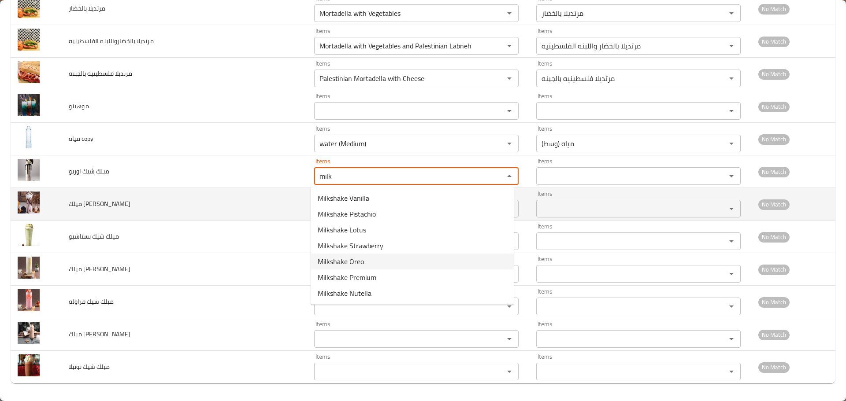
type اوريو "Milkshake Oreo"
type اوريو-ar "ميلك [PERSON_NAME]"
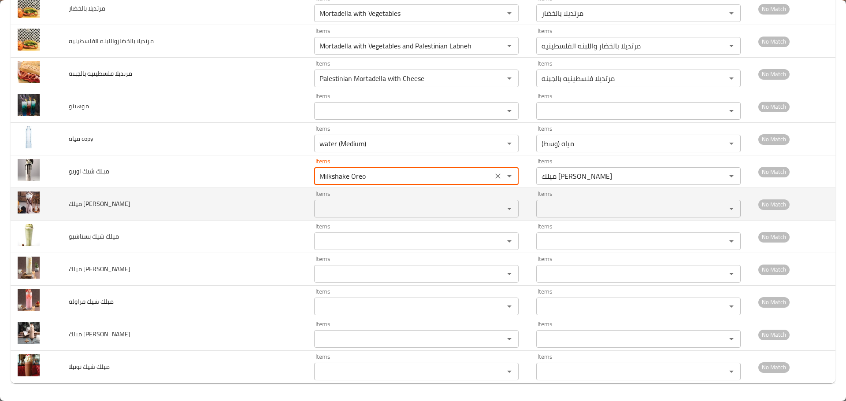
type اوريو "Milkshake Oreo"
click at [348, 207] on بريميوم "Items" at bounding box center [403, 209] width 173 height 12
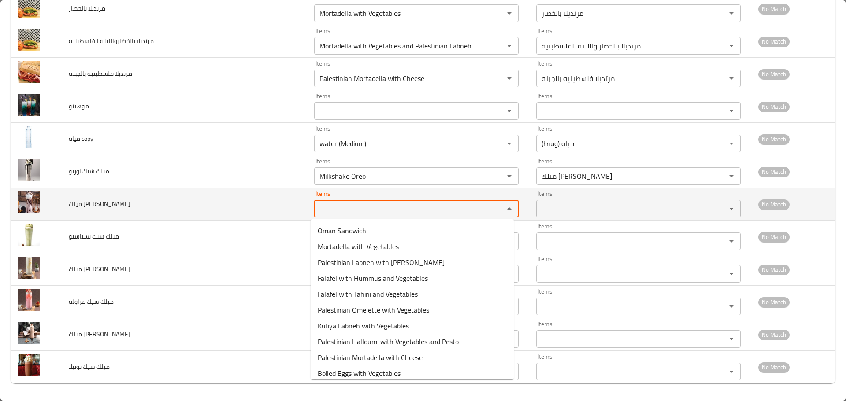
paste بريميوم "milk"
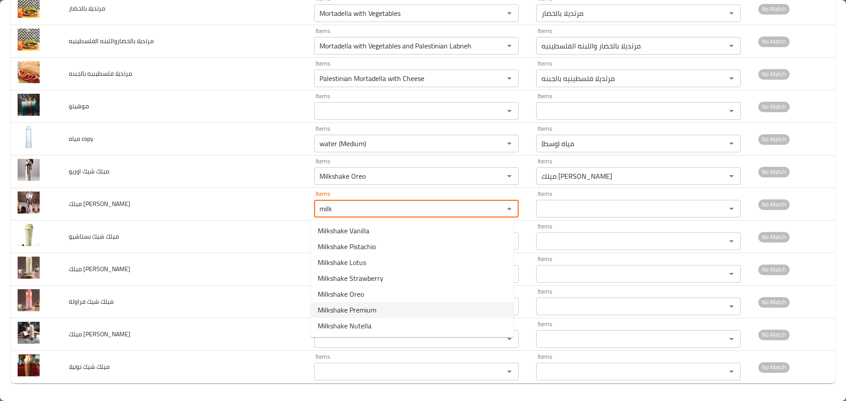
click at [351, 313] on span "Milkshake Premium" at bounding box center [347, 310] width 59 height 11
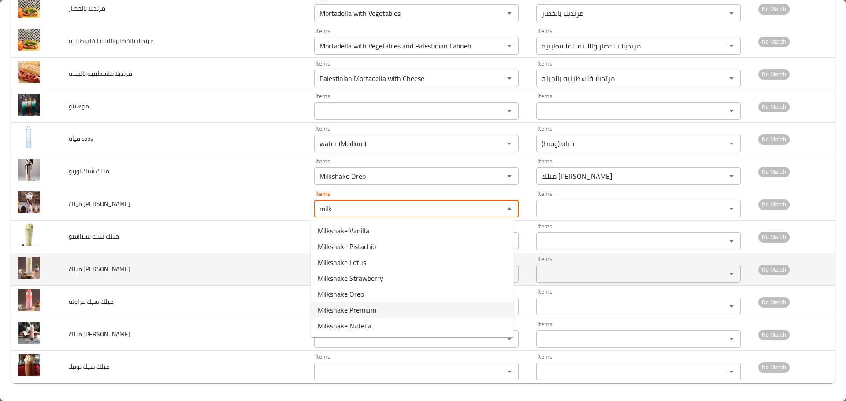
type بريميوم "Milkshake Premium"
type بريميوم-ar "ميلك [PERSON_NAME]"
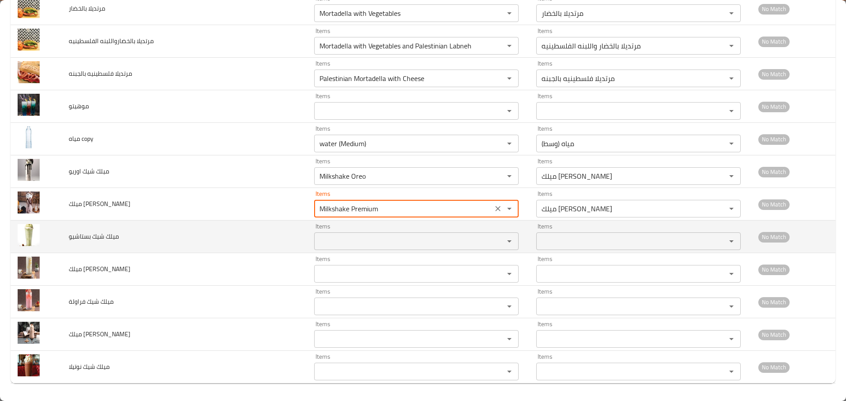
type بريميوم "Milkshake Premium"
click at [339, 244] on بستاشيو "Items" at bounding box center [403, 241] width 173 height 12
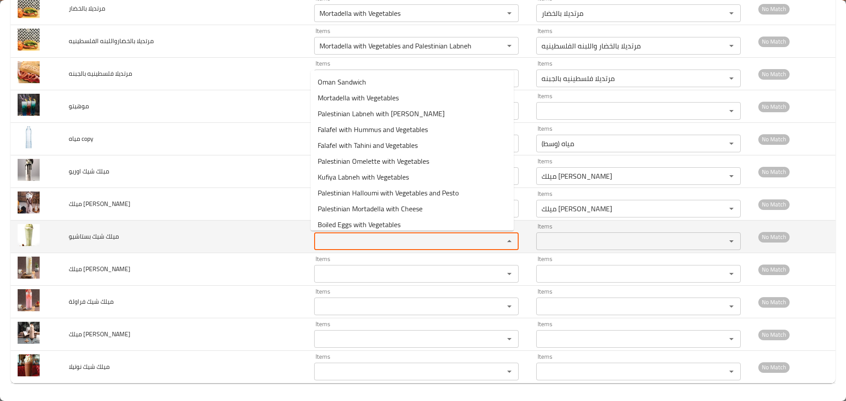
paste بستاشيو "milk"
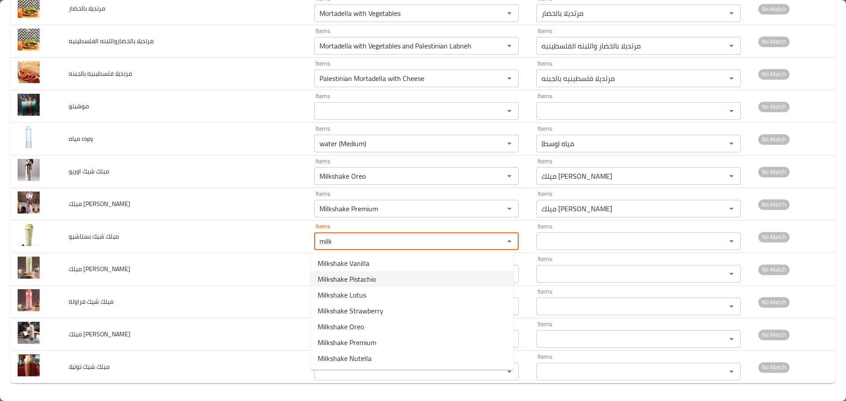
click at [356, 281] on span "Milkshake Pistachio" at bounding box center [347, 279] width 58 height 11
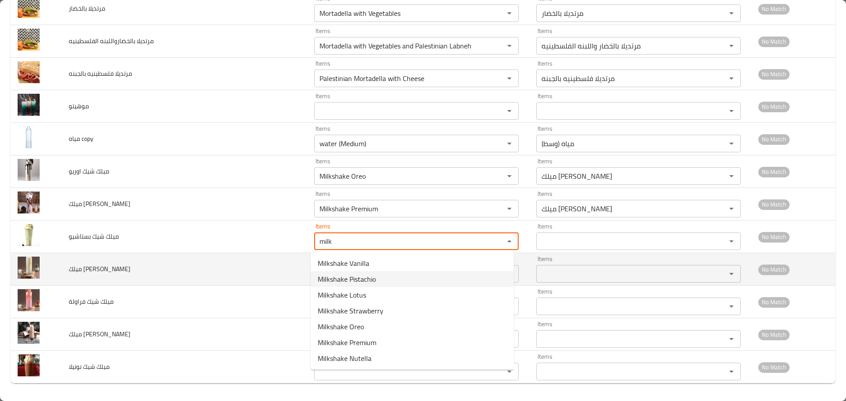
type بستاشيو "Milkshake Pistachio"
type بستاشيو-ar "ميلك شيك بستاشيو"
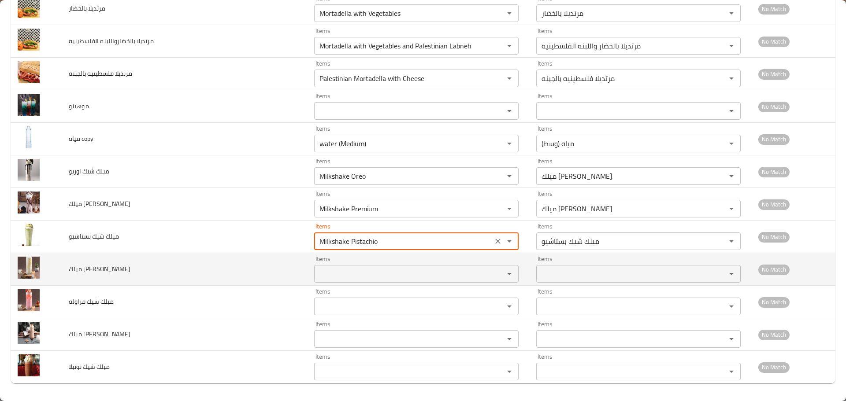
type بستاشيو "Milkshake Pistachio"
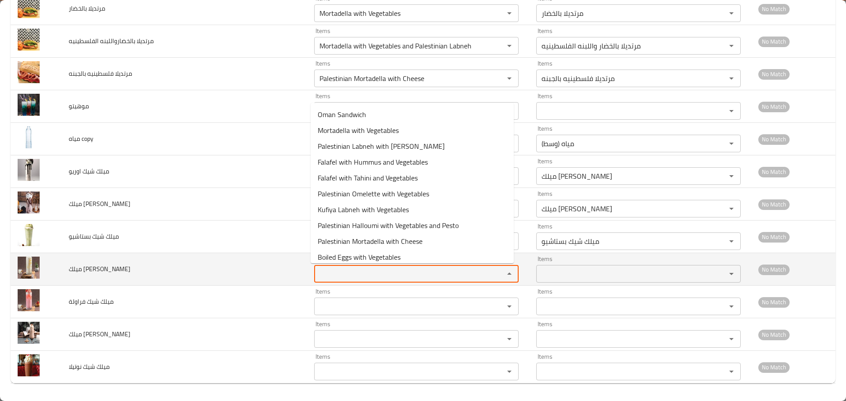
click at [343, 274] on فانيلا "Items" at bounding box center [403, 274] width 173 height 12
paste فانيلا "milk"
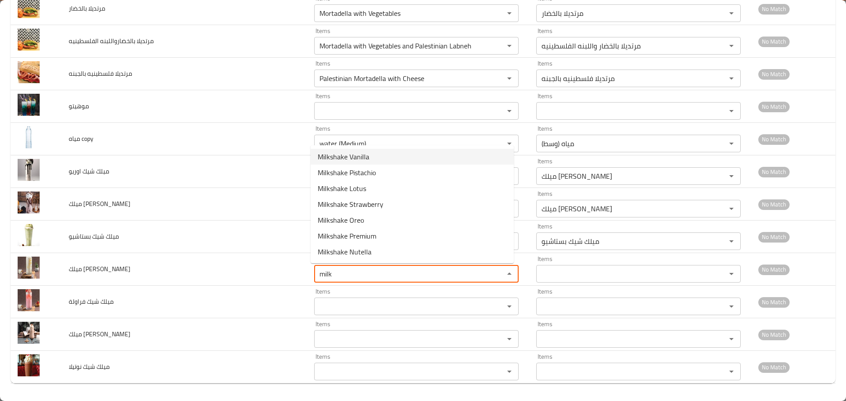
click at [350, 158] on span "Milkshake Vanilla" at bounding box center [344, 156] width 52 height 11
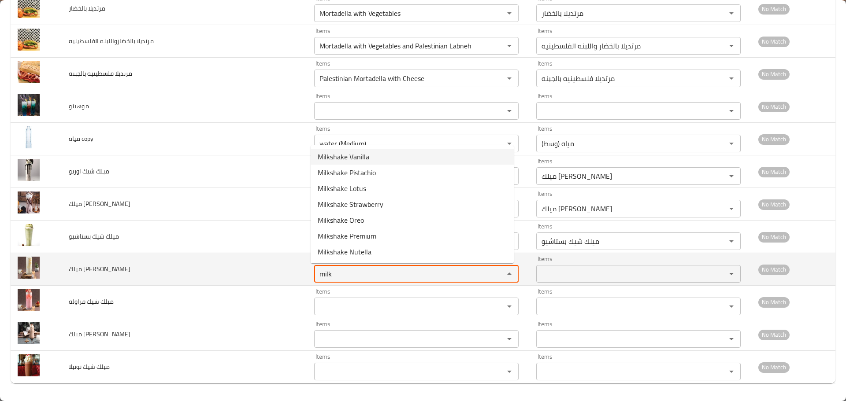
type فانيلا "Milkshake Vanilla"
type فانيلا-ar "ميلك [PERSON_NAME]"
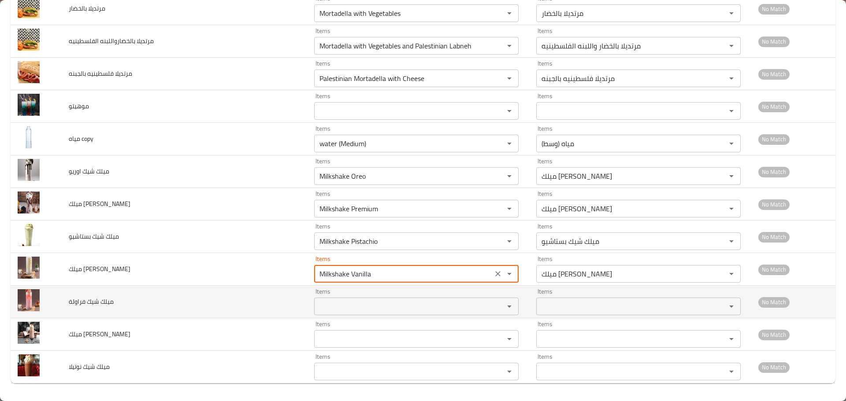
type فانيلا "Milkshake Vanilla"
click at [339, 305] on فراولة "Items" at bounding box center [403, 306] width 173 height 12
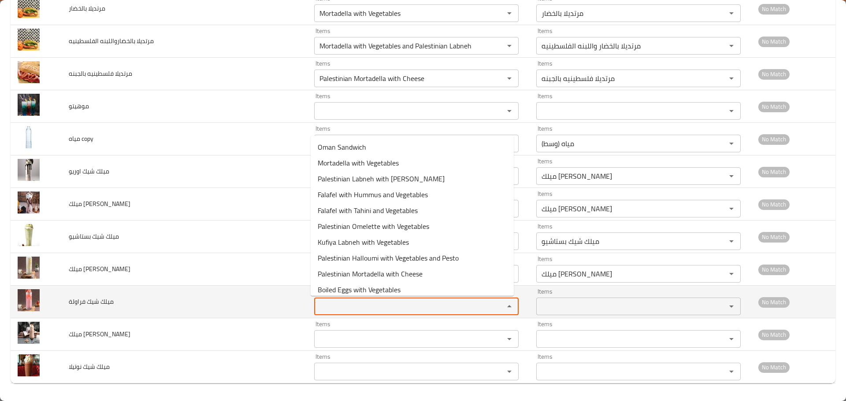
paste فراولة "milk"
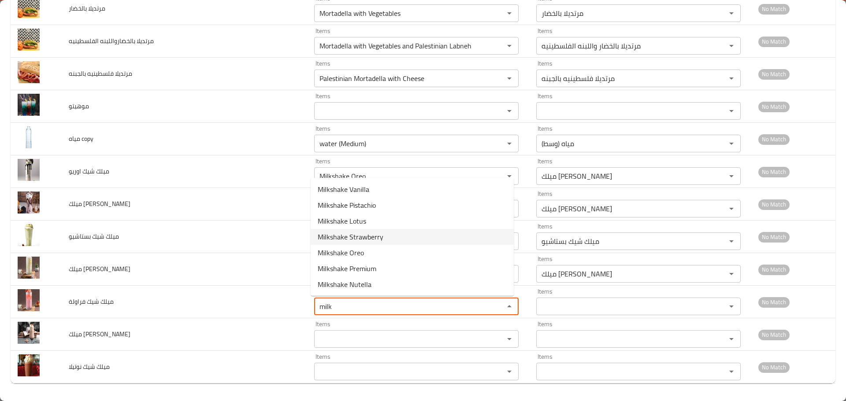
click at [349, 239] on span "Milkshake Strawberry" at bounding box center [351, 237] width 66 height 11
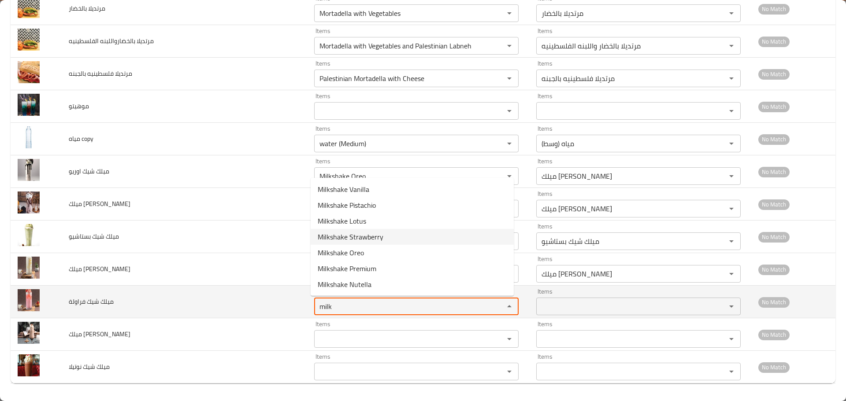
type فراولة "Milkshake Strawberry"
type فراولة-ar "ميلك شيك فراولة"
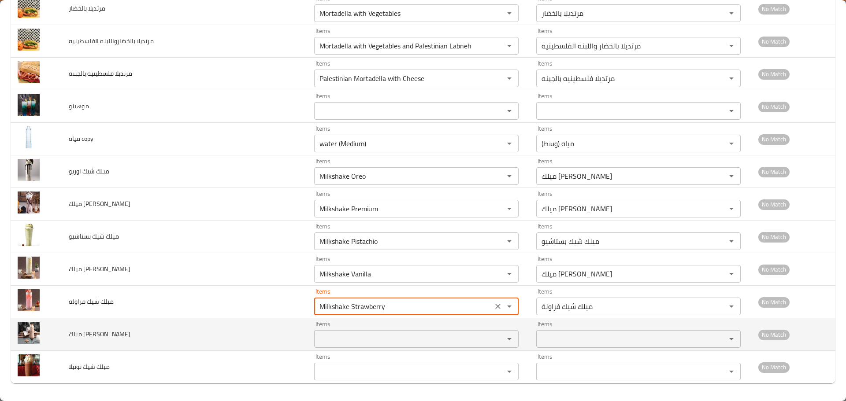
type فراولة "Milkshake Strawberry"
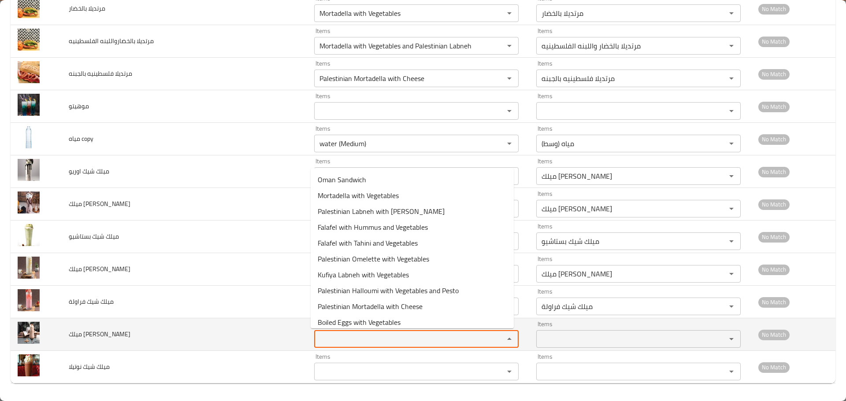
click at [349, 337] on لوتس "Items" at bounding box center [403, 339] width 173 height 12
paste لوتس "milk"
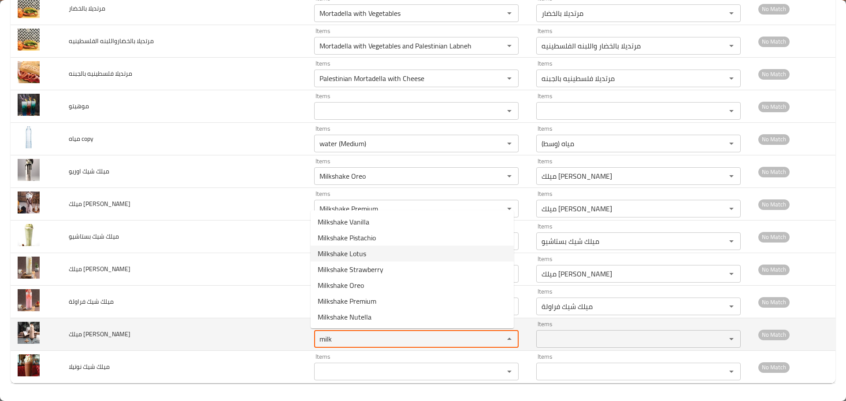
click at [351, 255] on span "Milkshake Lotus" at bounding box center [342, 253] width 48 height 11
type لوتس "Milkshake Lotus"
type لوتس-ar "ميلك [PERSON_NAME]"
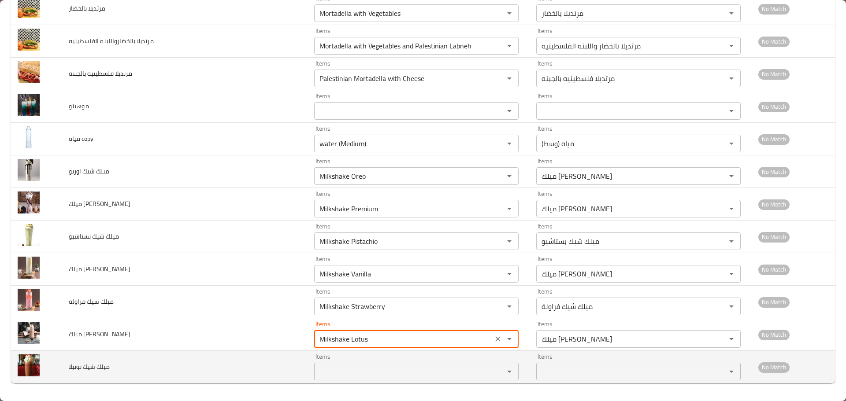
type لوتس "Milkshake Lotus"
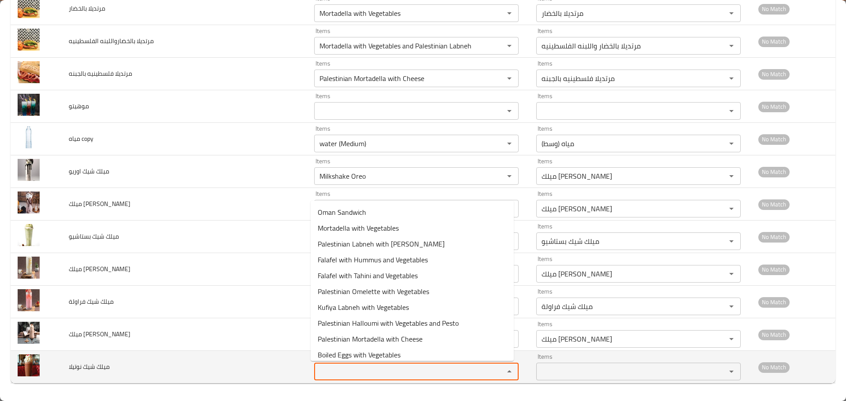
click at [351, 369] on نوتيلا "Items" at bounding box center [403, 372] width 173 height 12
paste نوتيلا "milk"
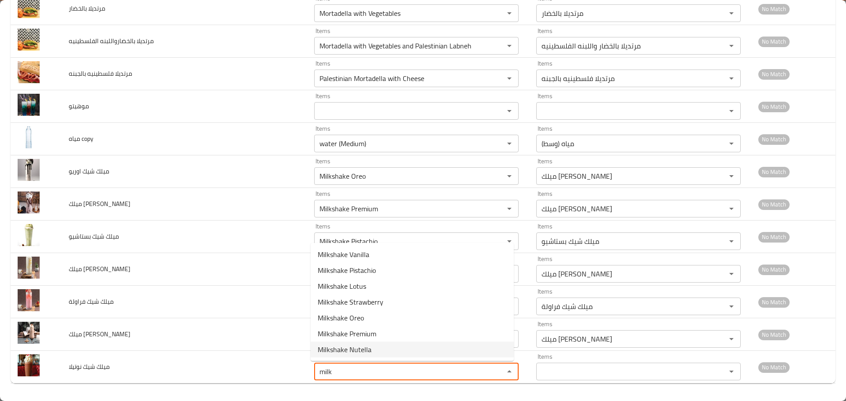
click at [355, 351] on span "Milkshake Nutella" at bounding box center [345, 349] width 54 height 11
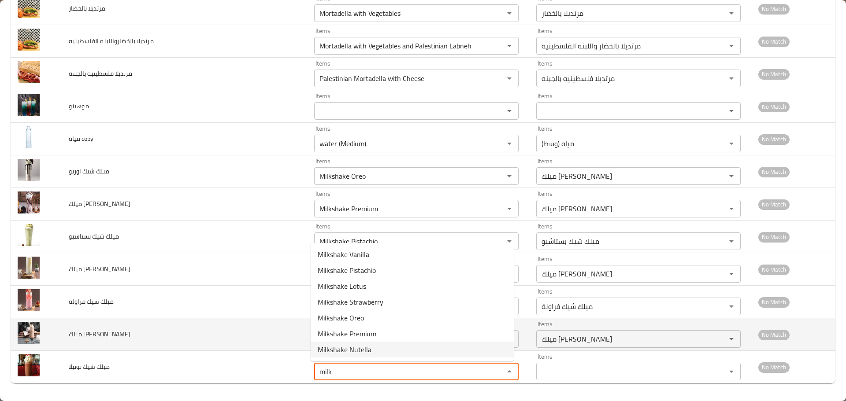
type نوتيلا "Milkshake Nutella"
type نوتيلا-ar "ميلك شيك نوتيلا"
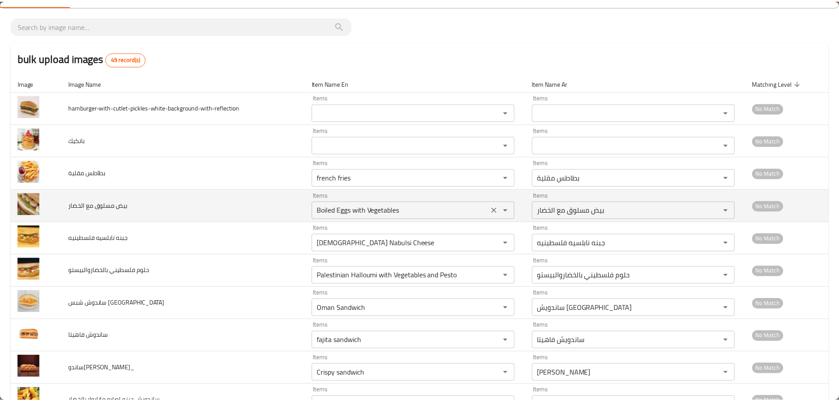
scroll to position [0, 0]
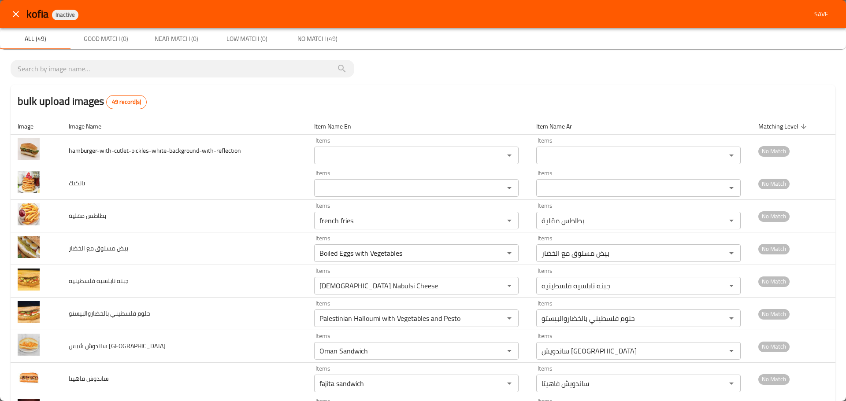
type نوتيلا "Milkshake Nutella"
click at [813, 12] on span "Save" at bounding box center [820, 14] width 21 height 11
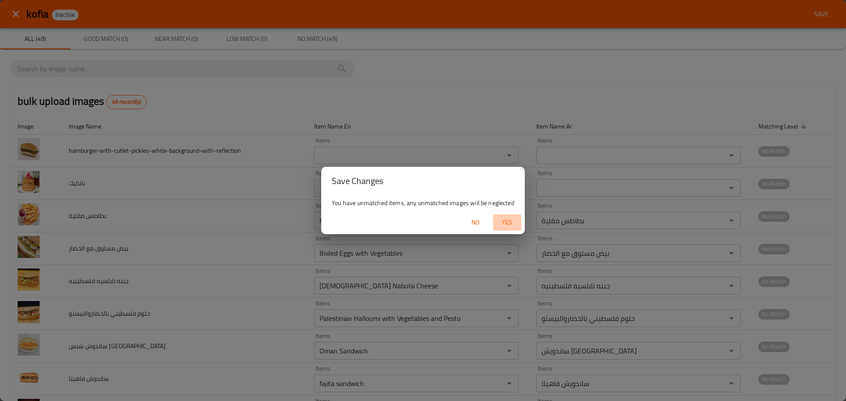
click at [508, 218] on span "Yes" at bounding box center [506, 222] width 21 height 11
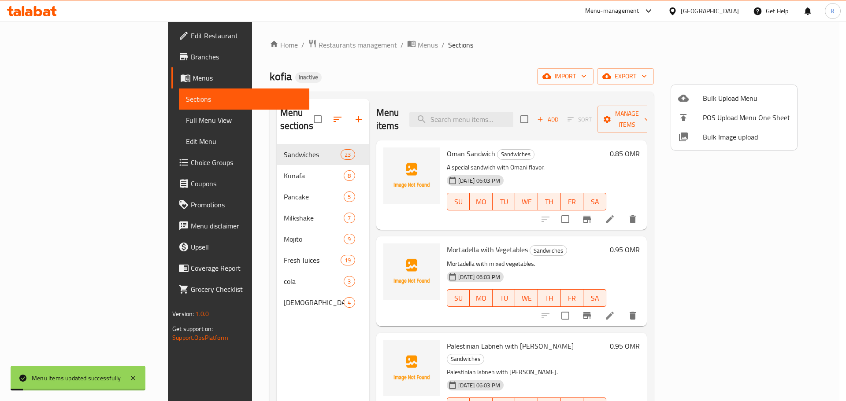
click at [102, 114] on div at bounding box center [423, 200] width 846 height 401
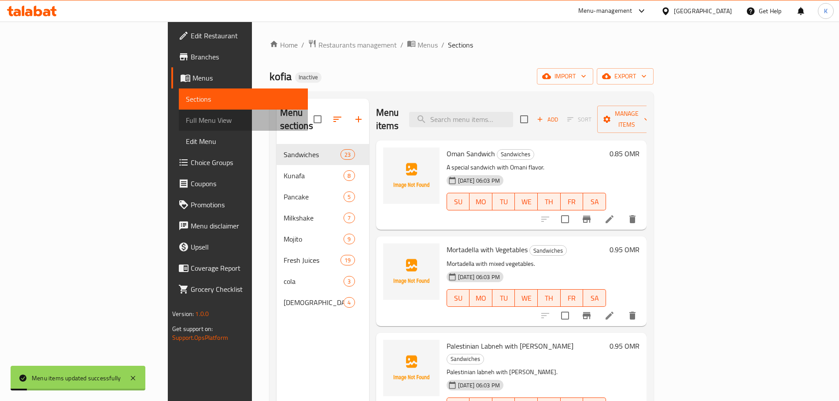
click at [179, 114] on link "Full Menu View" at bounding box center [243, 120] width 129 height 21
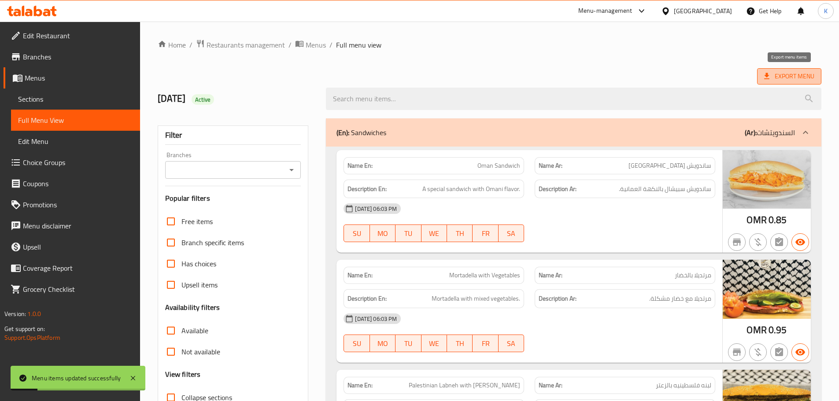
click at [775, 78] on span "Export Menu" at bounding box center [789, 76] width 50 height 11
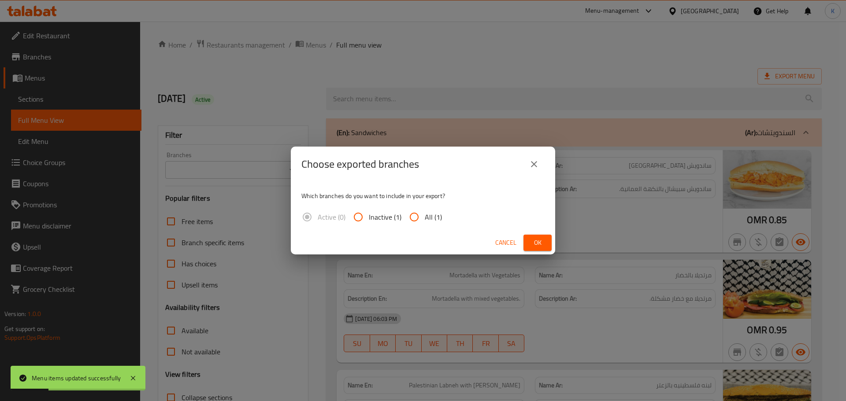
click at [411, 220] on input "All (1)" at bounding box center [413, 217] width 21 height 21
radio input "true"
click at [534, 247] on span "Ok" at bounding box center [537, 242] width 14 height 11
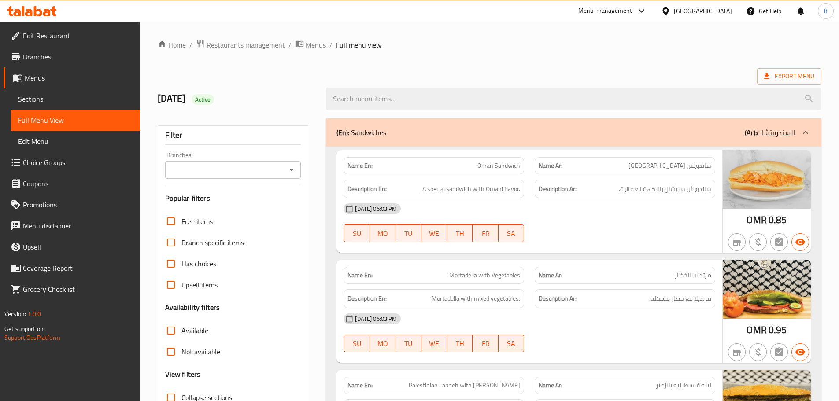
click at [731, 12] on div "[GEOGRAPHIC_DATA]" at bounding box center [703, 11] width 58 height 10
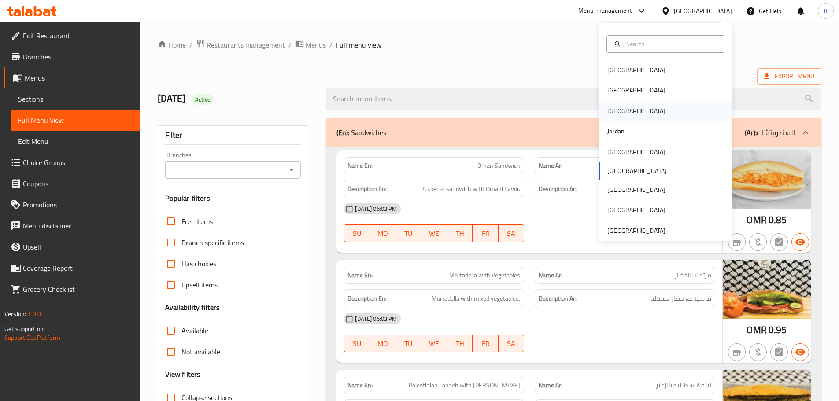
click at [613, 111] on div "[GEOGRAPHIC_DATA]" at bounding box center [636, 111] width 72 height 20
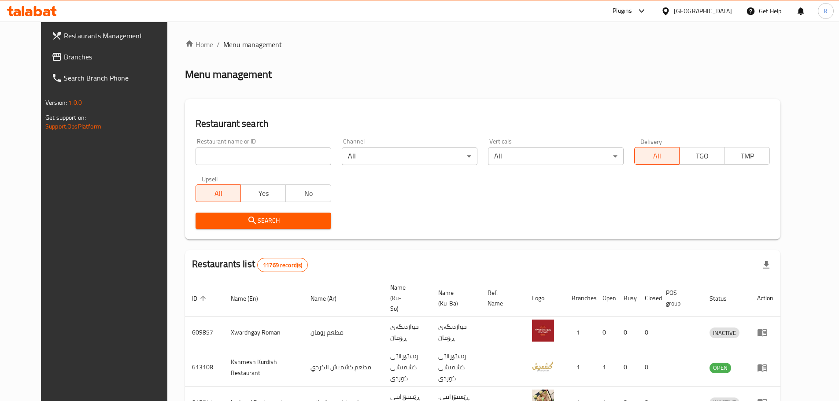
click at [64, 60] on span "Branches" at bounding box center [119, 57] width 110 height 11
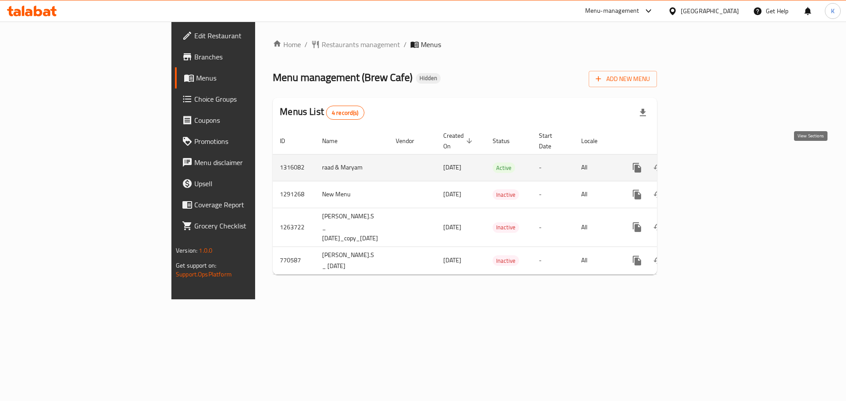
click at [705, 163] on icon "enhanced table" at bounding box center [700, 168] width 11 height 11
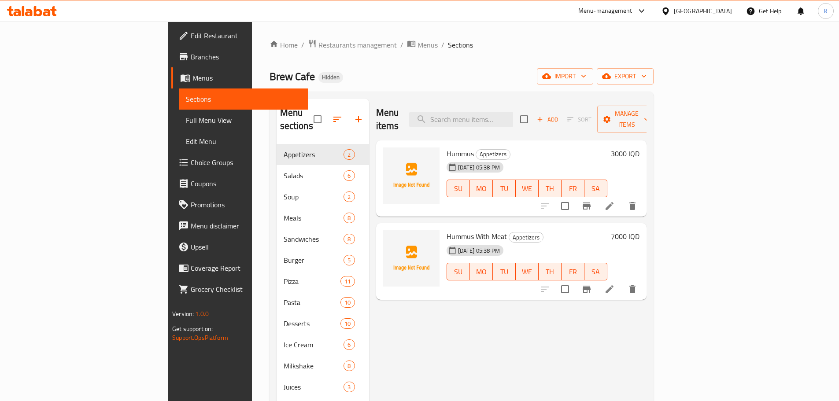
click at [602, 313] on div "Menu items Add Sort Manage items Hummus Appetizers 06-10-2025 05:38 PM SU MO TU…" at bounding box center [507, 356] width 277 height 514
click at [586, 74] on span "import" at bounding box center [565, 76] width 42 height 11
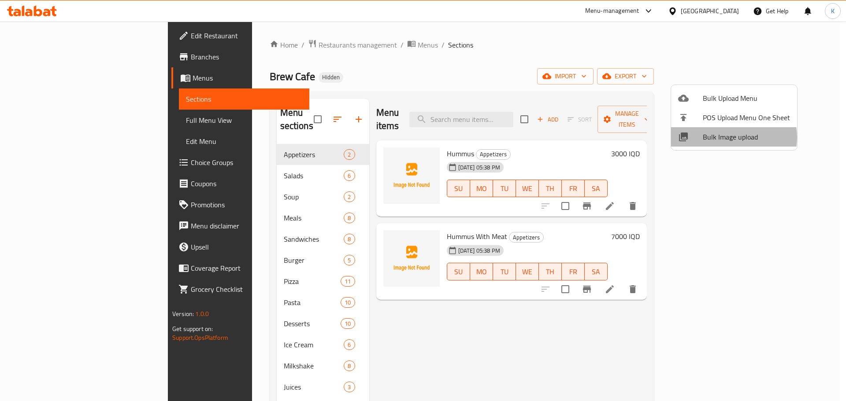
click at [729, 137] on span "Bulk Image upload" at bounding box center [745, 137] width 87 height 11
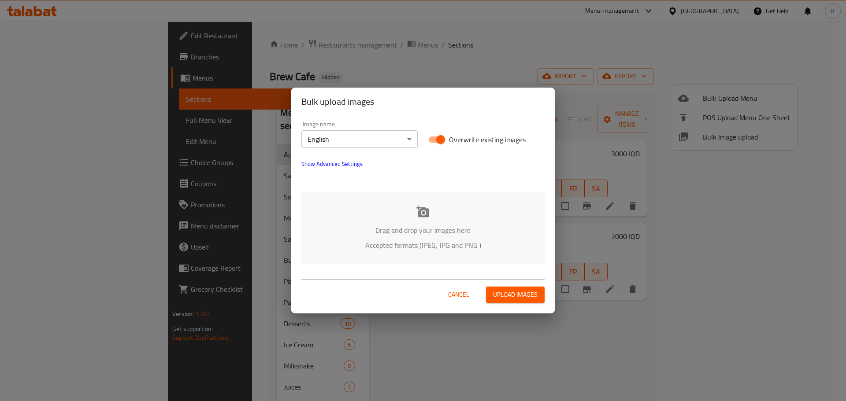
click at [415, 210] on div "Drag and drop your images here Accepted formats (JPEG, JPG and PNG )" at bounding box center [422, 228] width 243 height 72
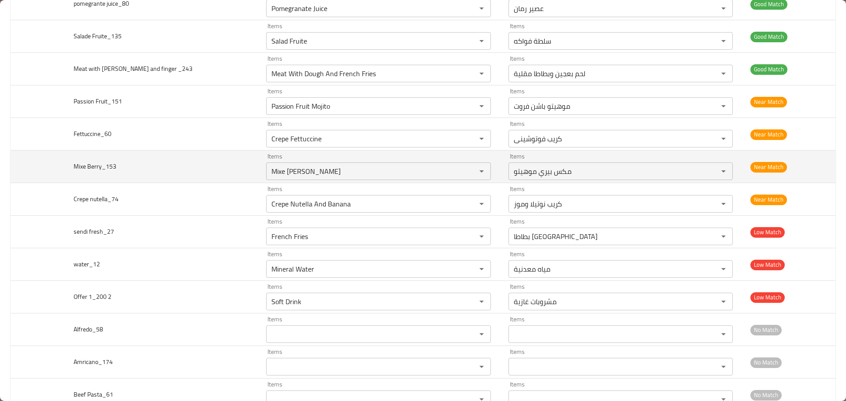
scroll to position [4096, 0]
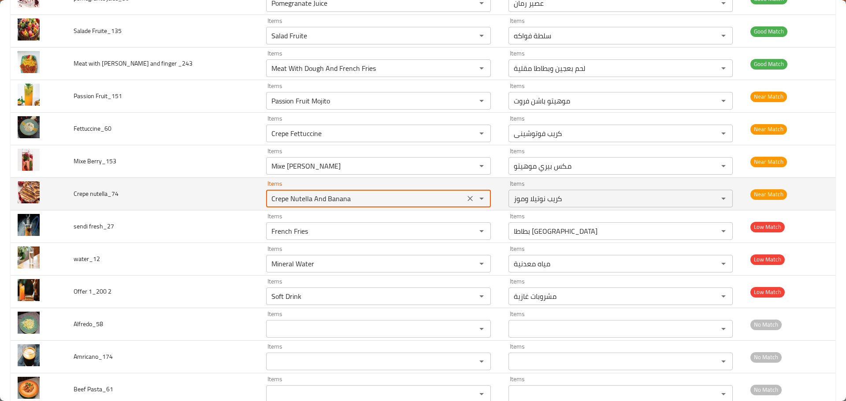
drag, startPoint x: 346, startPoint y: 199, endPoint x: 306, endPoint y: 203, distance: 40.3
click at [306, 203] on nutella_74 "Crepe Nutella And Banana" at bounding box center [365, 198] width 193 height 12
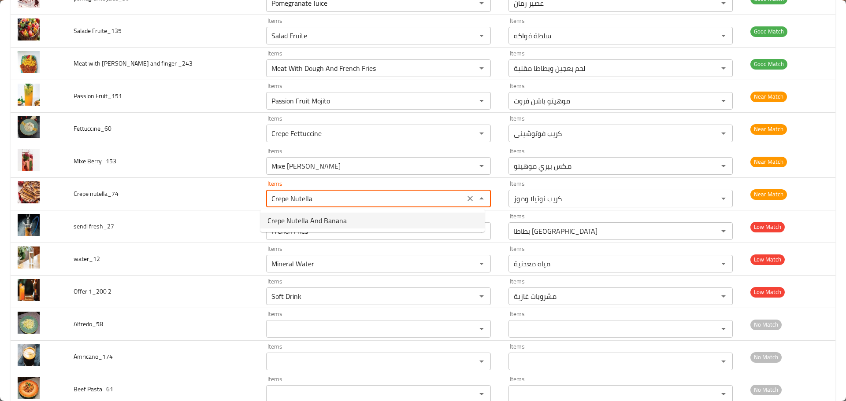
click at [310, 222] on span "Crepe Nutella And Banana" at bounding box center [306, 220] width 79 height 11
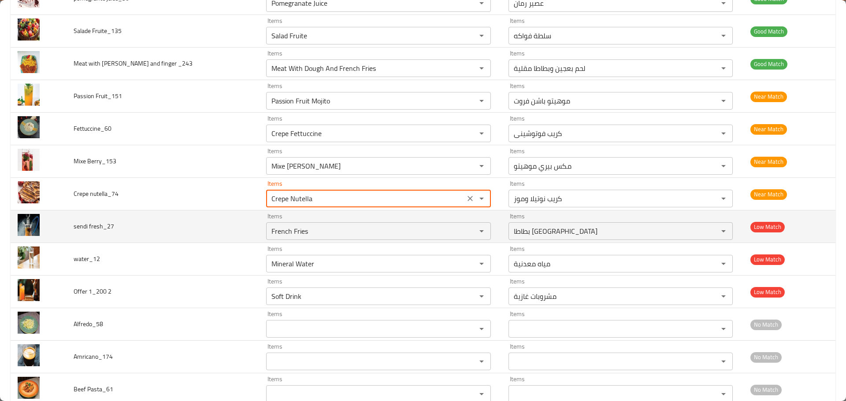
type nutella_74 "Crepe Nutella And Banana"
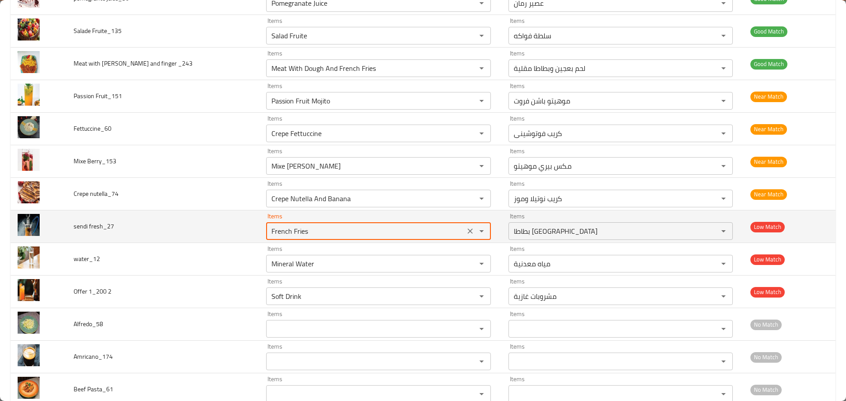
drag, startPoint x: 310, startPoint y: 234, endPoint x: 183, endPoint y: 226, distance: 127.9
click at [183, 226] on tr "sendi fresh_27 Items French Fries Items Items بطاطا مقلية Items Low Match" at bounding box center [423, 227] width 824 height 33
drag, startPoint x: 285, startPoint y: 232, endPoint x: 216, endPoint y: 224, distance: 70.0
click at [218, 225] on tr "sendi fresh_27 Items sau Items Items بطاطا مقلية Items Low Match" at bounding box center [423, 227] width 824 height 33
drag, startPoint x: 270, startPoint y: 230, endPoint x: 186, endPoint y: 218, distance: 84.9
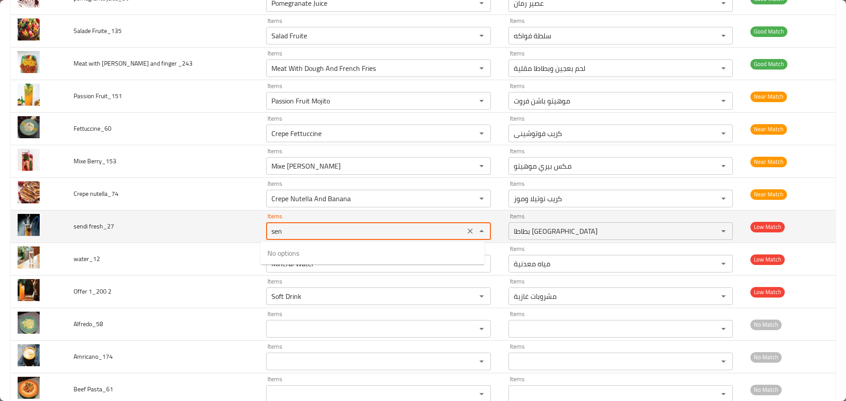
click at [186, 218] on tr "sendi fresh_27 Items sen Items Items بطاطا مقلية Items Low Match" at bounding box center [423, 227] width 824 height 33
type fresh_27 "sun"
click at [465, 232] on icon "Clear" at bounding box center [469, 231] width 9 height 9
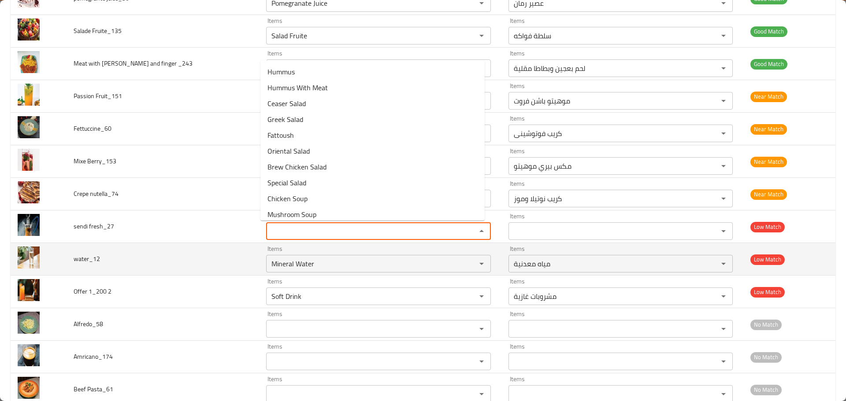
click at [166, 265] on td "water_12" at bounding box center [162, 259] width 192 height 33
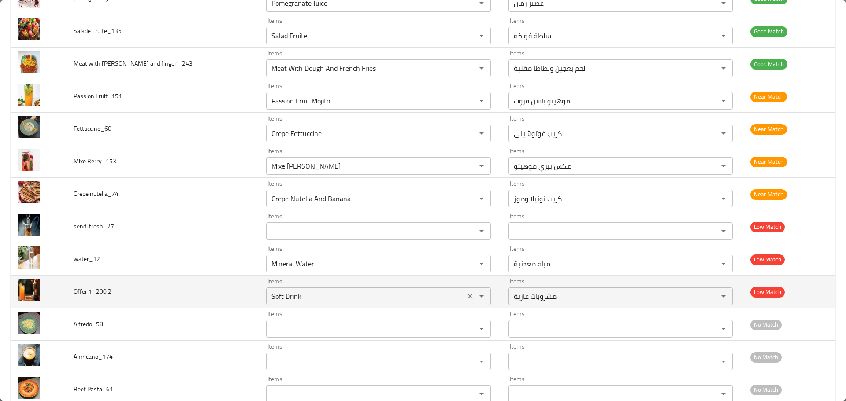
click at [467, 296] on icon "Clear" at bounding box center [469, 296] width 5 height 5
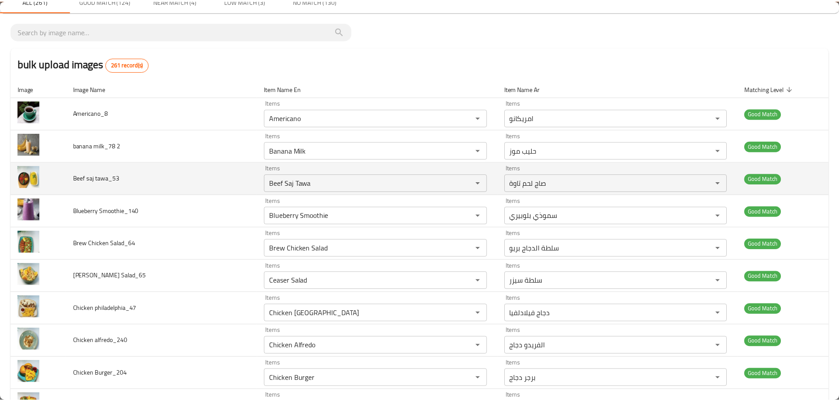
scroll to position [0, 0]
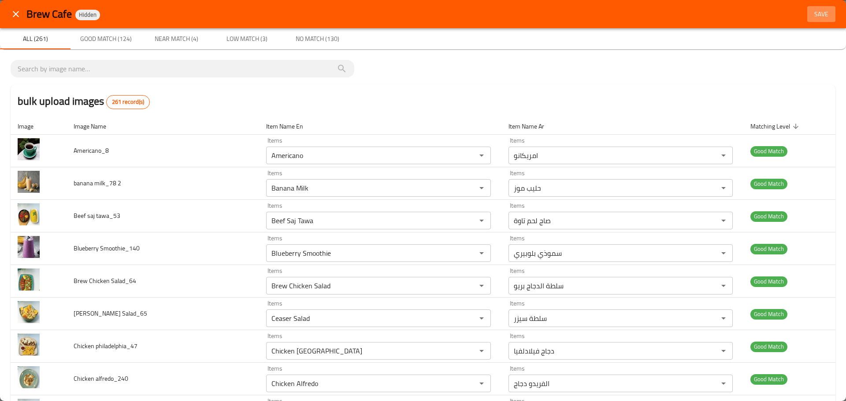
click at [812, 18] on span "Save" at bounding box center [820, 14] width 21 height 11
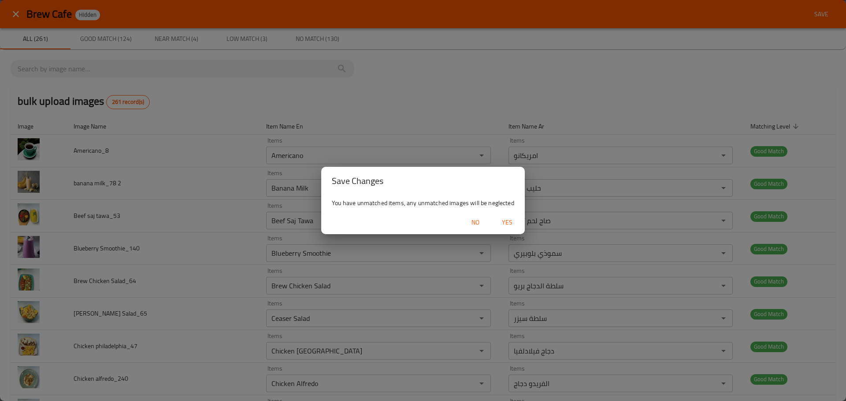
click at [505, 225] on span "Yes" at bounding box center [506, 222] width 21 height 11
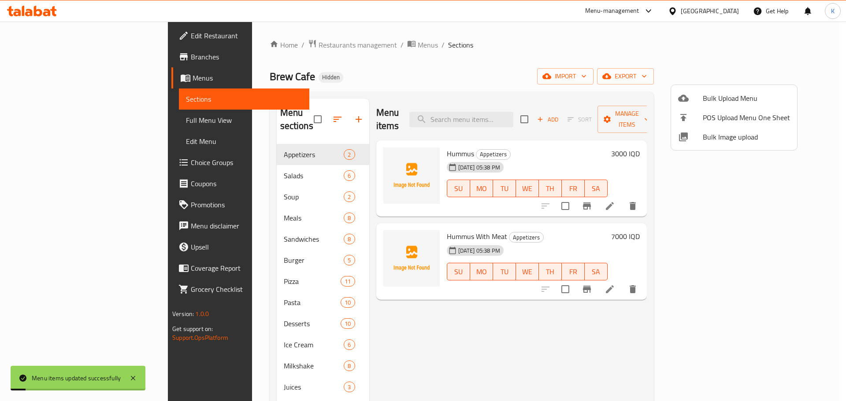
click at [453, 74] on div at bounding box center [423, 200] width 846 height 401
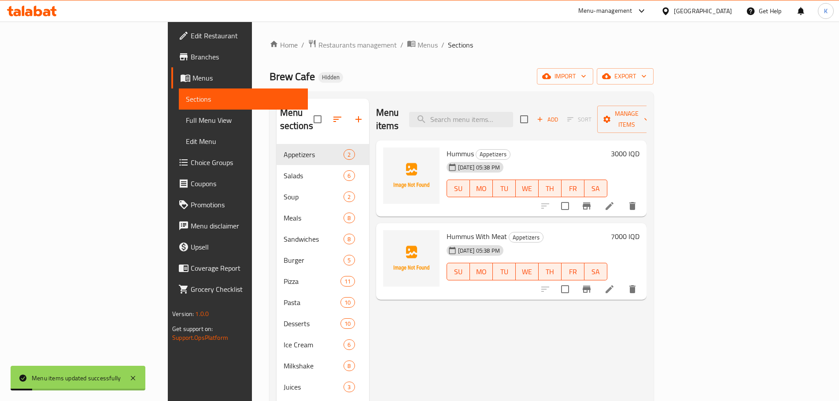
click at [186, 118] on span "Full Menu View" at bounding box center [243, 120] width 115 height 11
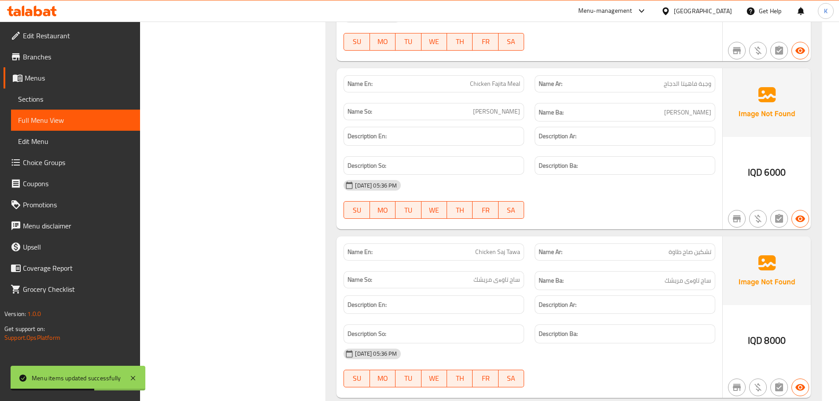
scroll to position [2730, 0]
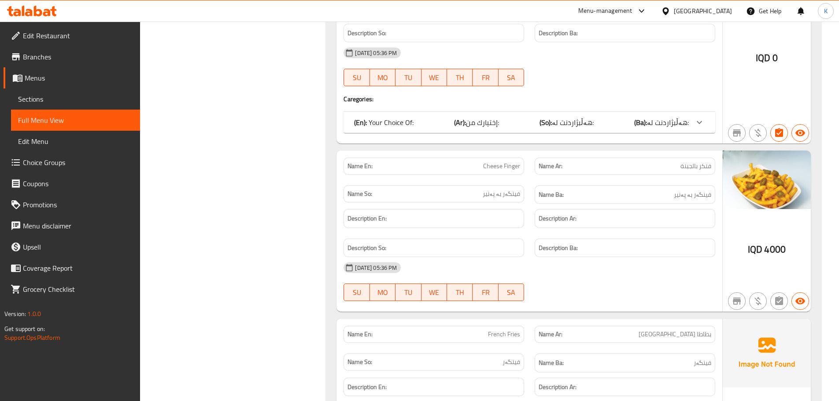
scroll to position [5241, 0]
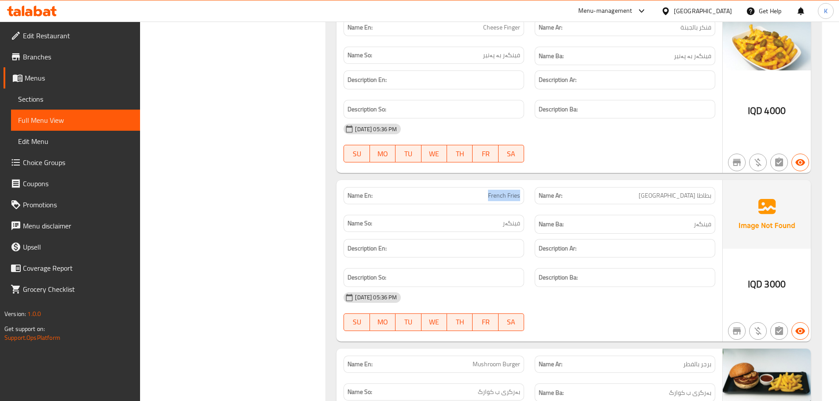
copy span "French Fries"
drag, startPoint x: 480, startPoint y: 194, endPoint x: 519, endPoint y: 192, distance: 38.8
click at [519, 192] on p "Name En: French Fries" at bounding box center [433, 195] width 173 height 9
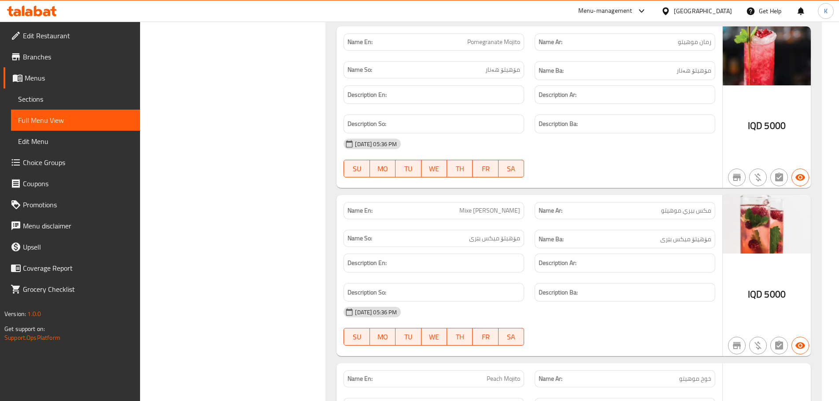
scroll to position [23760, 0]
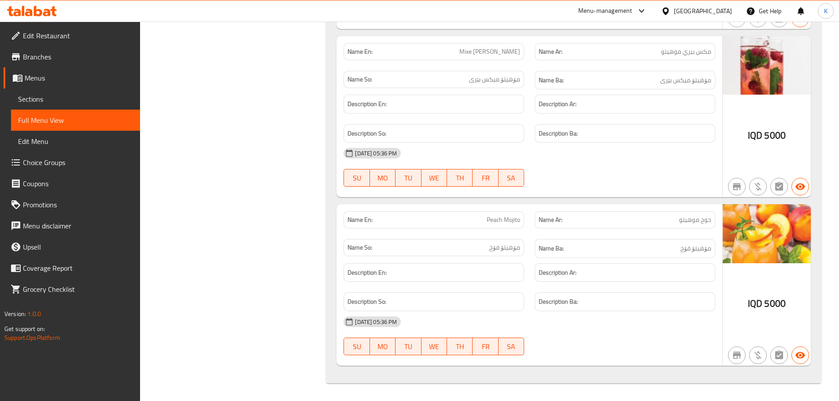
click at [493, 133] on h6 "Description So:" at bounding box center [433, 133] width 173 height 11
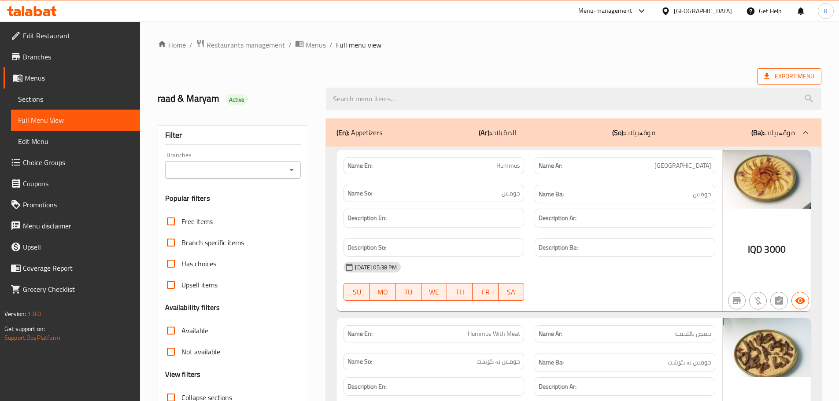
click at [794, 75] on span "Export Menu" at bounding box center [789, 76] width 50 height 11
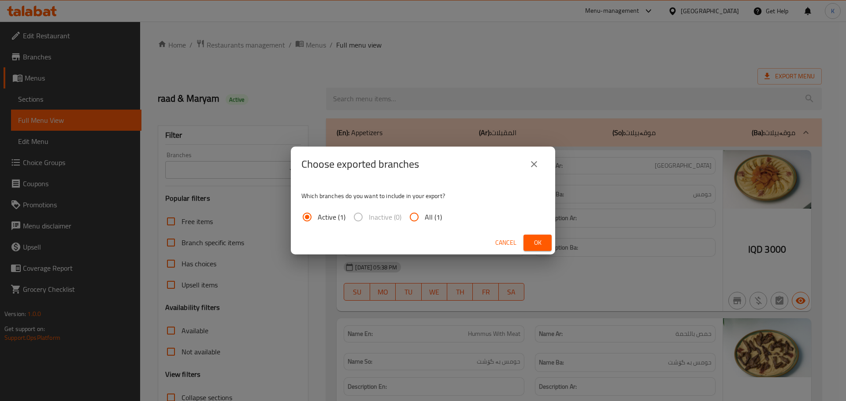
drag, startPoint x: 416, startPoint y: 218, endPoint x: 449, endPoint y: 220, distance: 33.1
click at [419, 218] on input "All (1)" at bounding box center [413, 217] width 21 height 21
radio input "true"
click at [554, 242] on div "Cancel Ok" at bounding box center [423, 242] width 264 height 23
click at [545, 242] on button "Ok" at bounding box center [537, 243] width 28 height 16
